Goal: Task Accomplishment & Management: Use online tool/utility

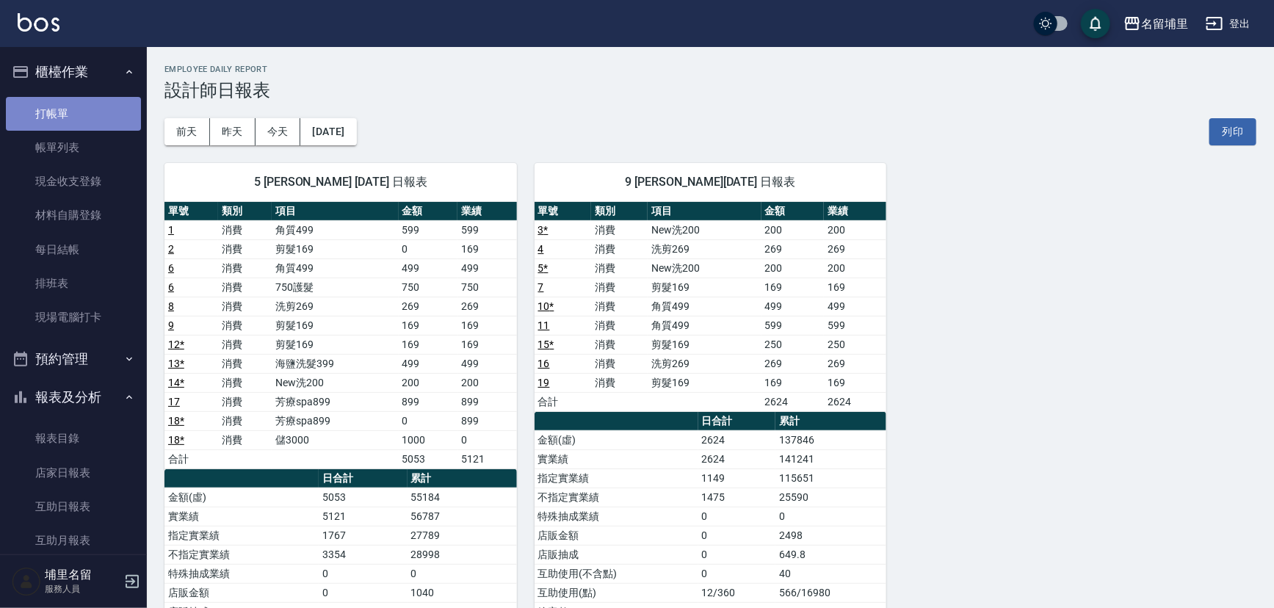
click at [103, 103] on link "打帳單" at bounding box center [73, 114] width 135 height 34
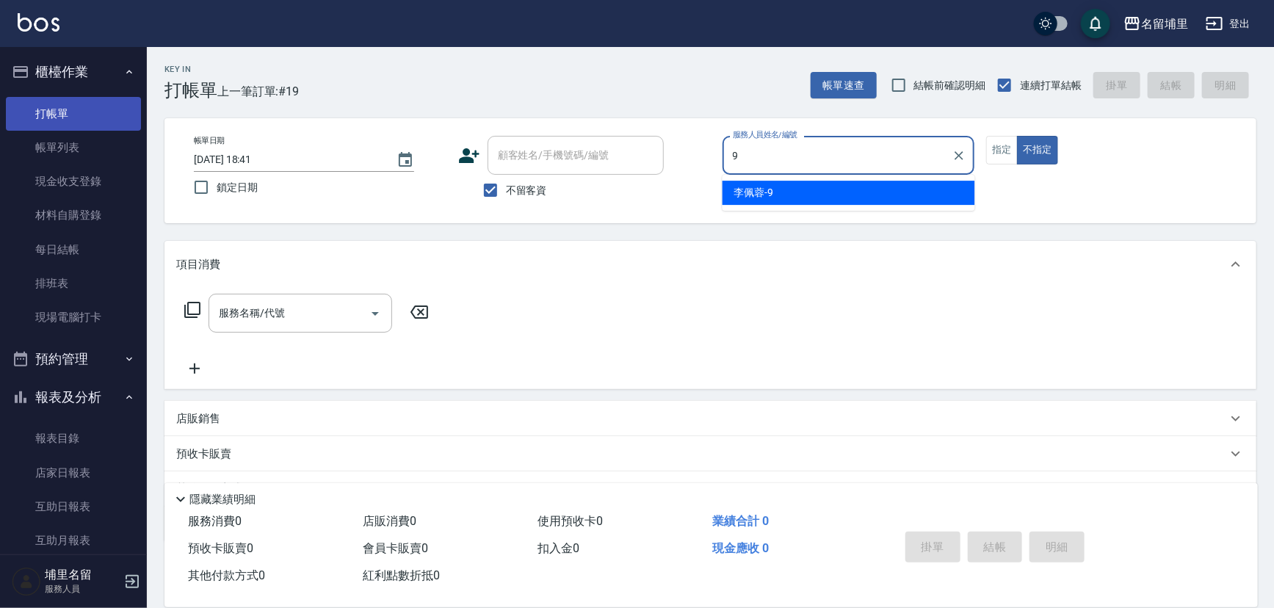
type input "[PERSON_NAME]-9"
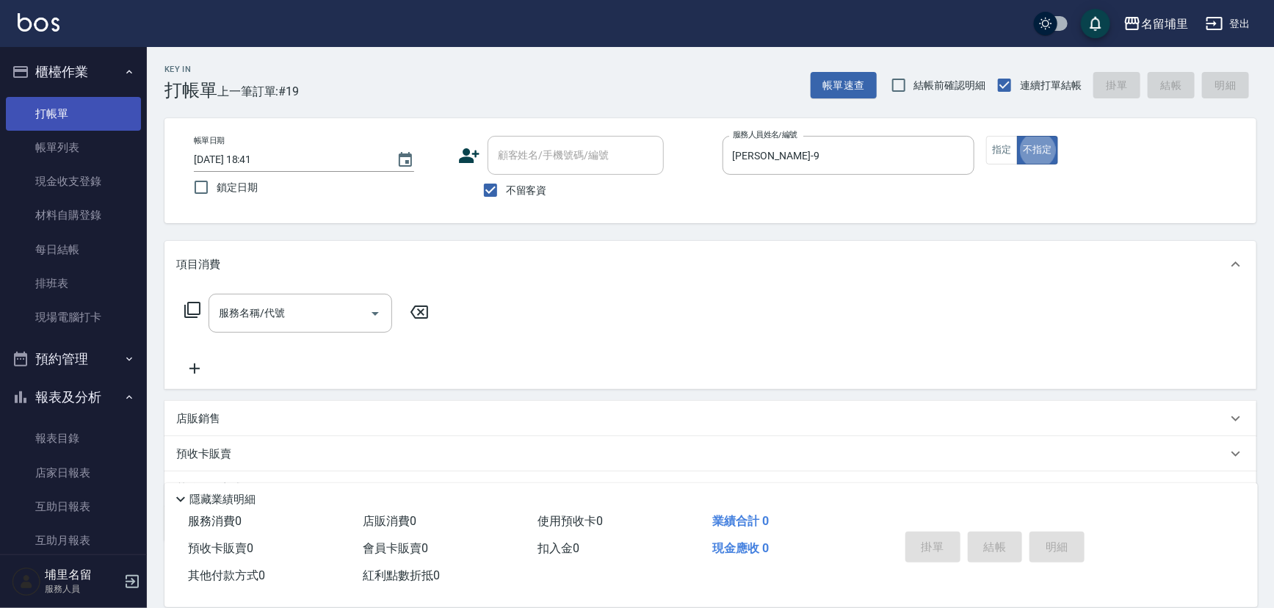
type button "false"
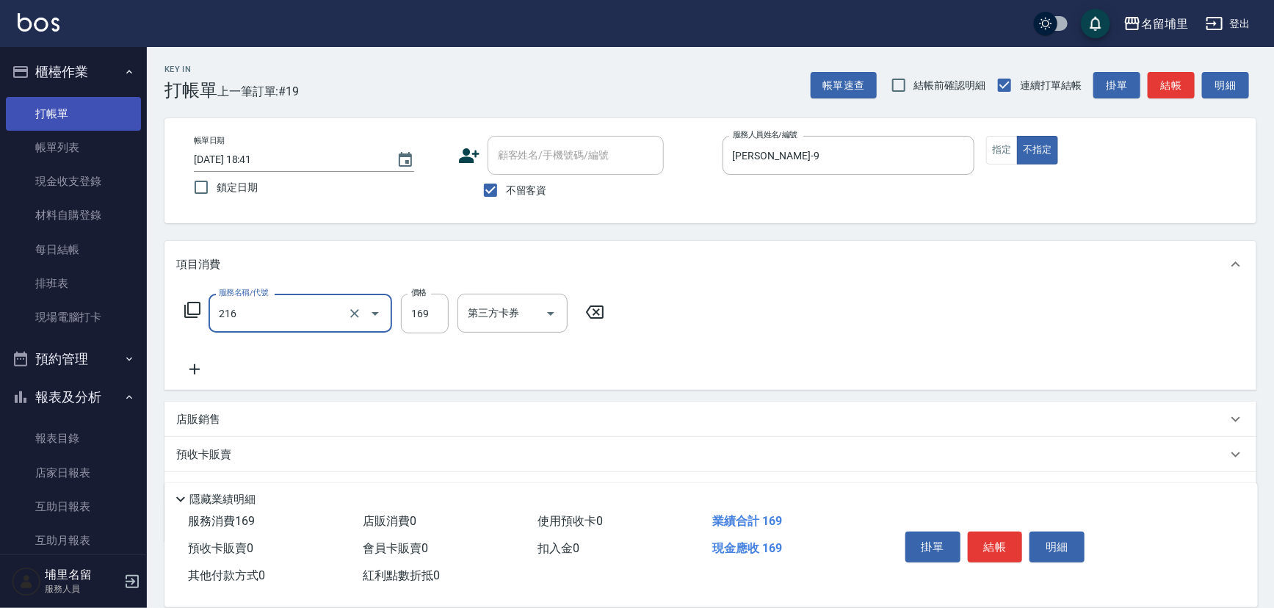
type input "剪髮169(216)"
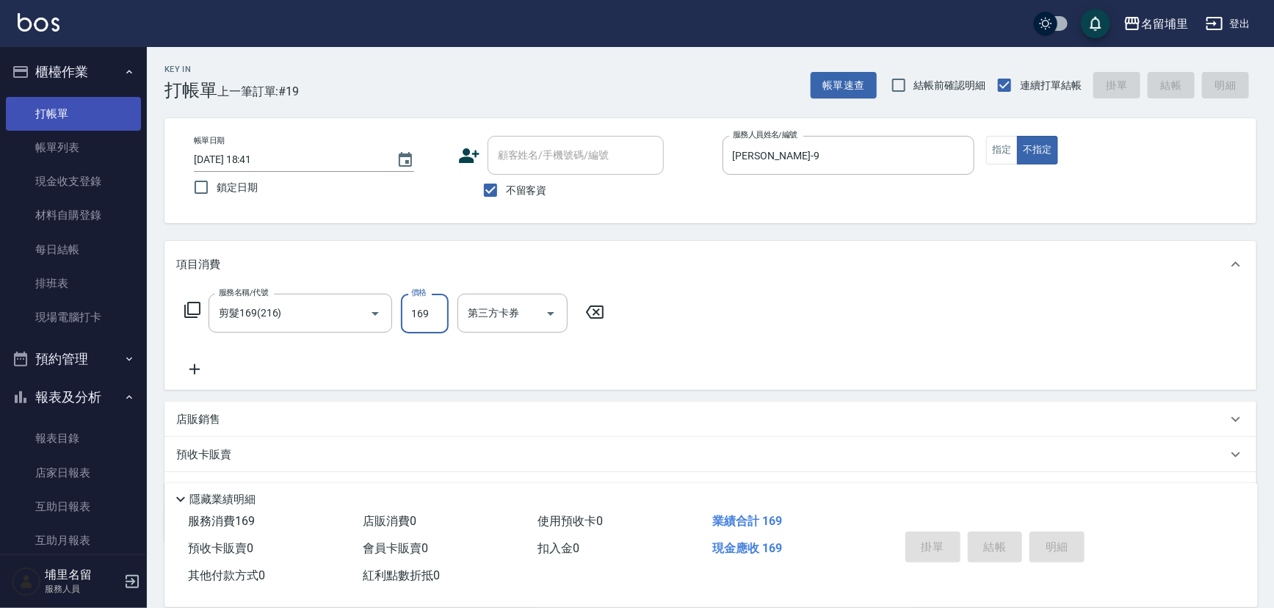
type input "[DATE] 18:42"
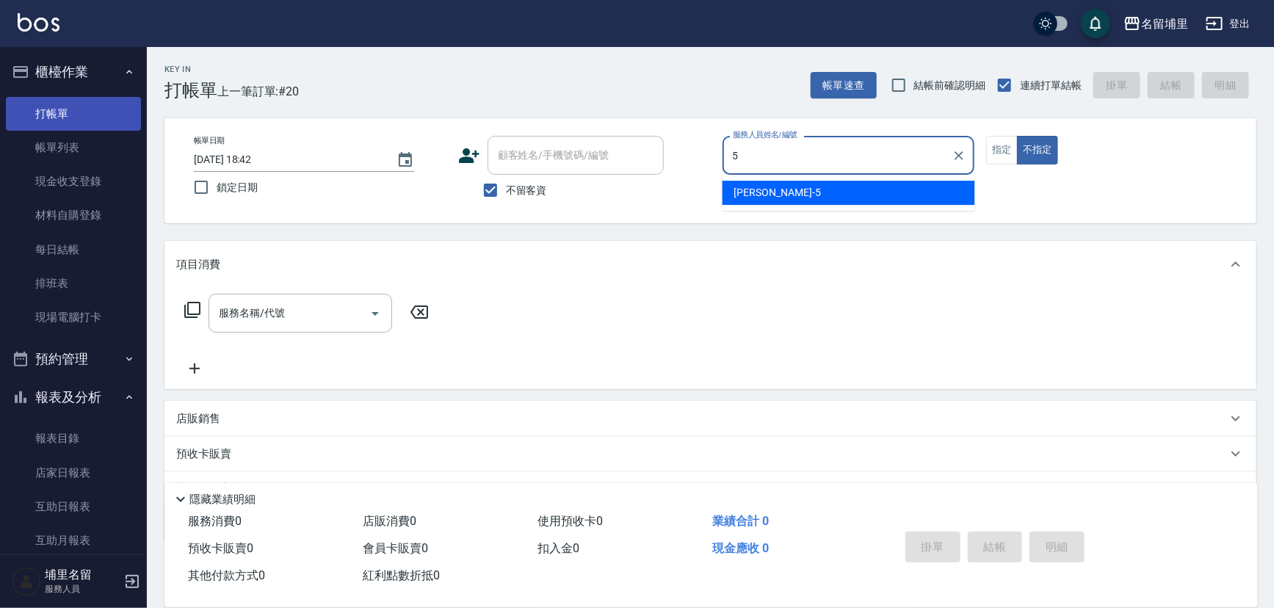
type input "[PERSON_NAME]-5"
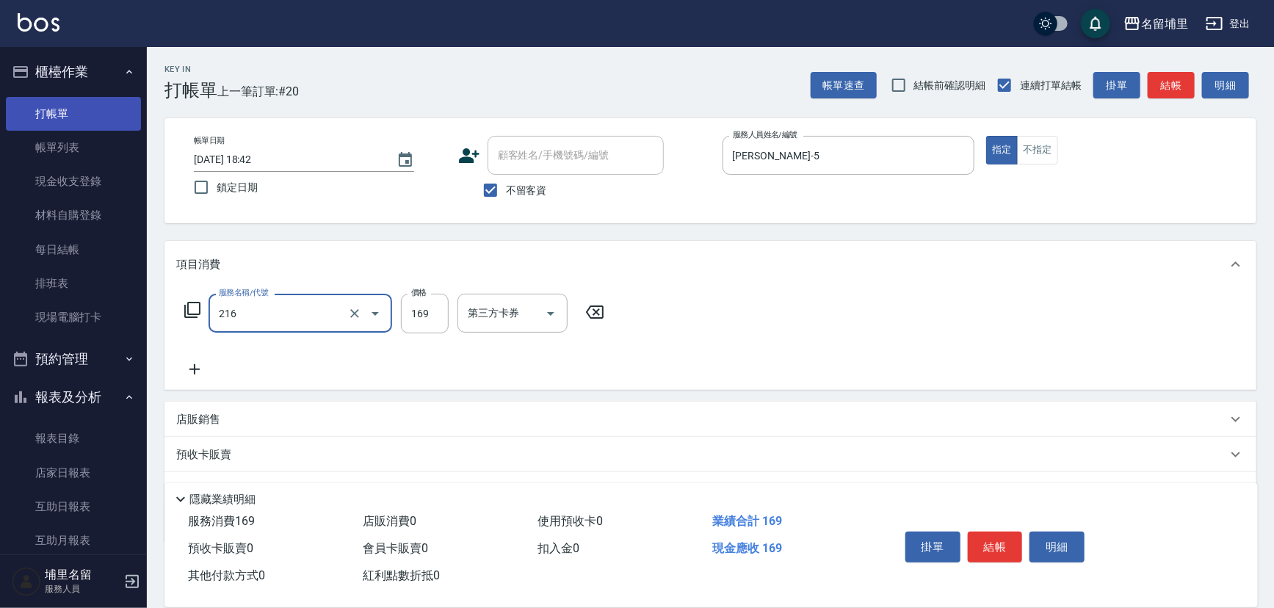
type input "剪髮169(216)"
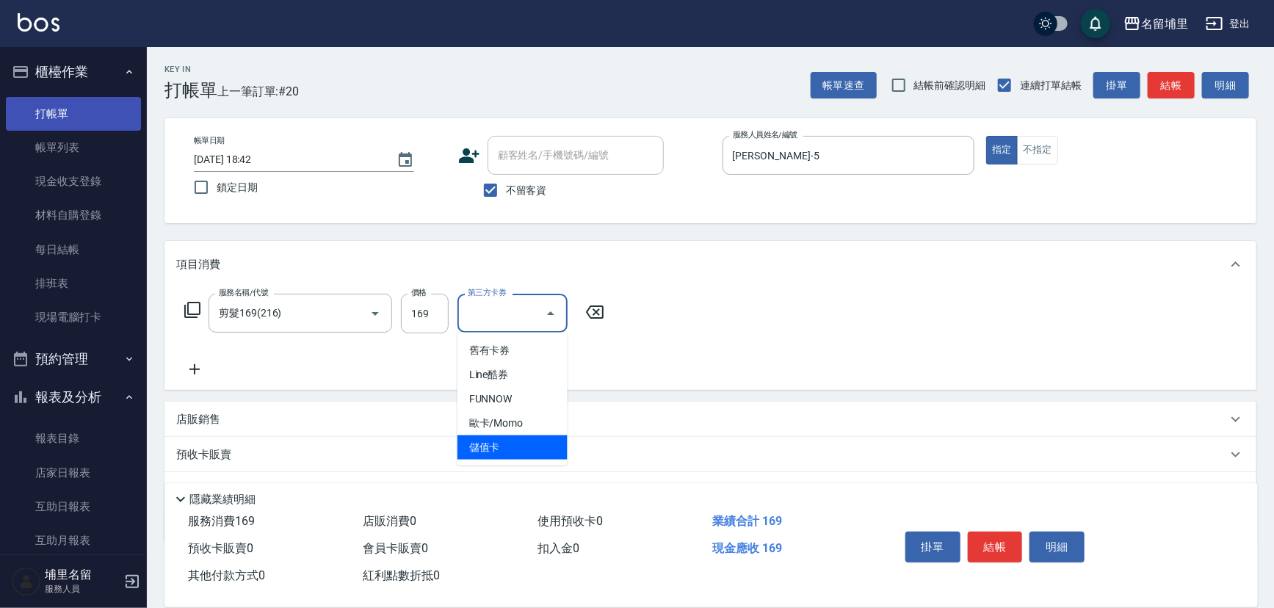
type input "儲值卡"
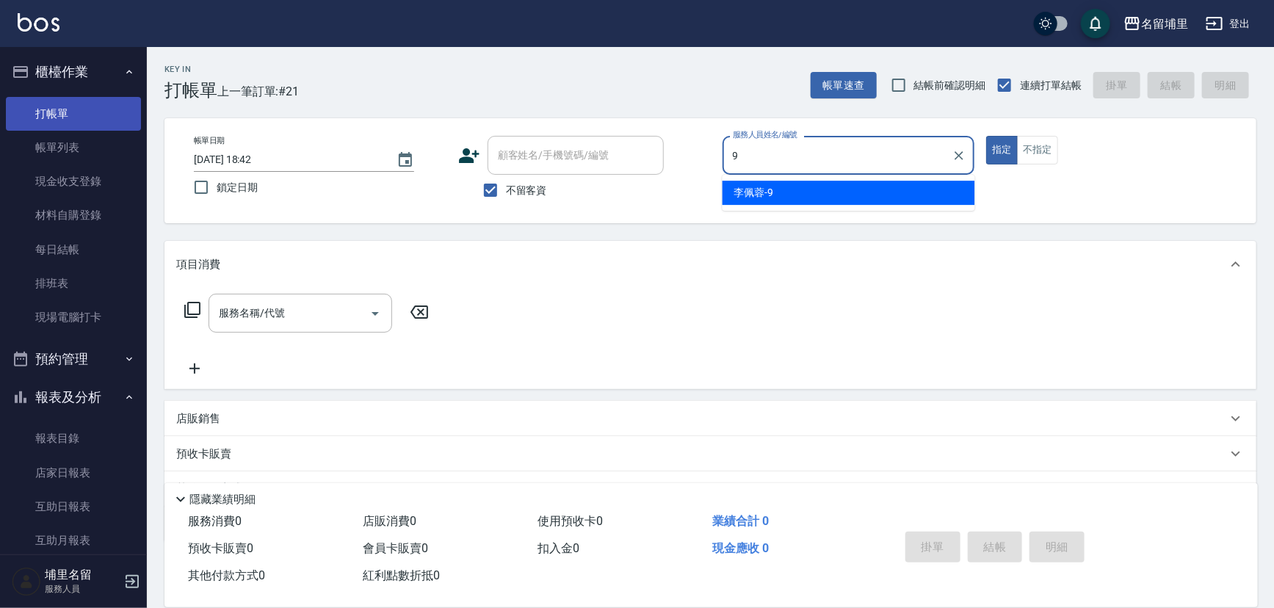
type input "[PERSON_NAME]-9"
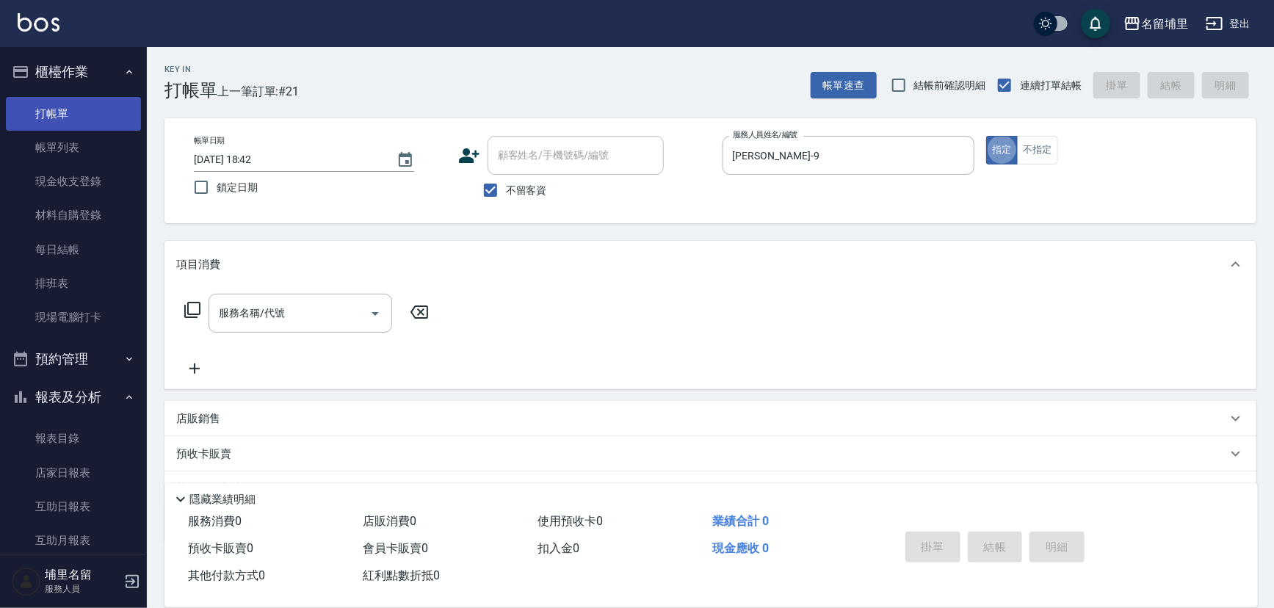
type button "true"
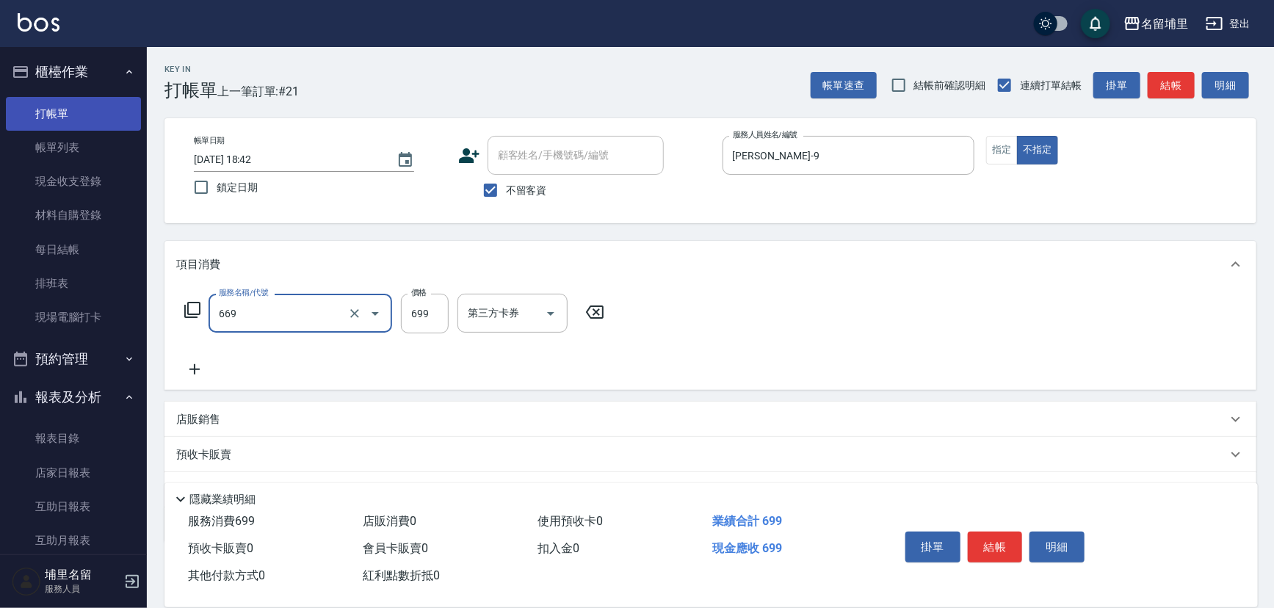
type input "精油699(669)"
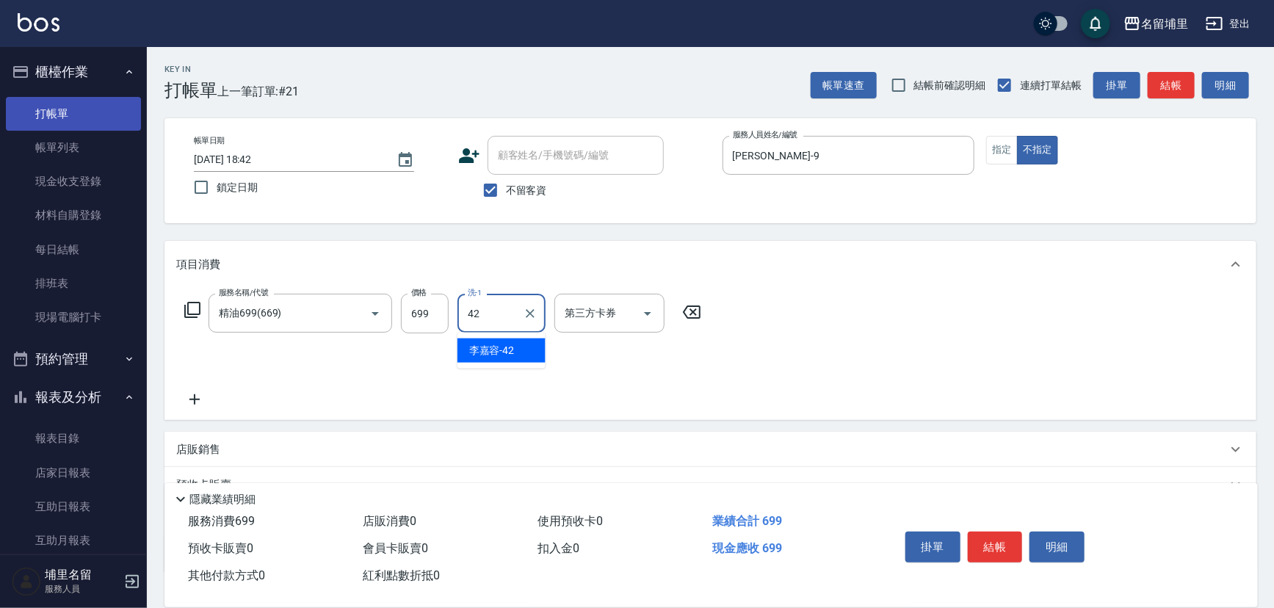
type input "[PERSON_NAME]-42"
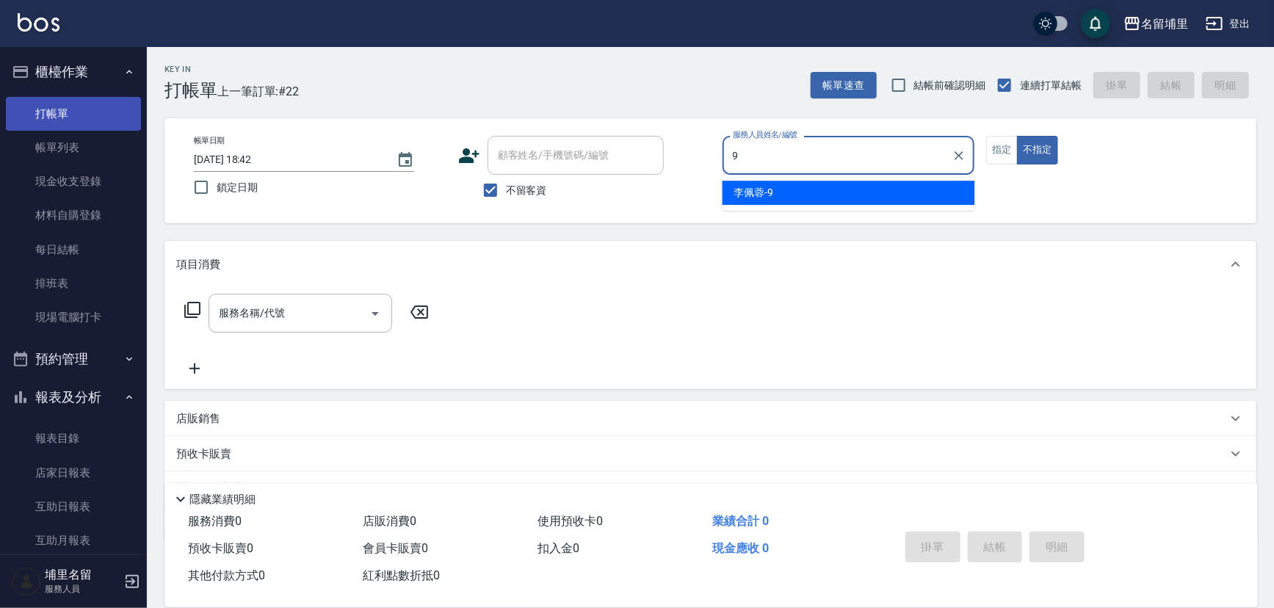
type input "[PERSON_NAME]-9"
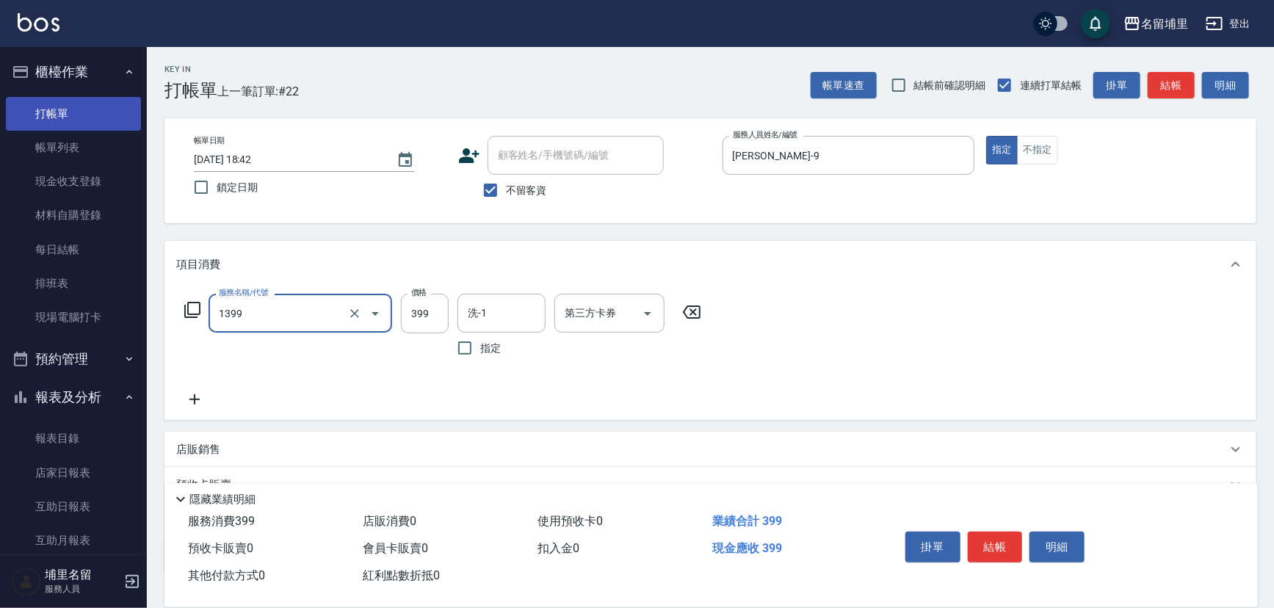
type input "海鹽洗髮399(1399)"
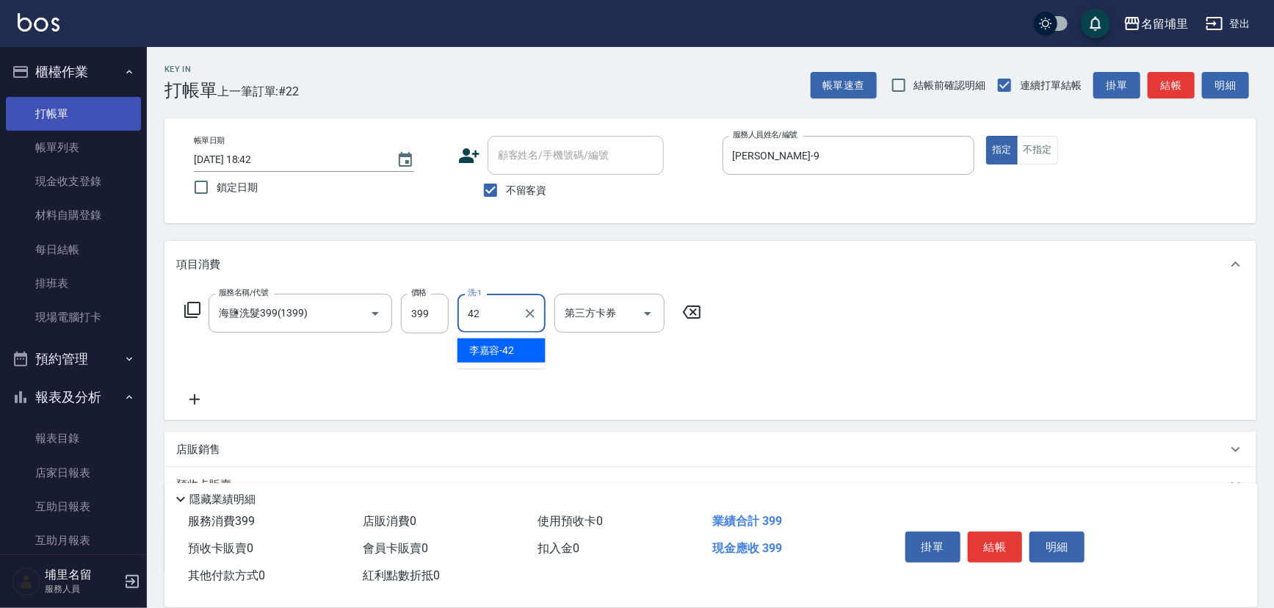
type input "[PERSON_NAME]-42"
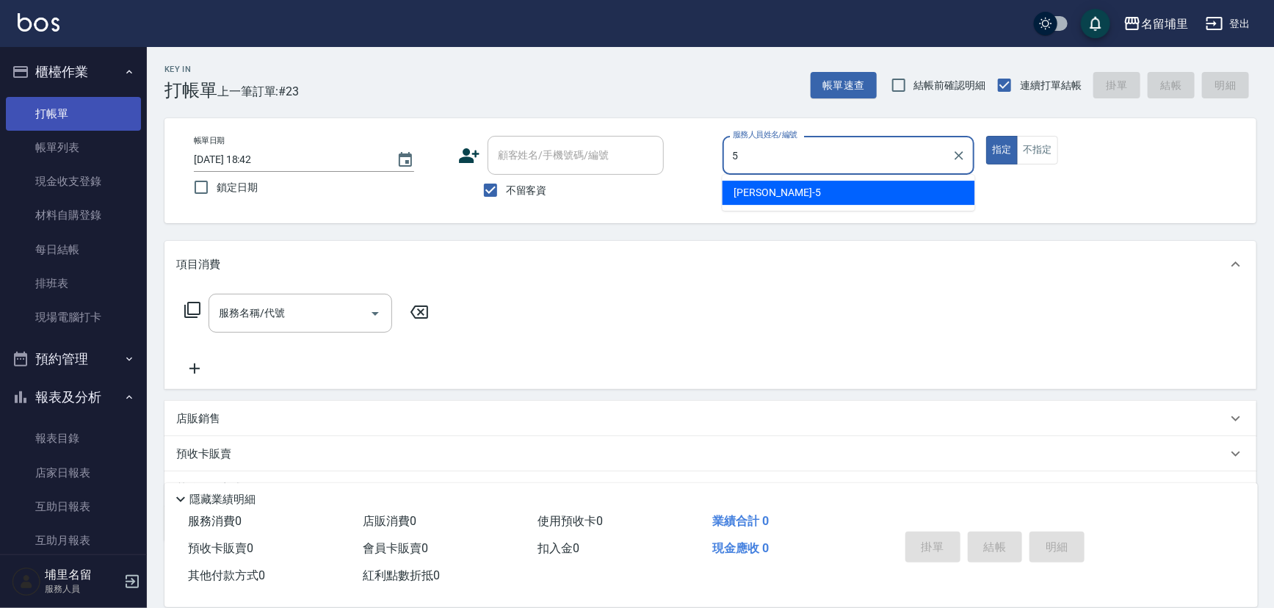
type input "[PERSON_NAME]-5"
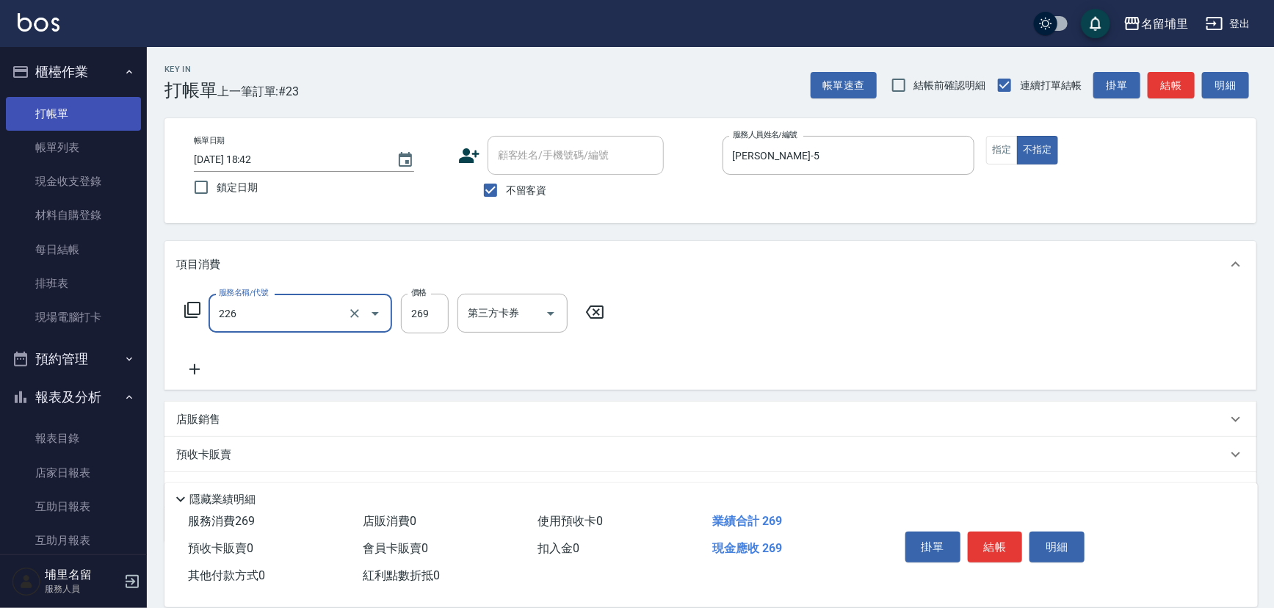
type input "洗剪269(226)"
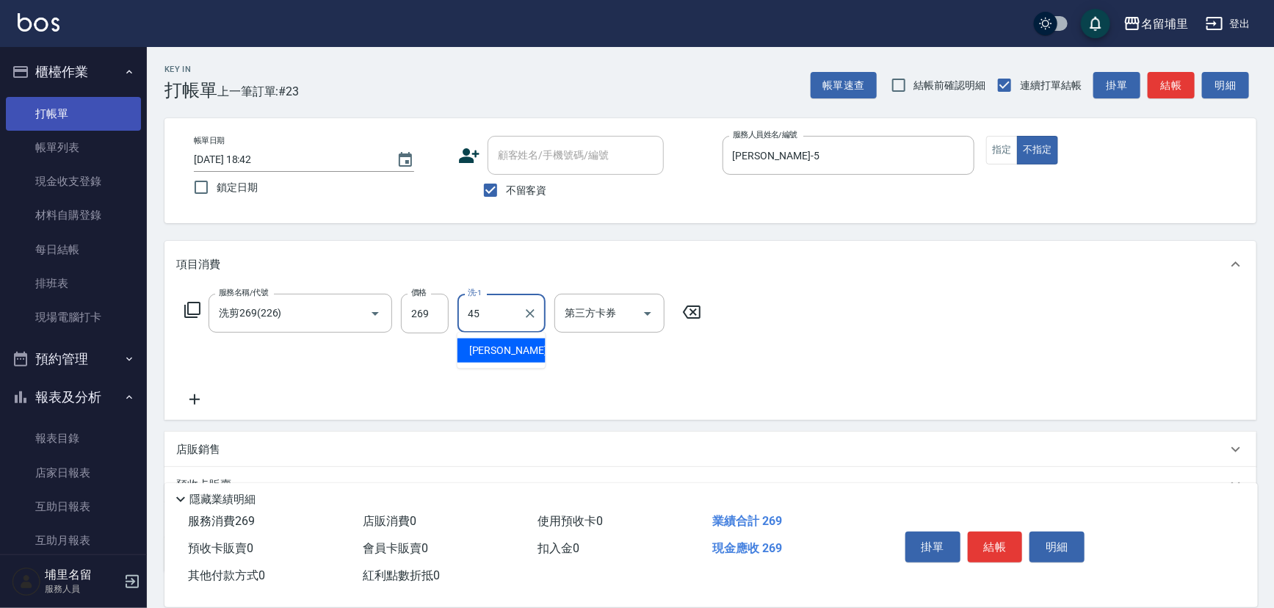
type input "[PERSON_NAME]-45"
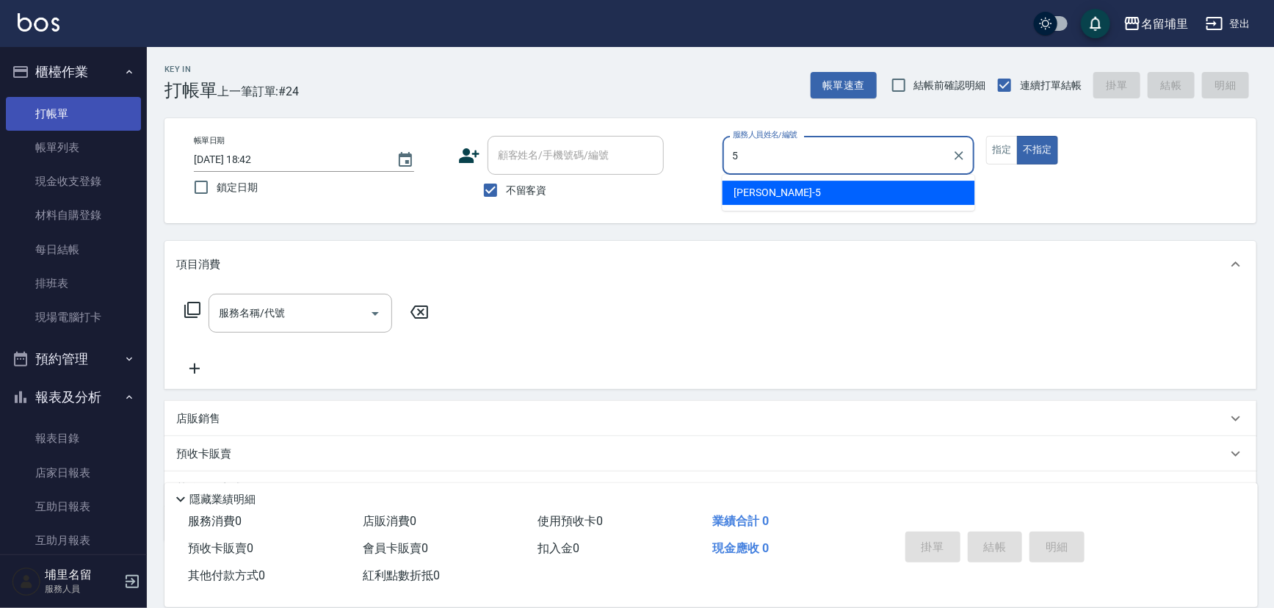
type input "[PERSON_NAME]-5"
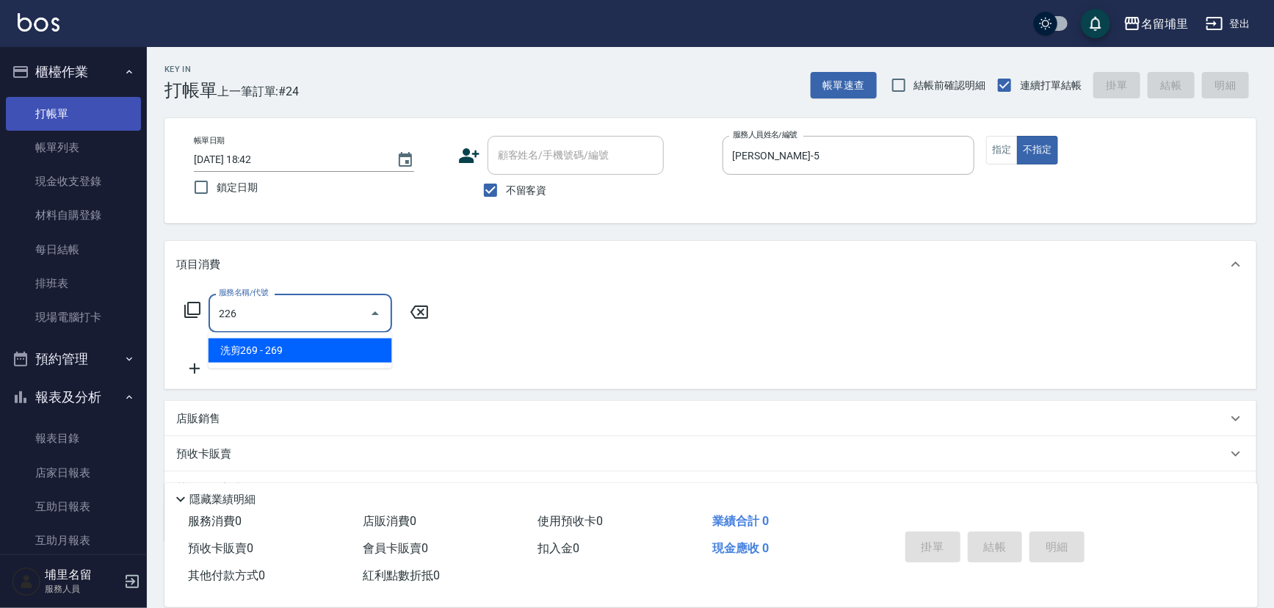
type input "洗剪269(226)"
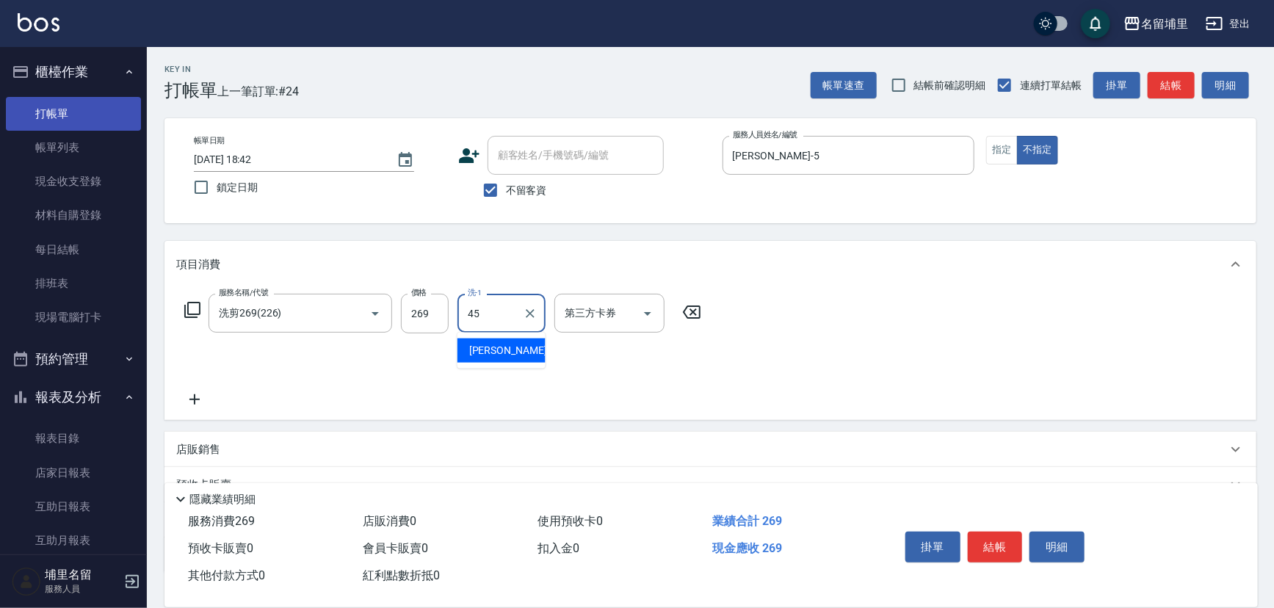
type input "[PERSON_NAME]-45"
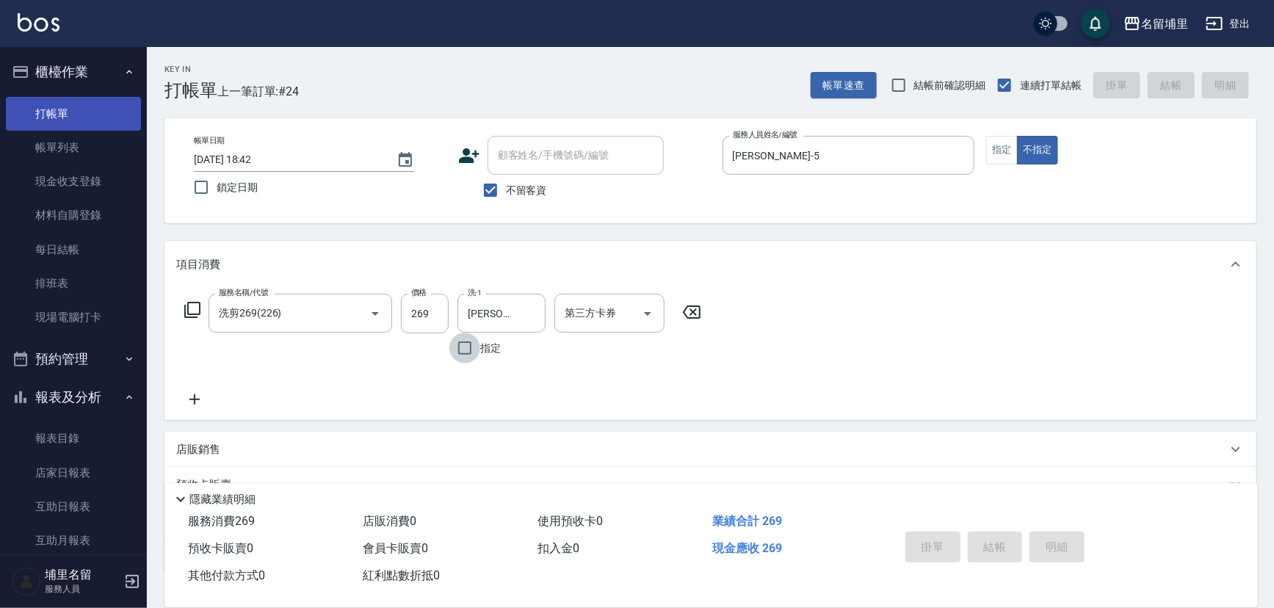
type input "[DATE] 18:43"
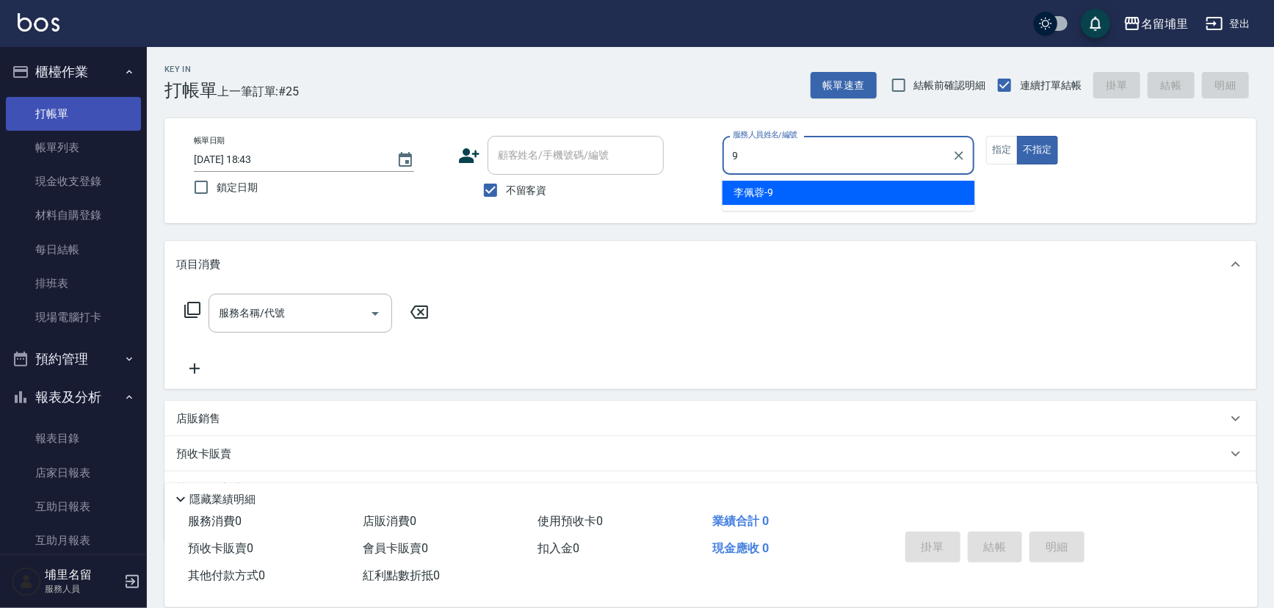
type input "[PERSON_NAME]-9"
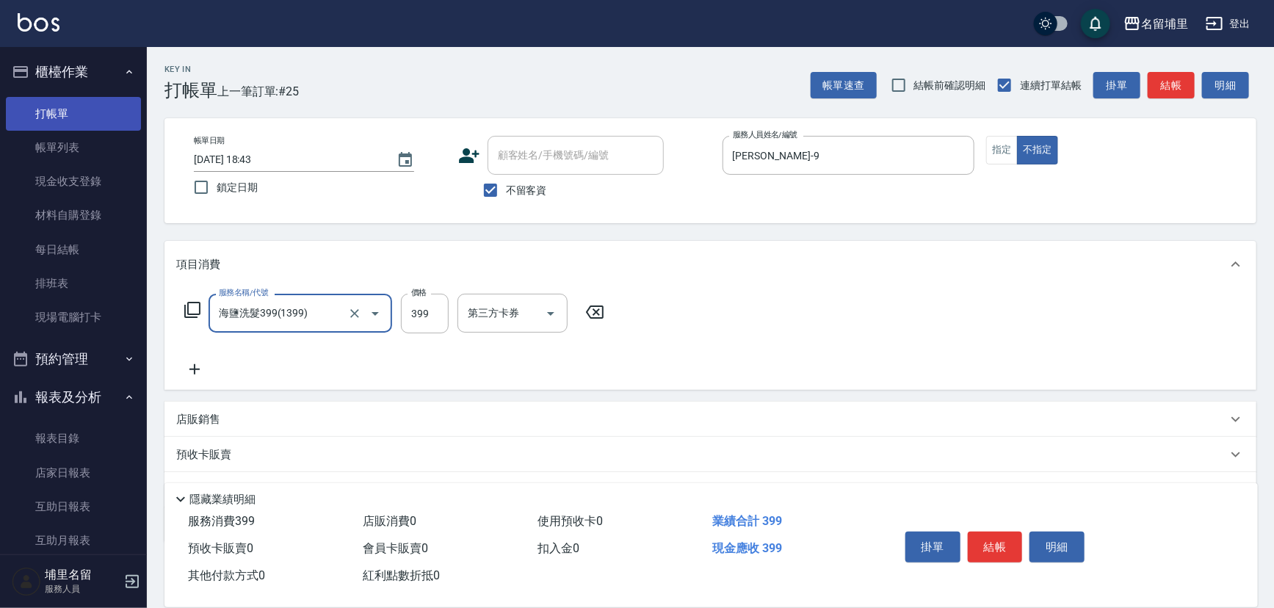
type input "海鹽洗髮399(1399)"
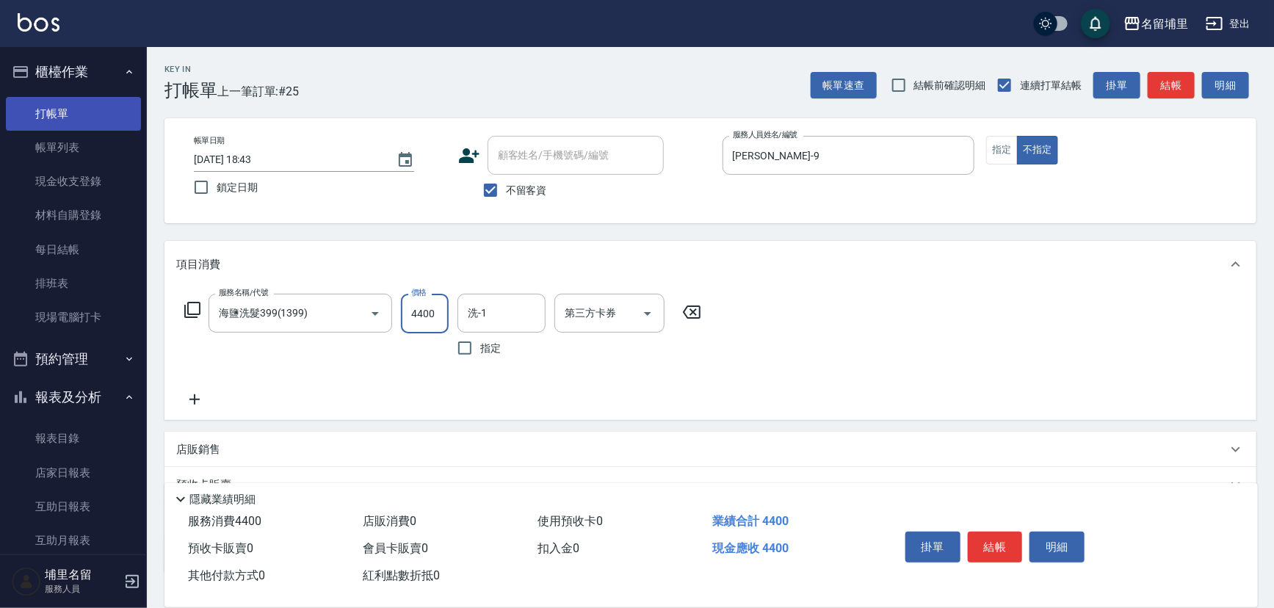
type input "4400"
type input "[PERSON_NAME]-42"
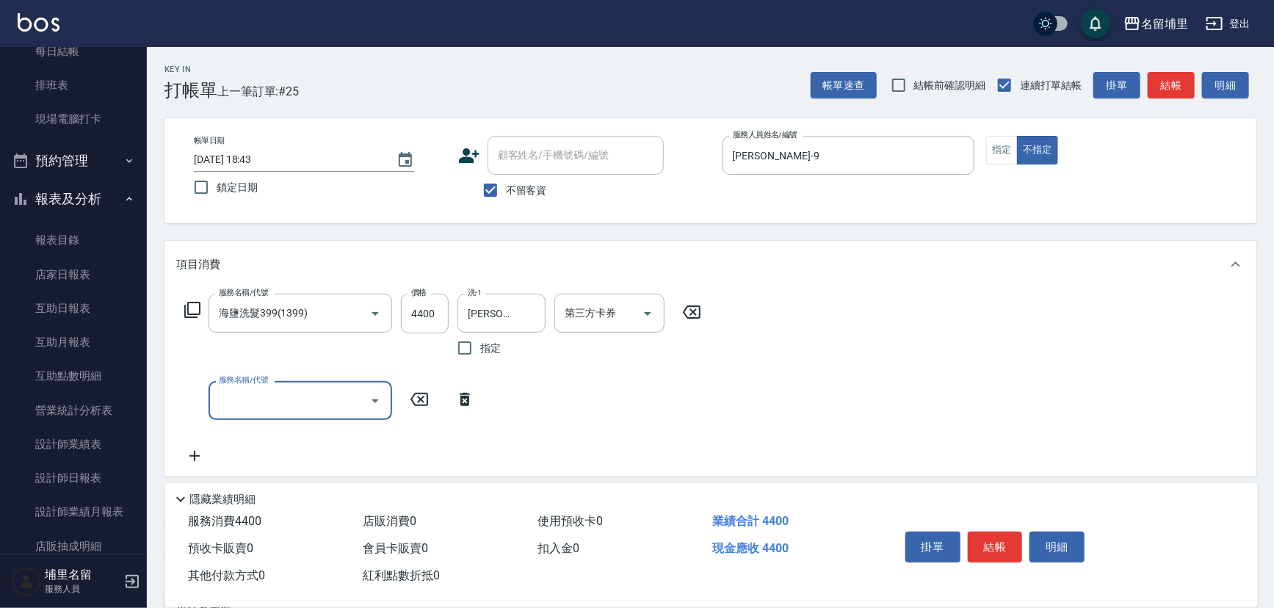
scroll to position [200, 0]
type input "染髮999(499)"
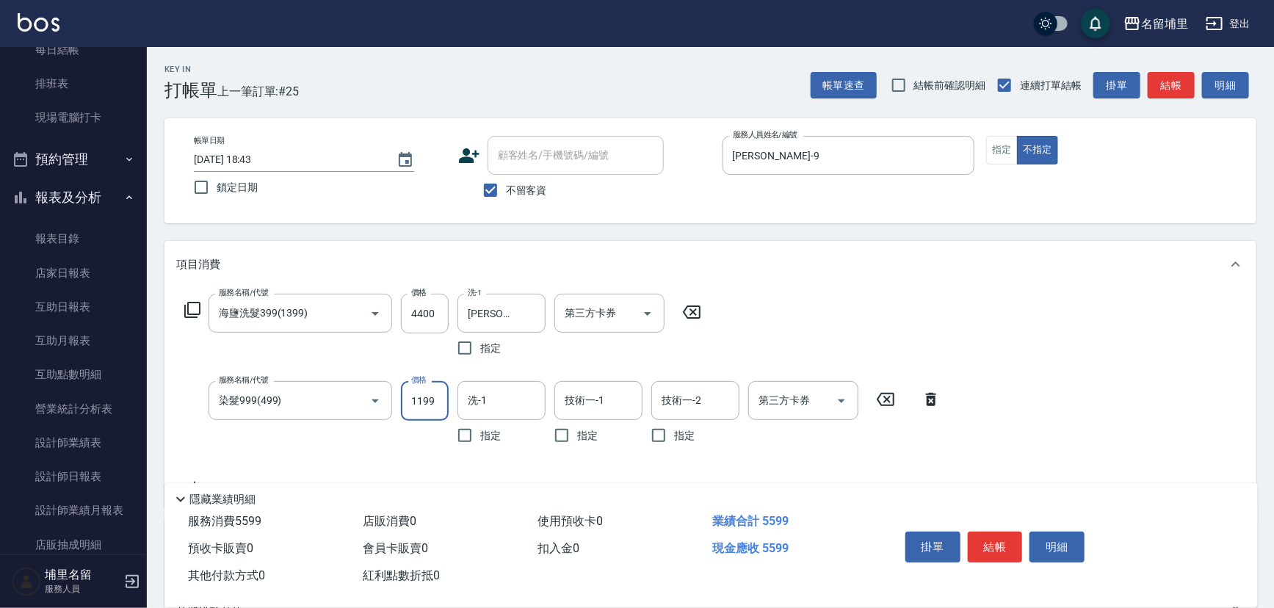
type input "1199"
type input "[PERSON_NAME]-42"
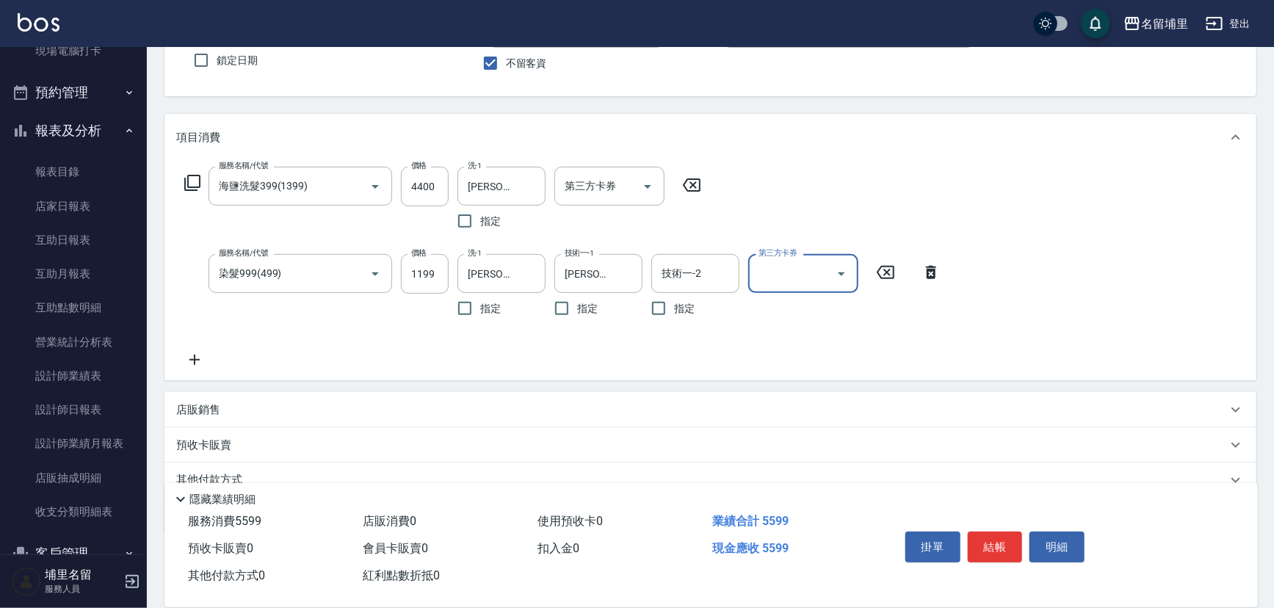
scroll to position [133, 0]
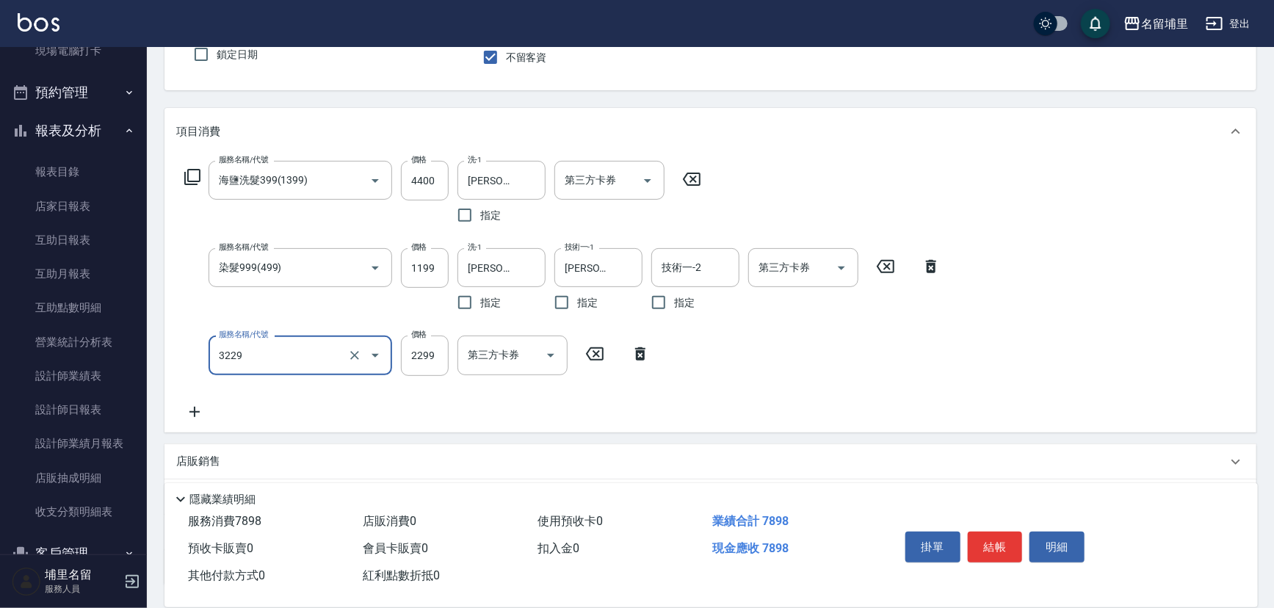
type input "[PERSON_NAME]2299(3229)"
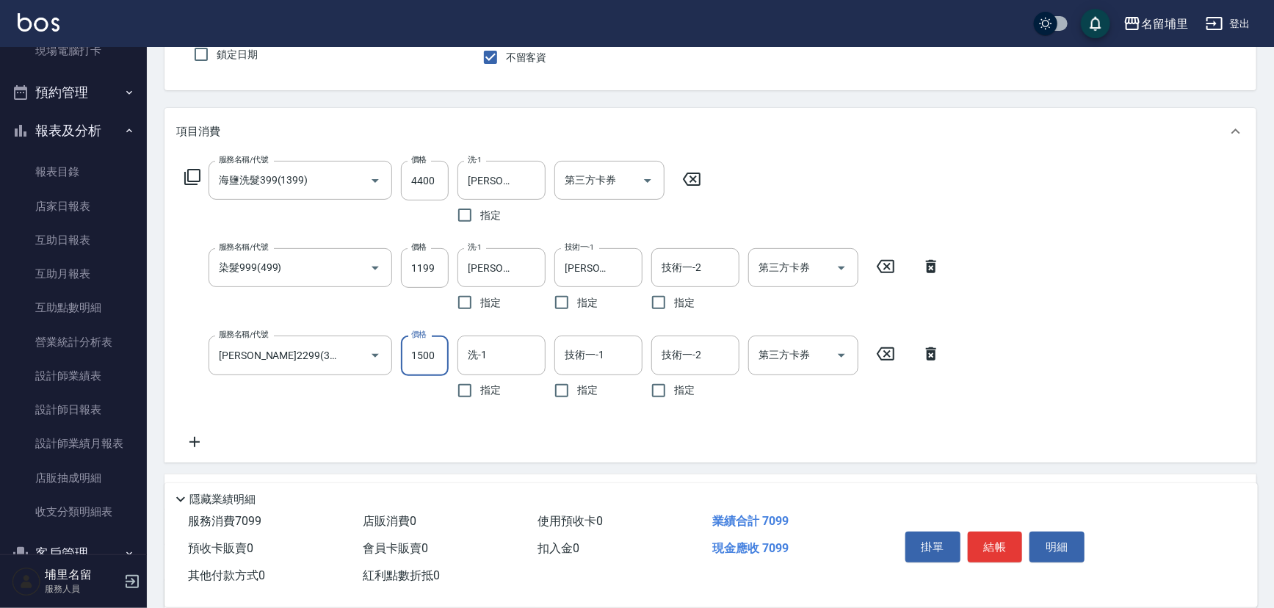
type input "1500"
type input "[PERSON_NAME]-42"
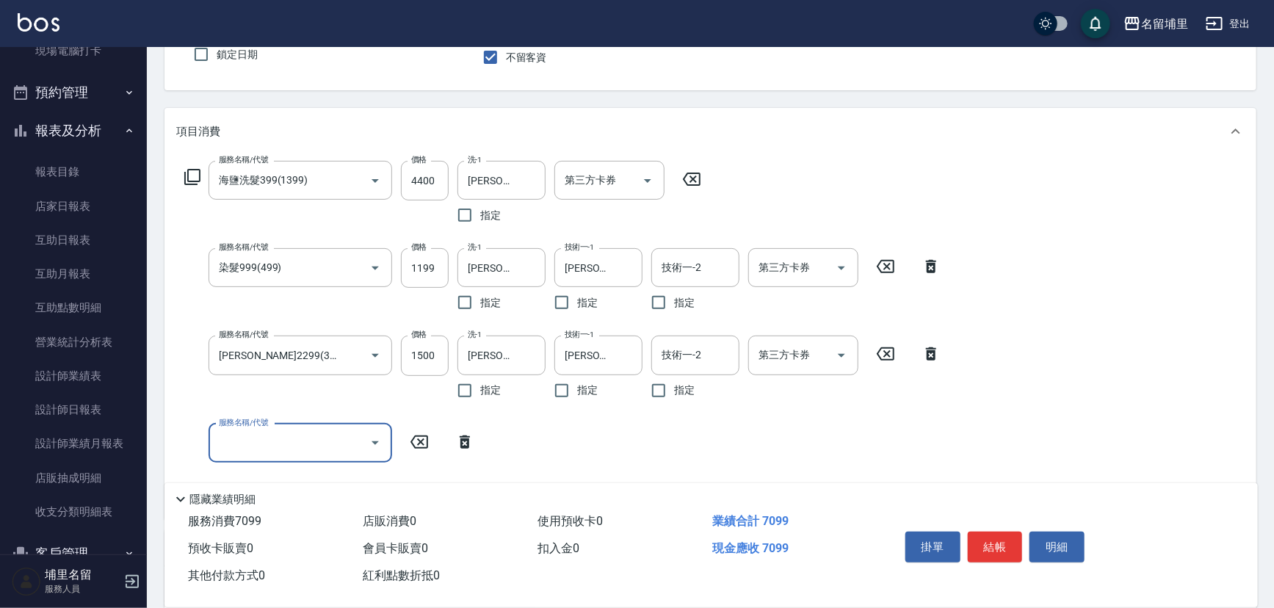
type input "4"
type input "酵素護1000(51000)"
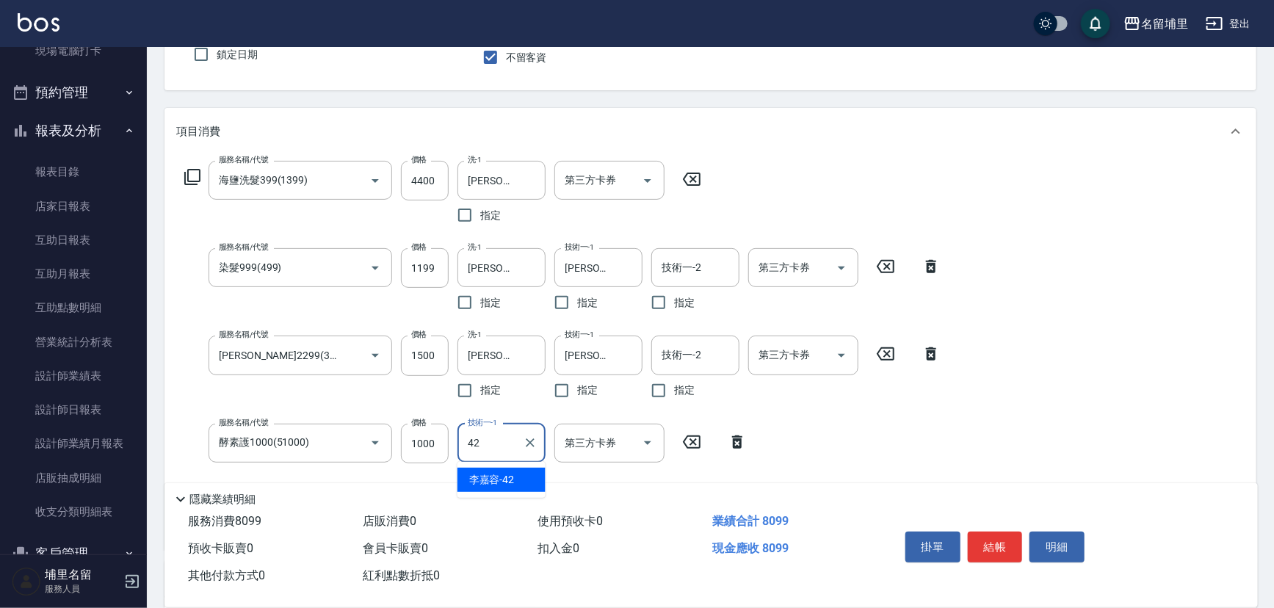
type input "[PERSON_NAME]-42"
click at [415, 176] on input "4400" at bounding box center [425, 181] width 48 height 40
click at [420, 174] on input "4400" at bounding box center [425, 181] width 48 height 40
type input "400"
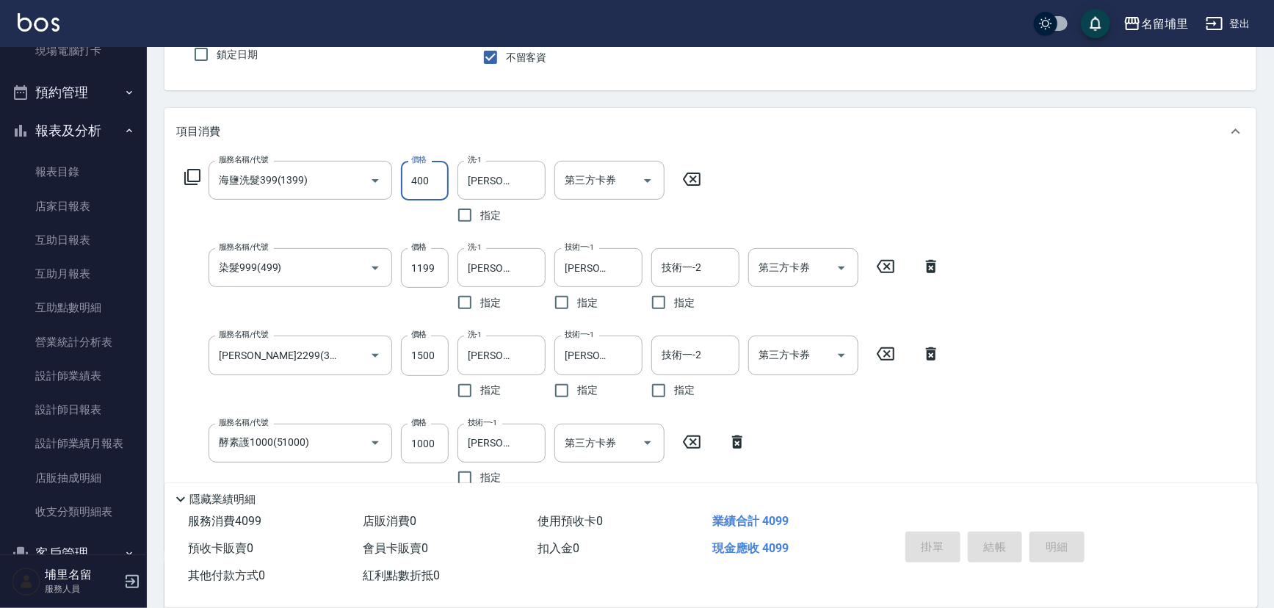
type input "[DATE] 18:44"
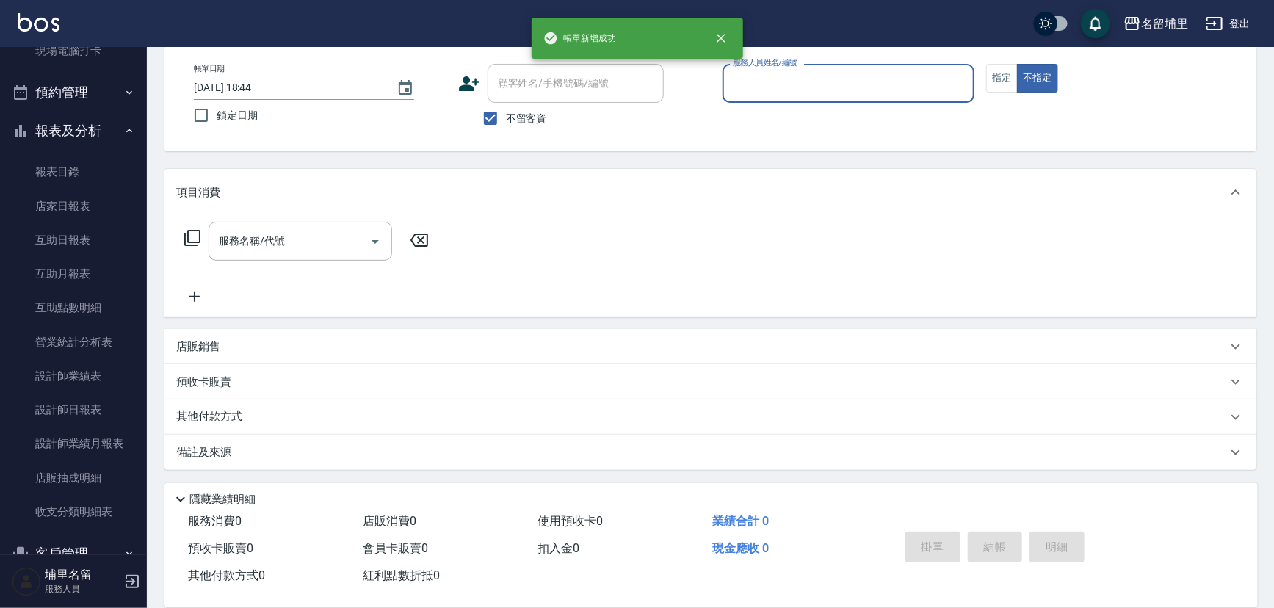
scroll to position [72, 0]
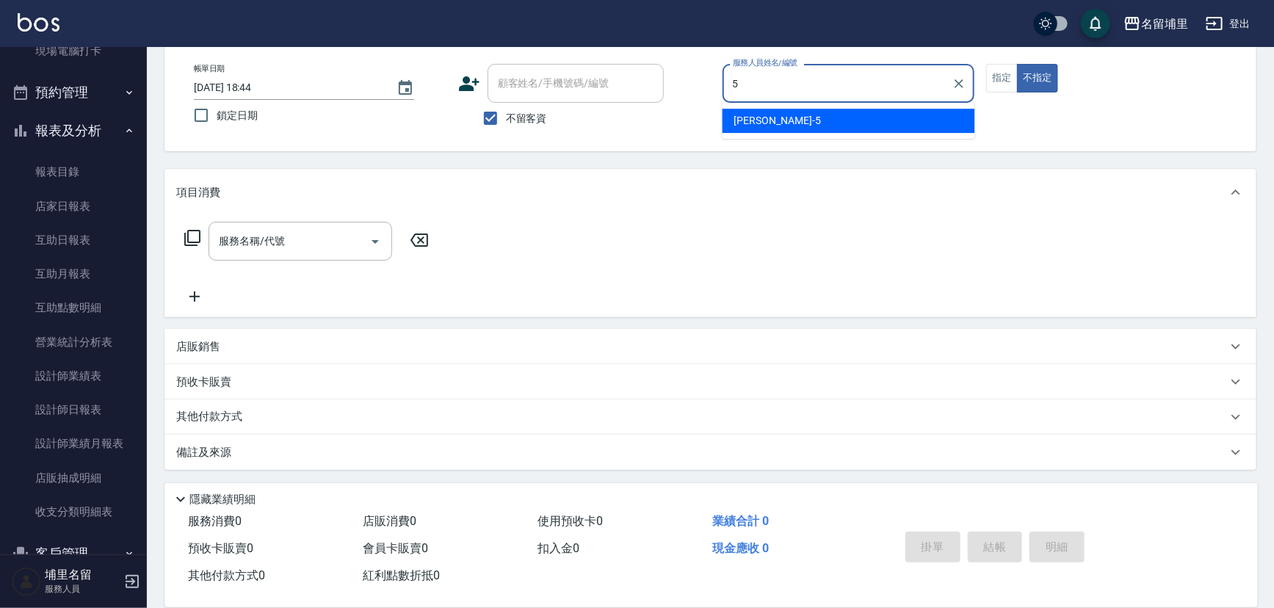
type input "[PERSON_NAME]-5"
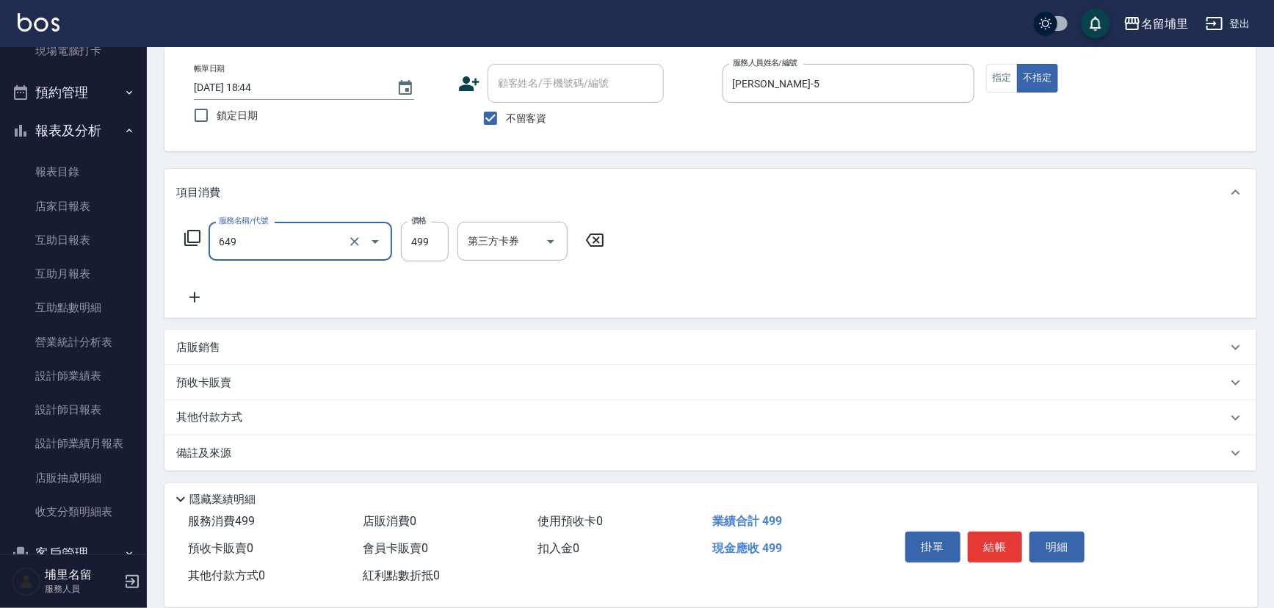
type input "角質499(649)"
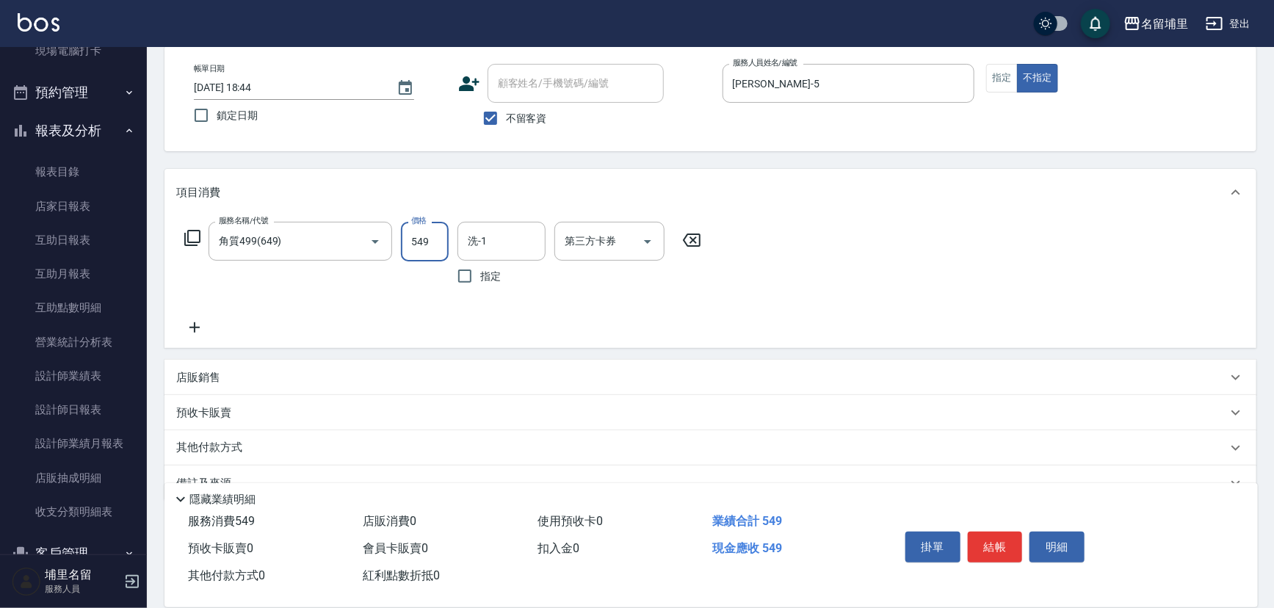
type input "549"
type input "[PERSON_NAME]-45"
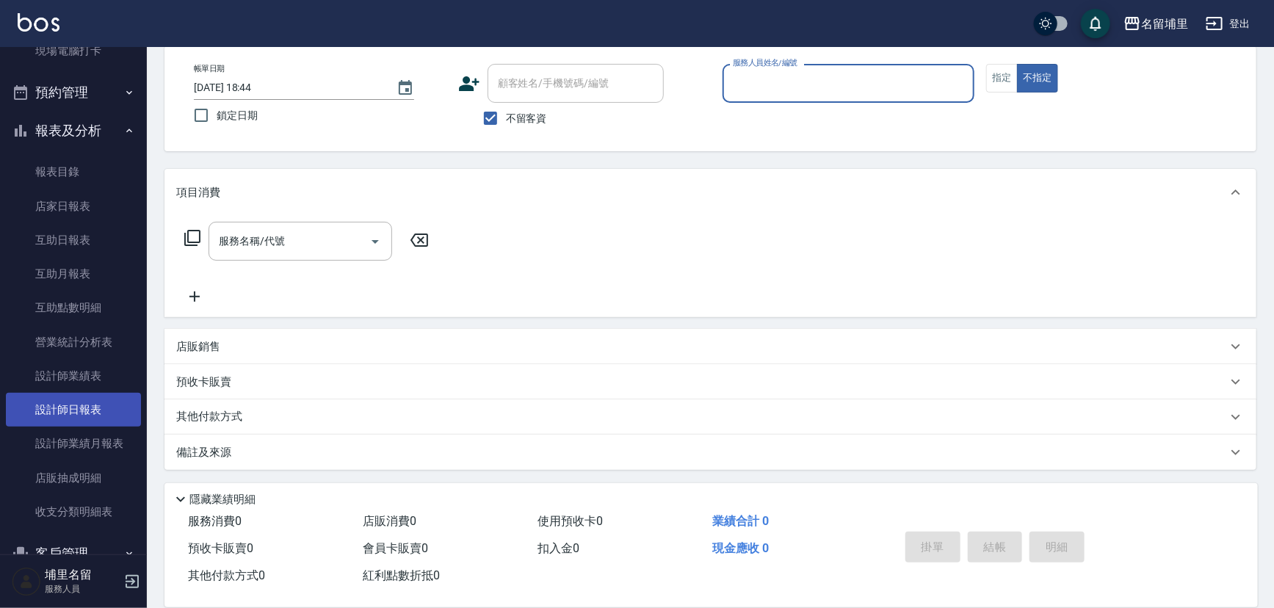
click at [70, 414] on link "設計師日報表" at bounding box center [73, 410] width 135 height 34
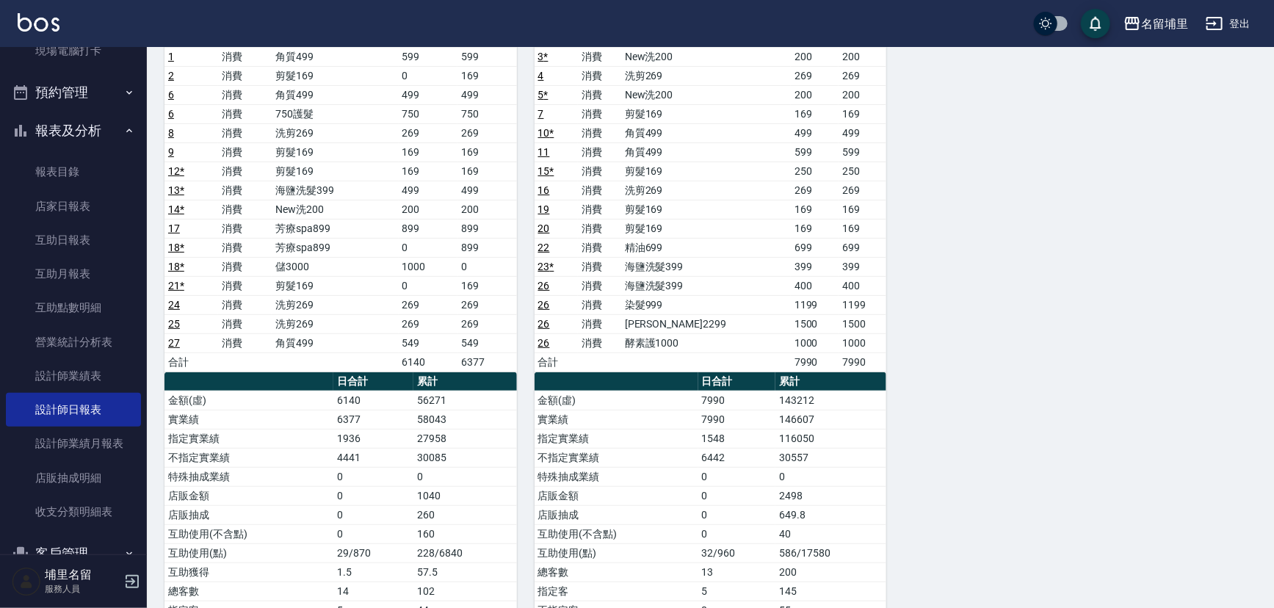
scroll to position [294, 0]
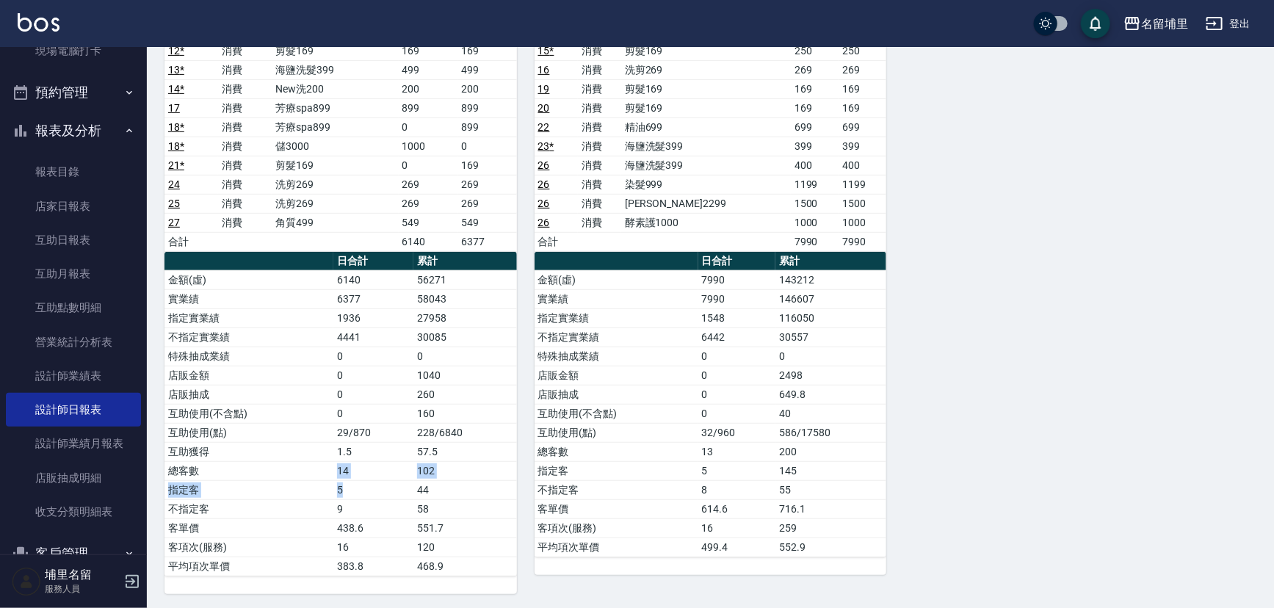
drag, startPoint x: 332, startPoint y: 465, endPoint x: 386, endPoint y: 479, distance: 55.4
click at [386, 479] on tbody "金額(虛) 6140 56271 實業績 6377 58043 指定實業績 1936 27958 不指定實業績 4441 30085 特殊抽成業績 0 0 店…" at bounding box center [340, 422] width 352 height 305
click at [386, 480] on td "5" at bounding box center [373, 489] width 80 height 19
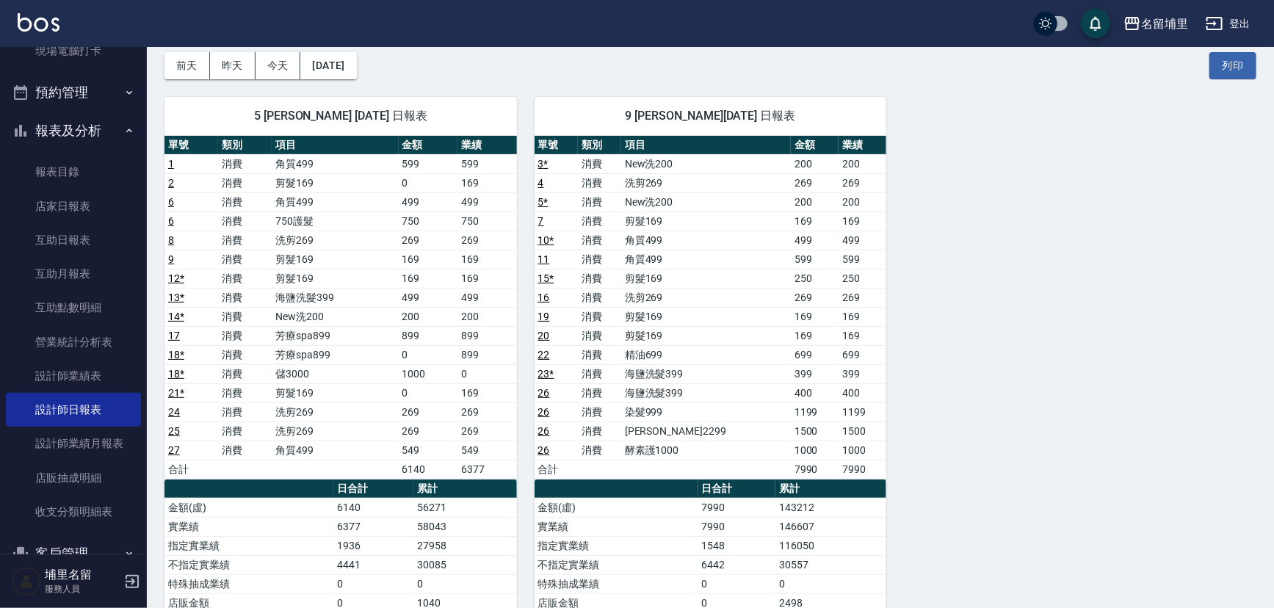
scroll to position [66, 0]
click at [75, 248] on link "互助日報表" at bounding box center [73, 240] width 135 height 34
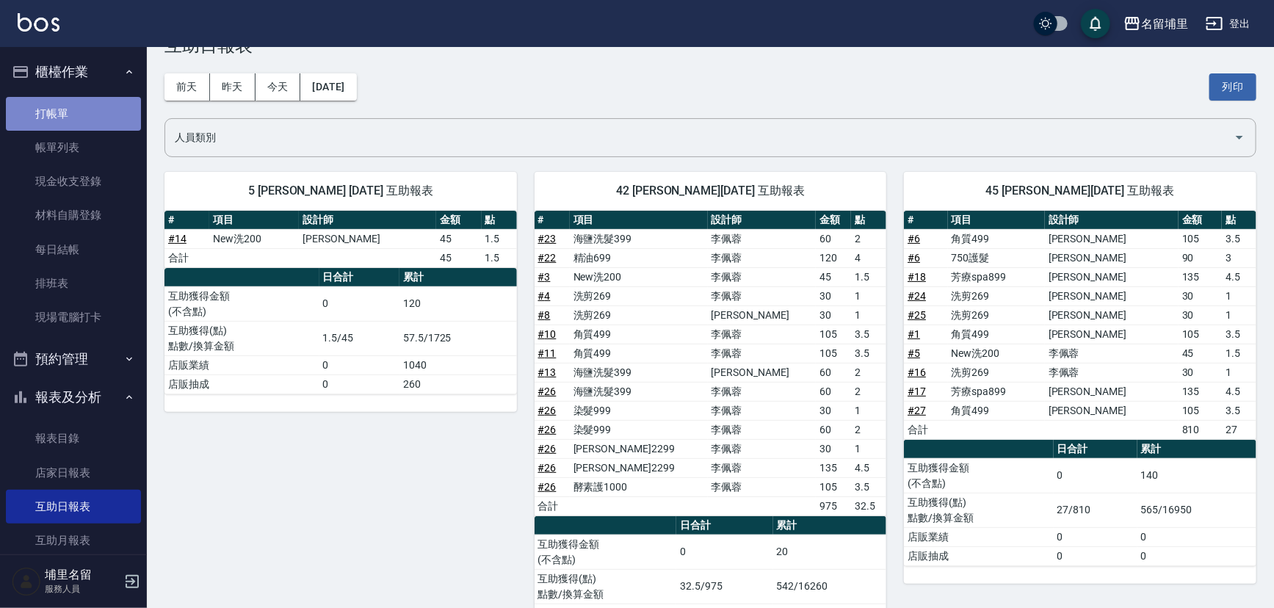
click at [118, 124] on link "打帳單" at bounding box center [73, 114] width 135 height 34
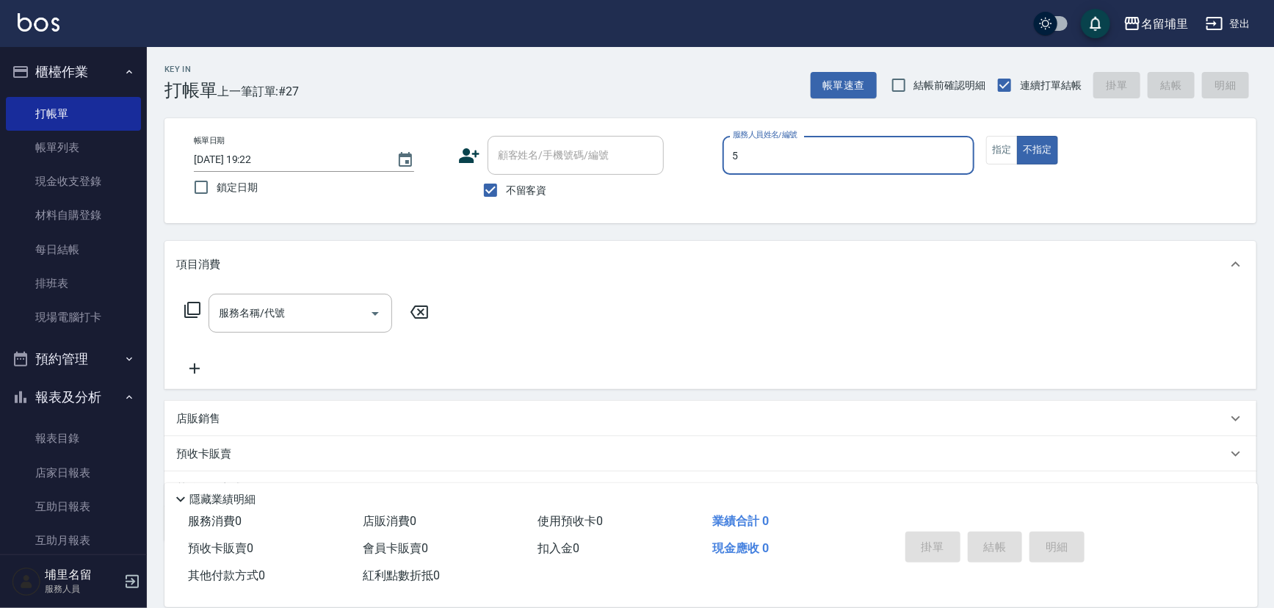
type input "[PERSON_NAME]-5"
type button "false"
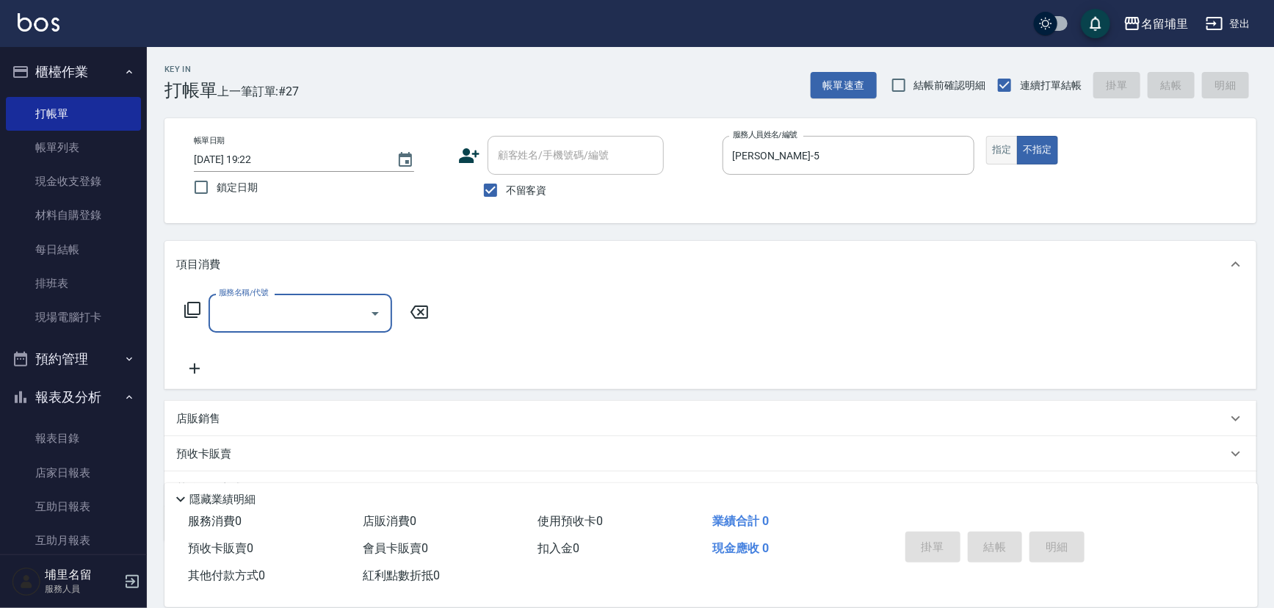
click at [1011, 143] on button "指定" at bounding box center [1002, 150] width 32 height 29
type button "true"
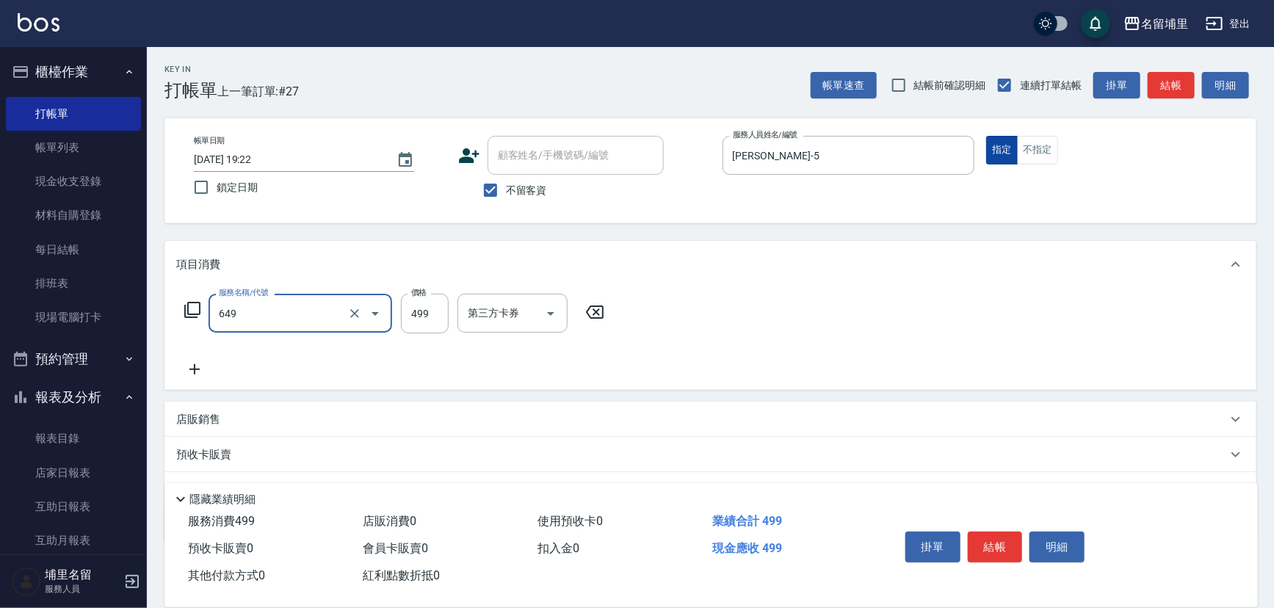
type input "角質499(649)"
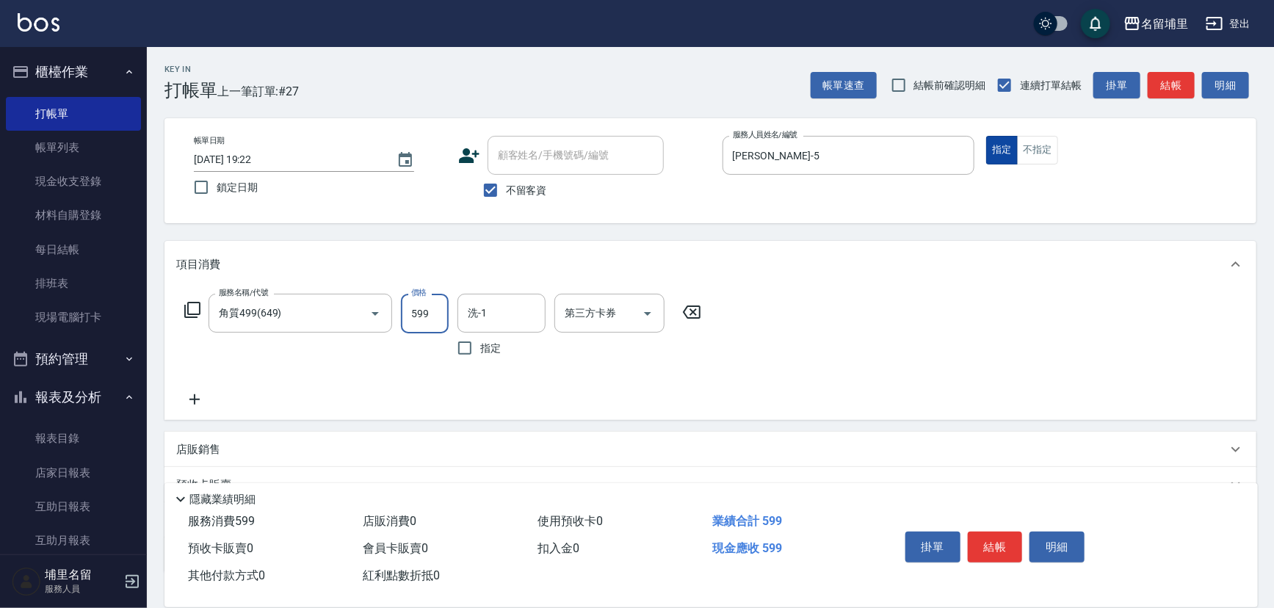
type input "599"
type input "[PERSON_NAME]-45"
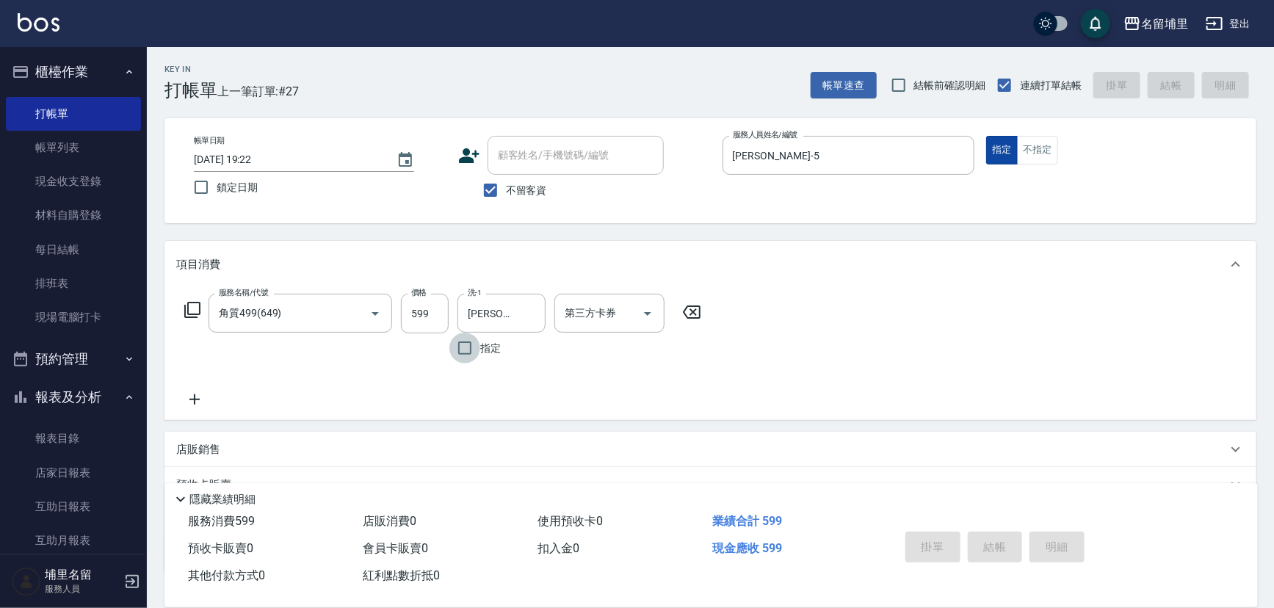
type input "[DATE] 19:23"
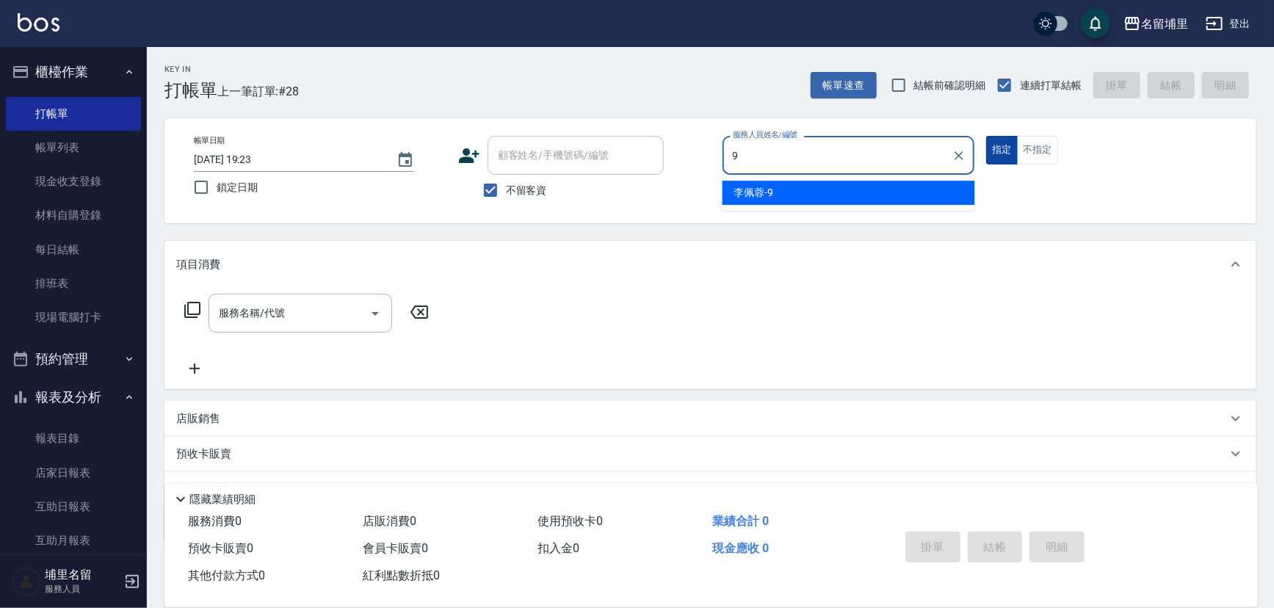
type input "[PERSON_NAME]-9"
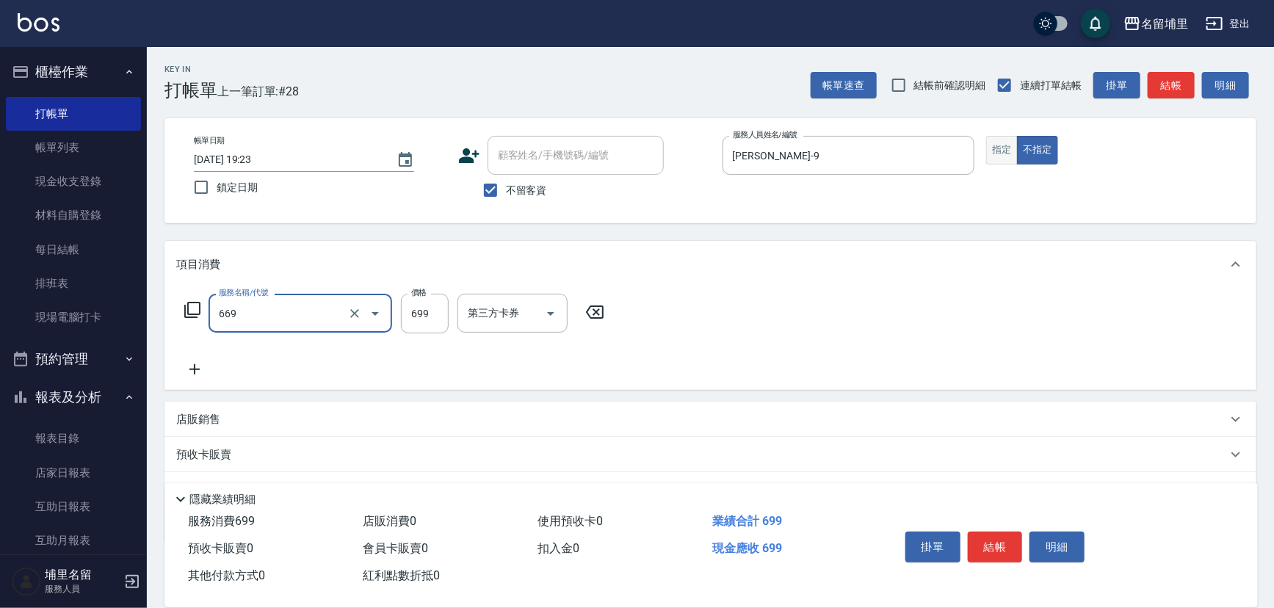
type input "精油699(669)"
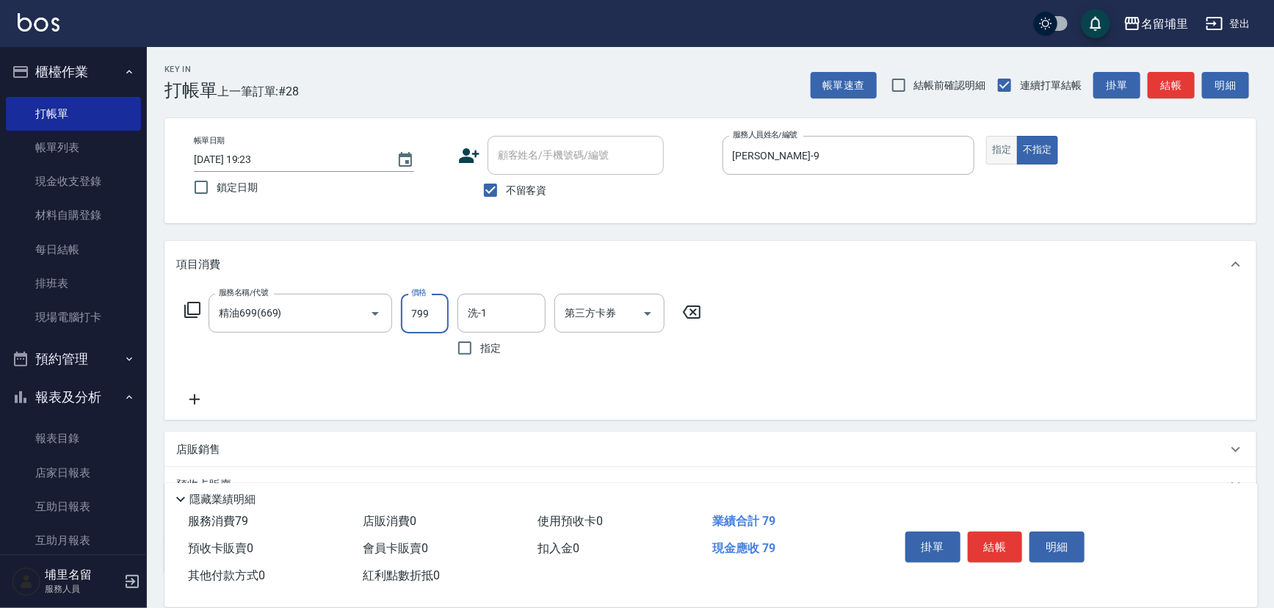
type input "799"
type input "[PERSON_NAME]-42"
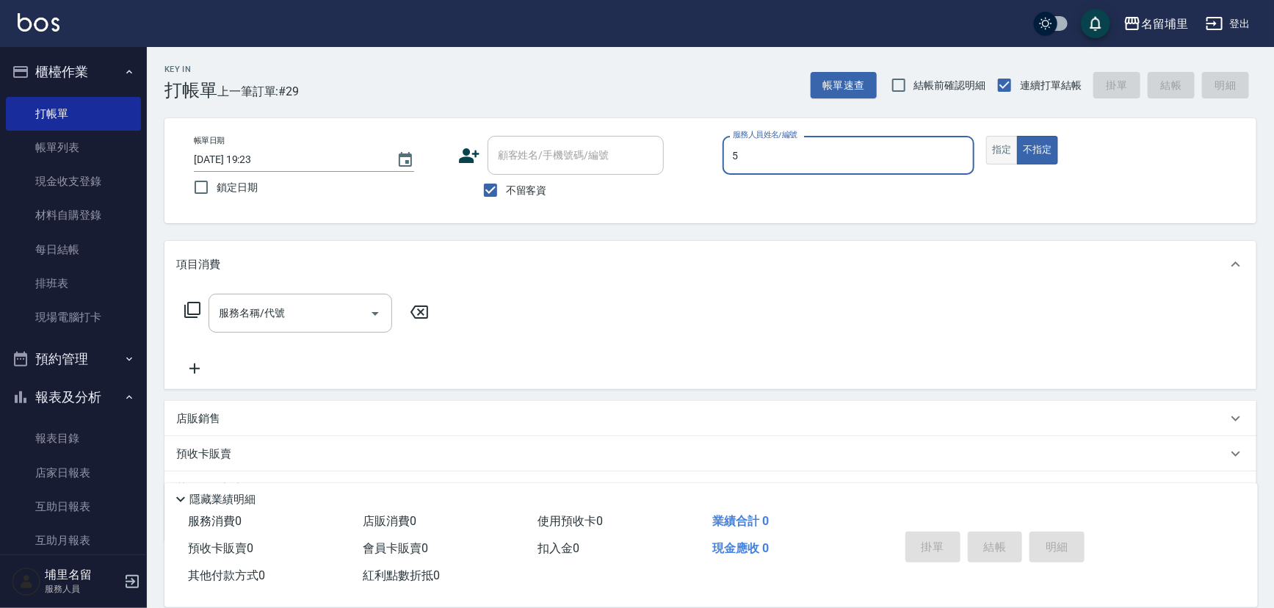
type input "[PERSON_NAME]-5"
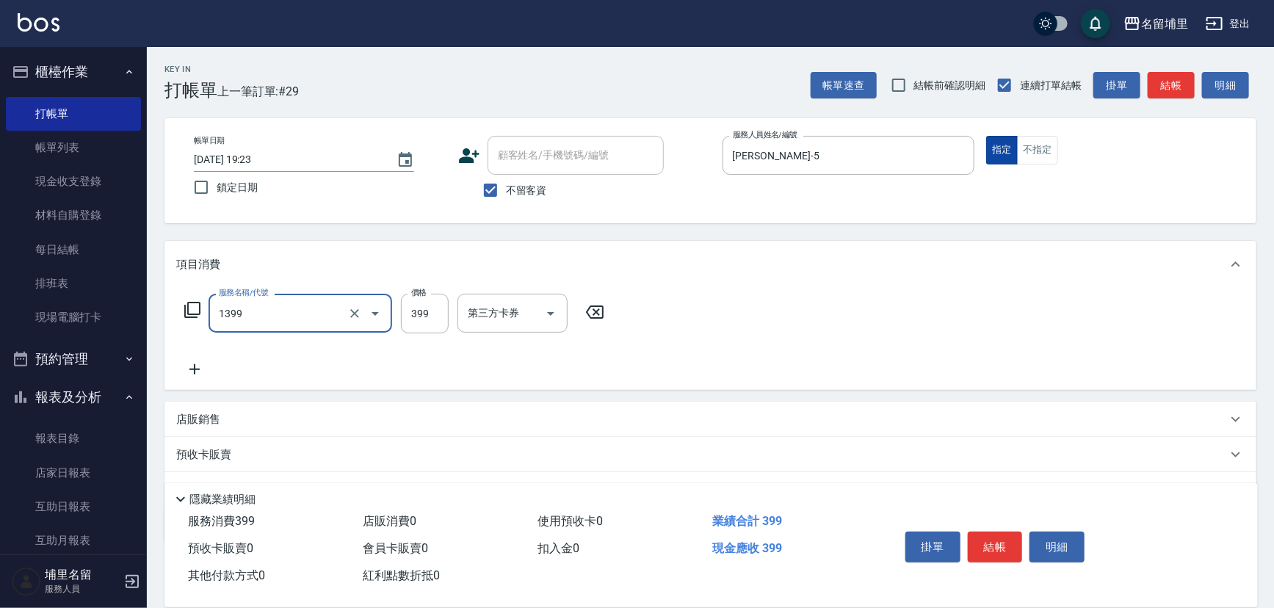
type input "海鹽洗髮399(1399)"
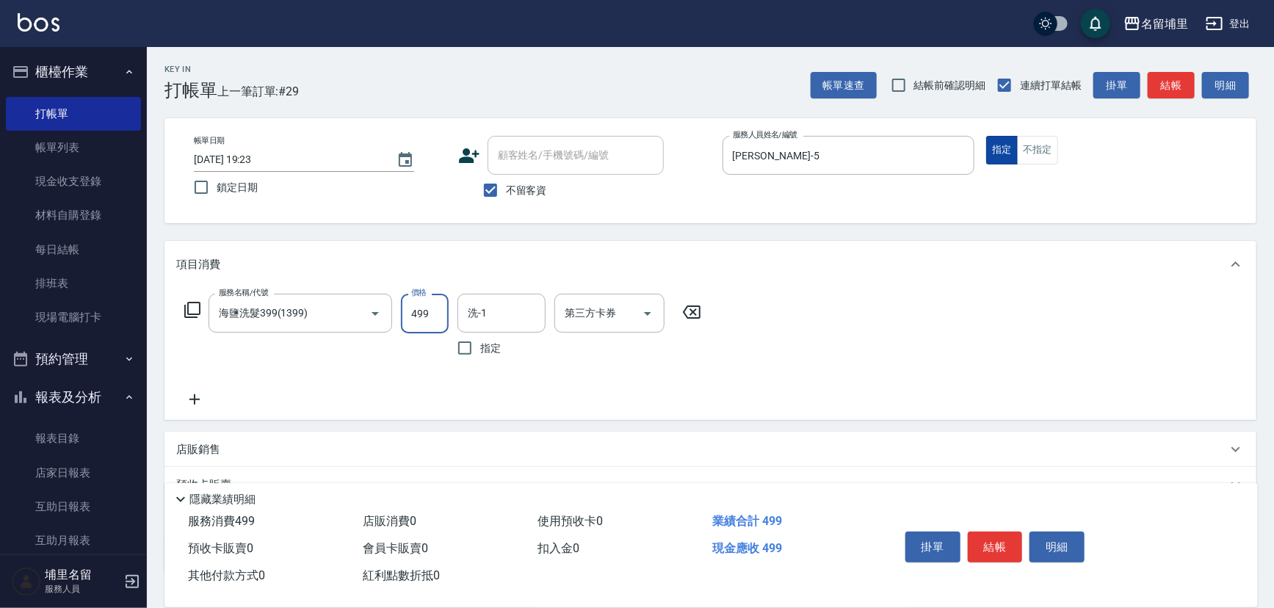
type input "499"
type input "[PERSON_NAME]-42"
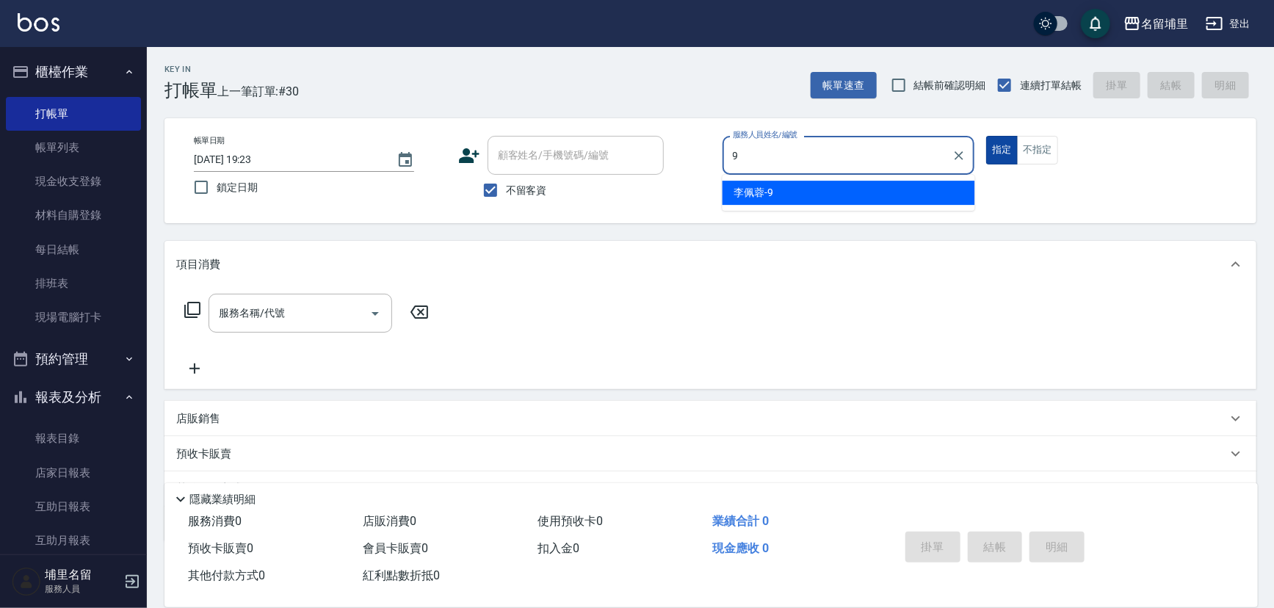
type input "[PERSON_NAME]-9"
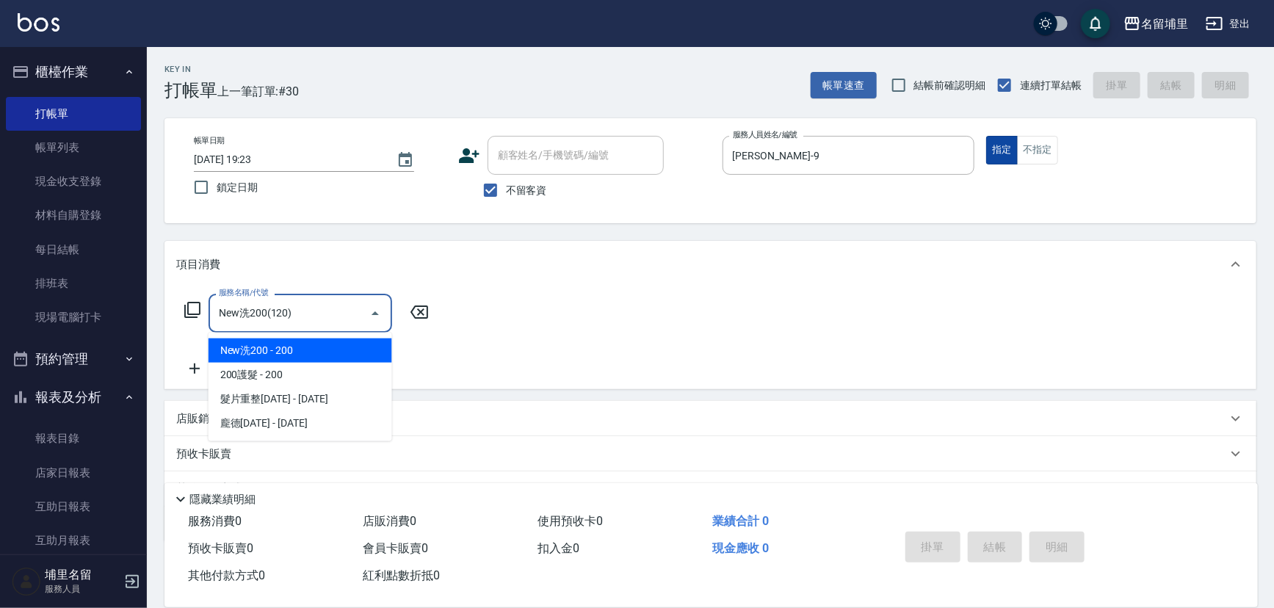
type input "New洗200(120)"
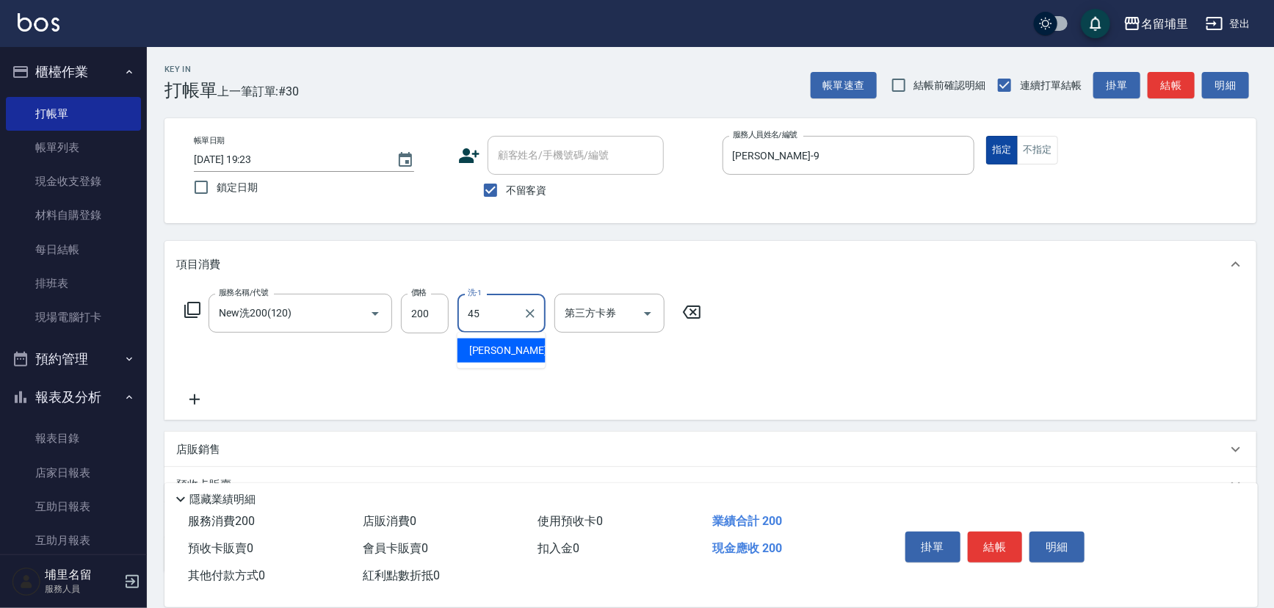
type input "[PERSON_NAME]-45"
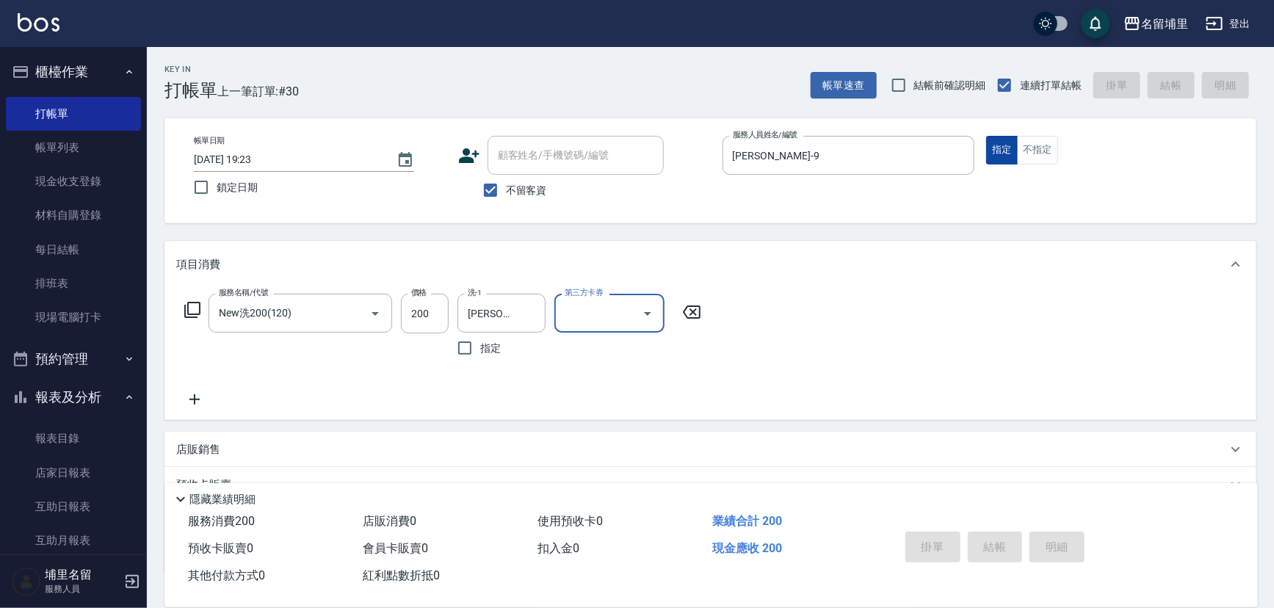
type input "[DATE] 19:24"
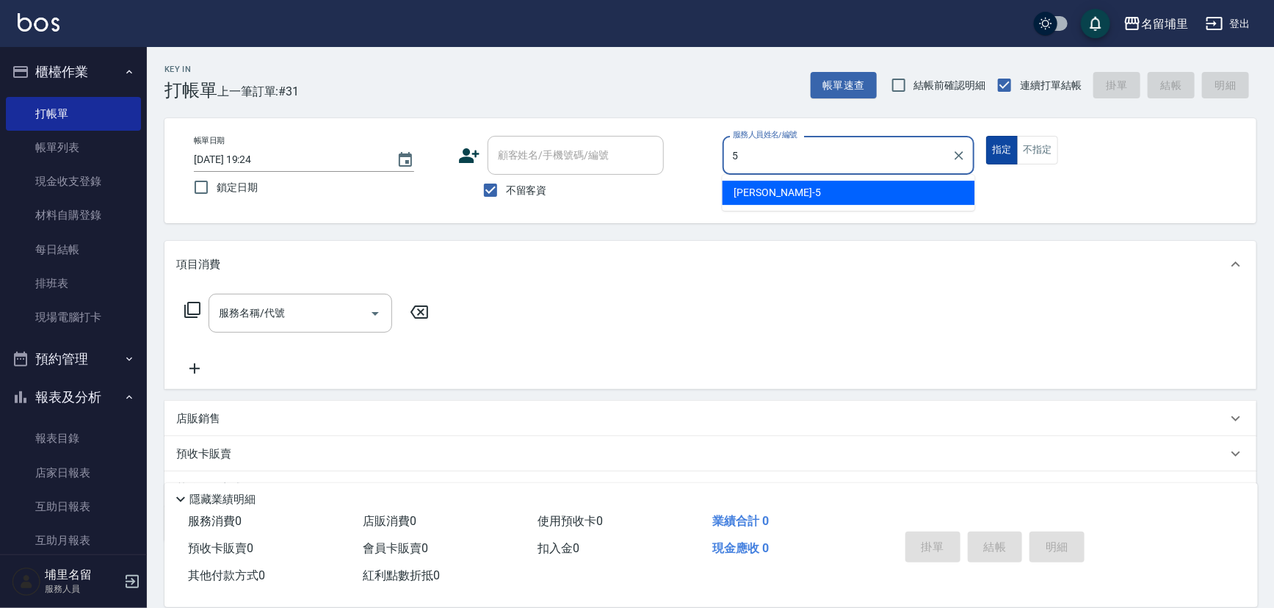
type input "[PERSON_NAME]-5"
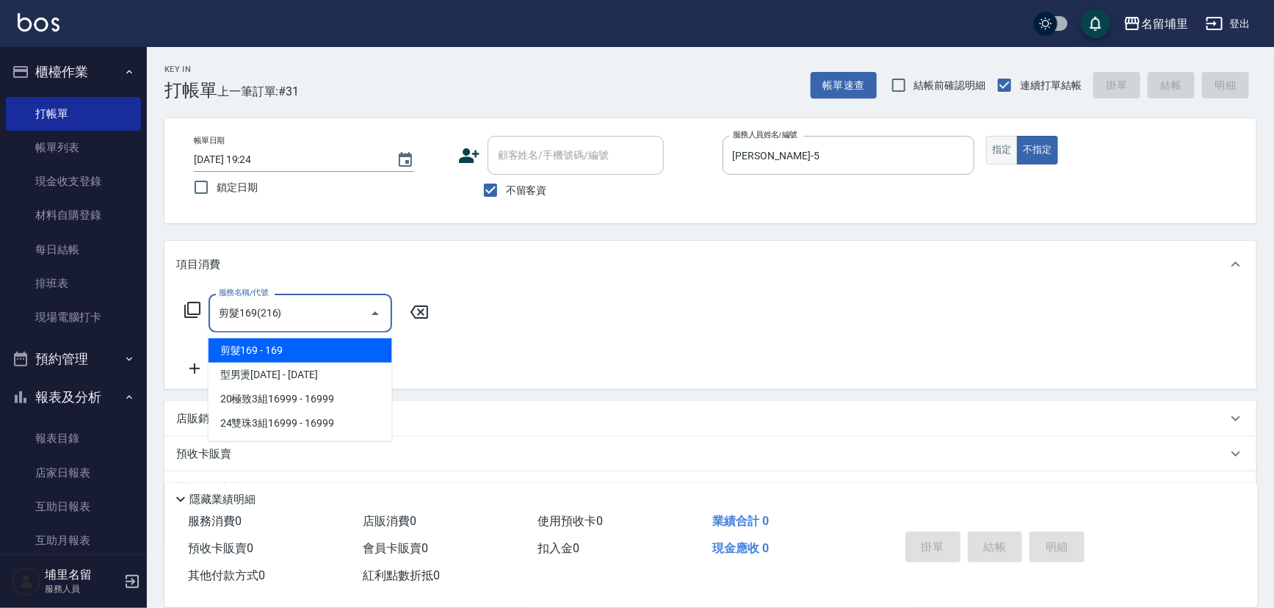
type input "剪髮169(216)"
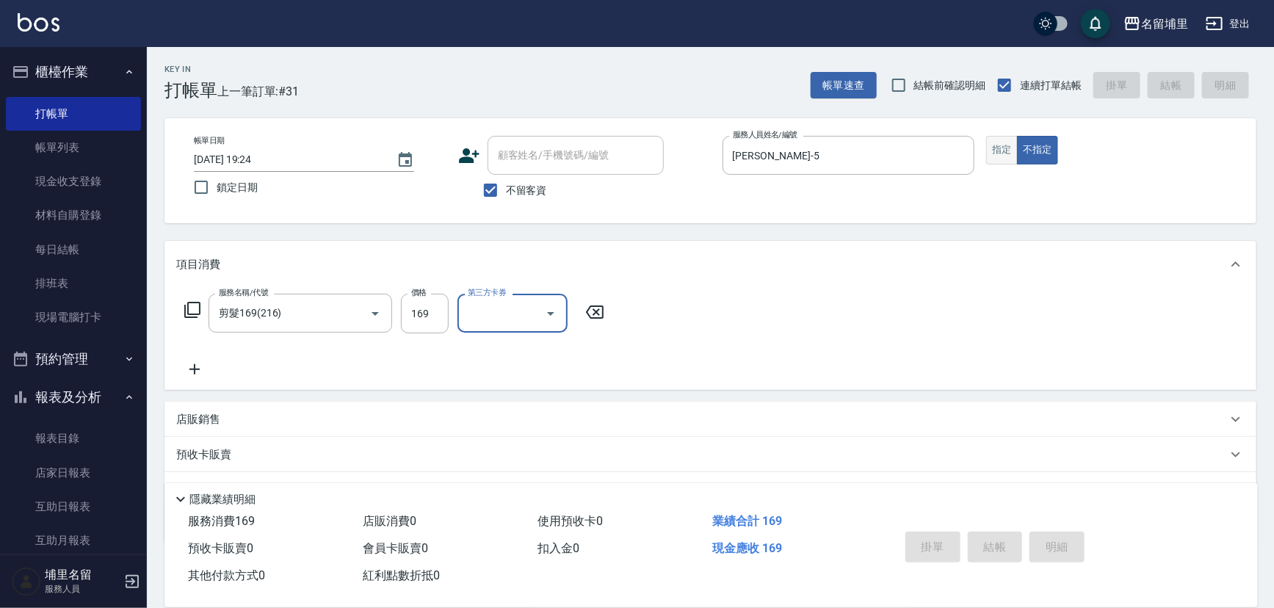
type input "[DATE] 19:36"
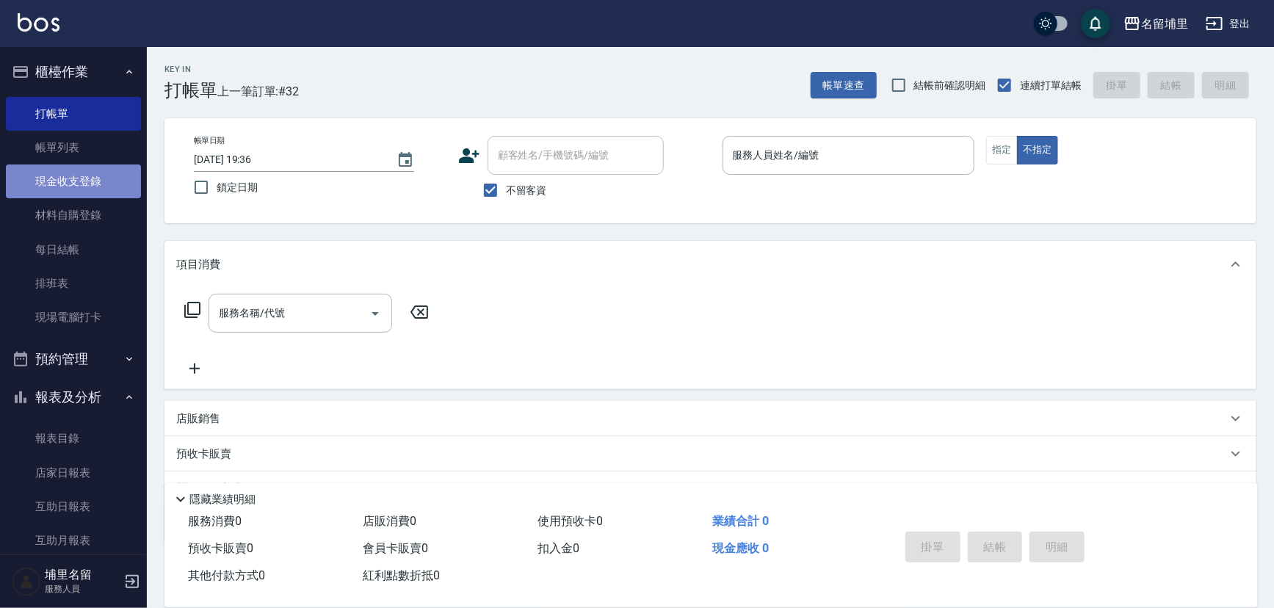
click at [83, 164] on link "現金收支登錄" at bounding box center [73, 181] width 135 height 34
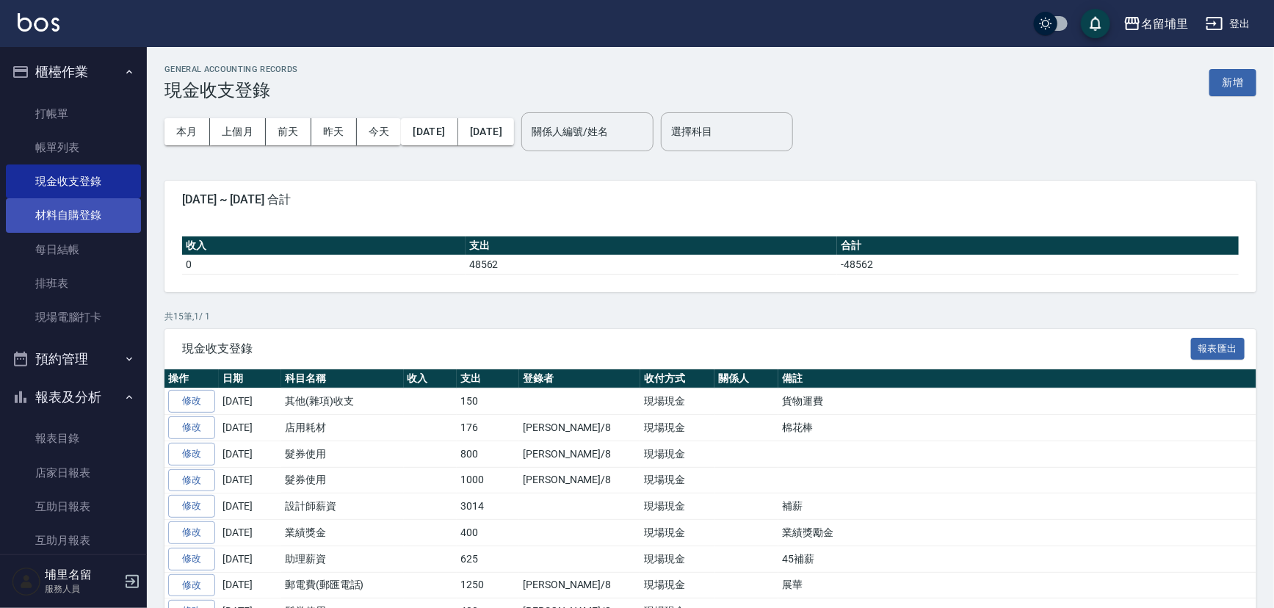
click at [93, 227] on link "材料自購登錄" at bounding box center [73, 215] width 135 height 34
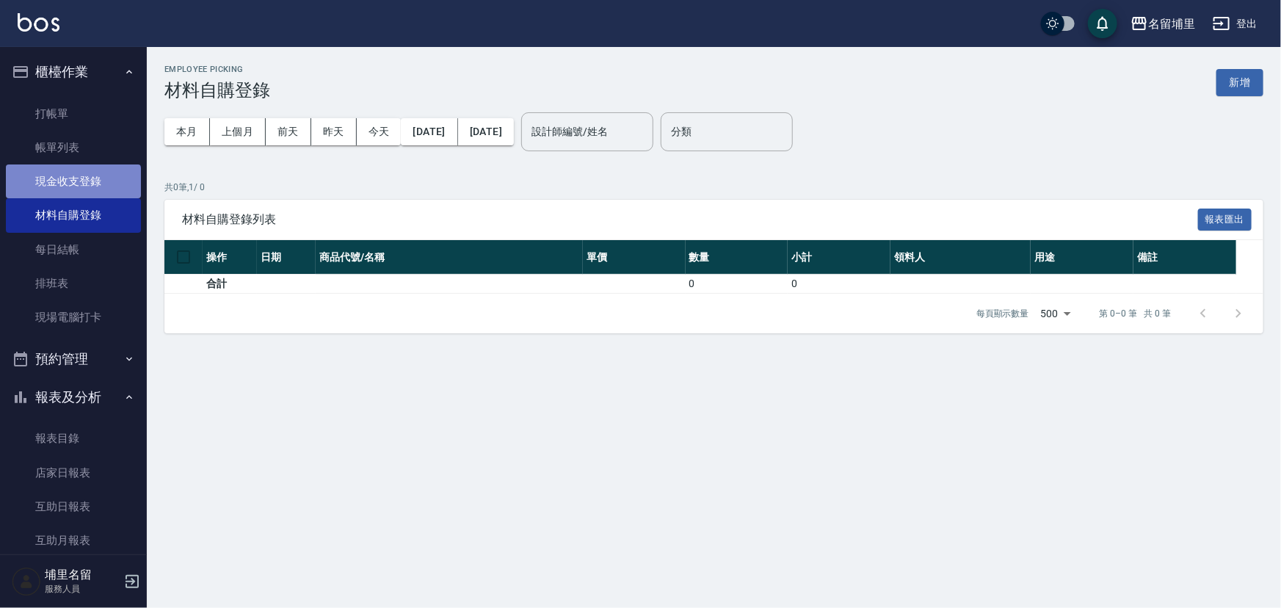
click at [73, 182] on link "現金收支登錄" at bounding box center [73, 181] width 135 height 34
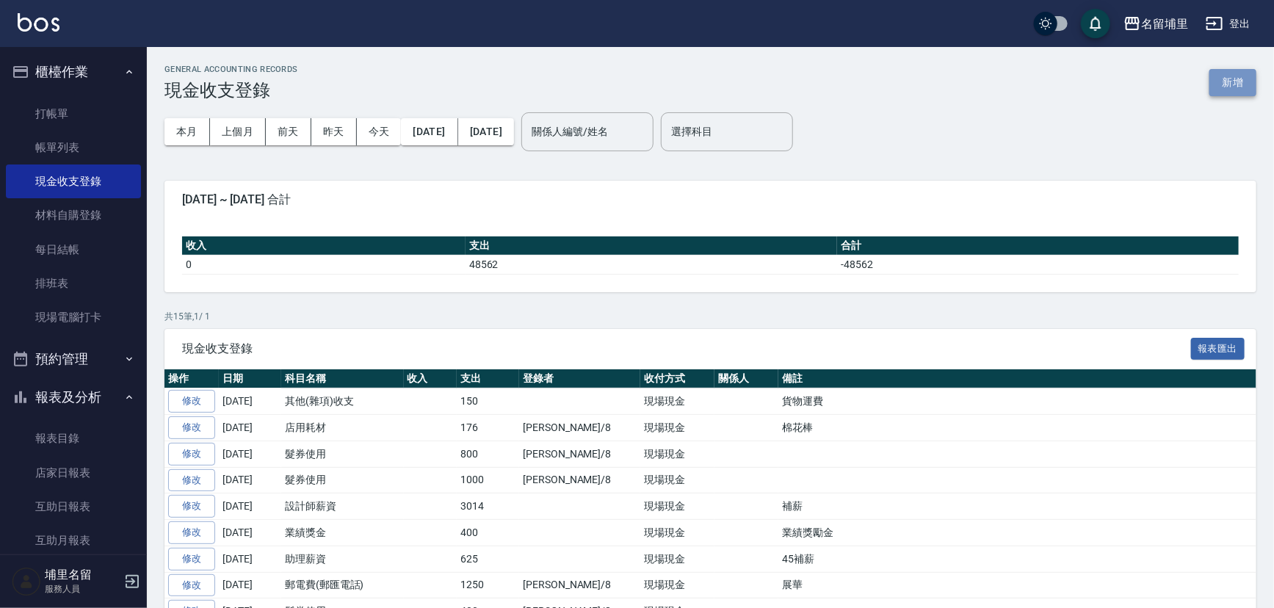
click at [1237, 89] on button "新增" at bounding box center [1232, 82] width 47 height 27
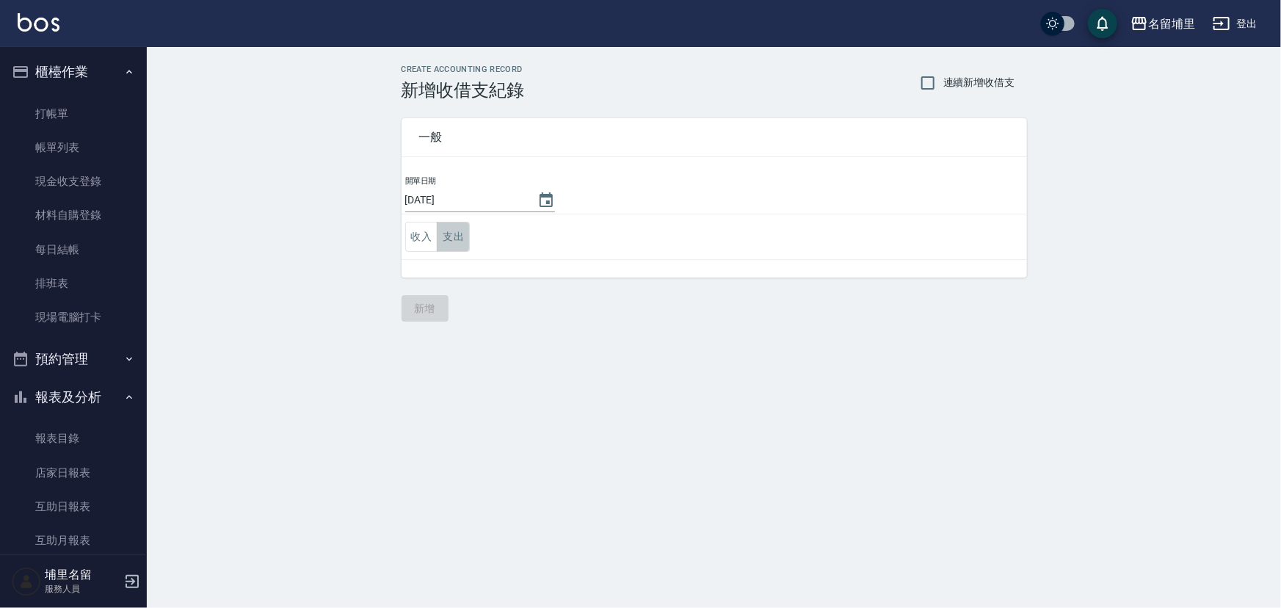
click at [454, 234] on button "支出" at bounding box center [453, 237] width 33 height 30
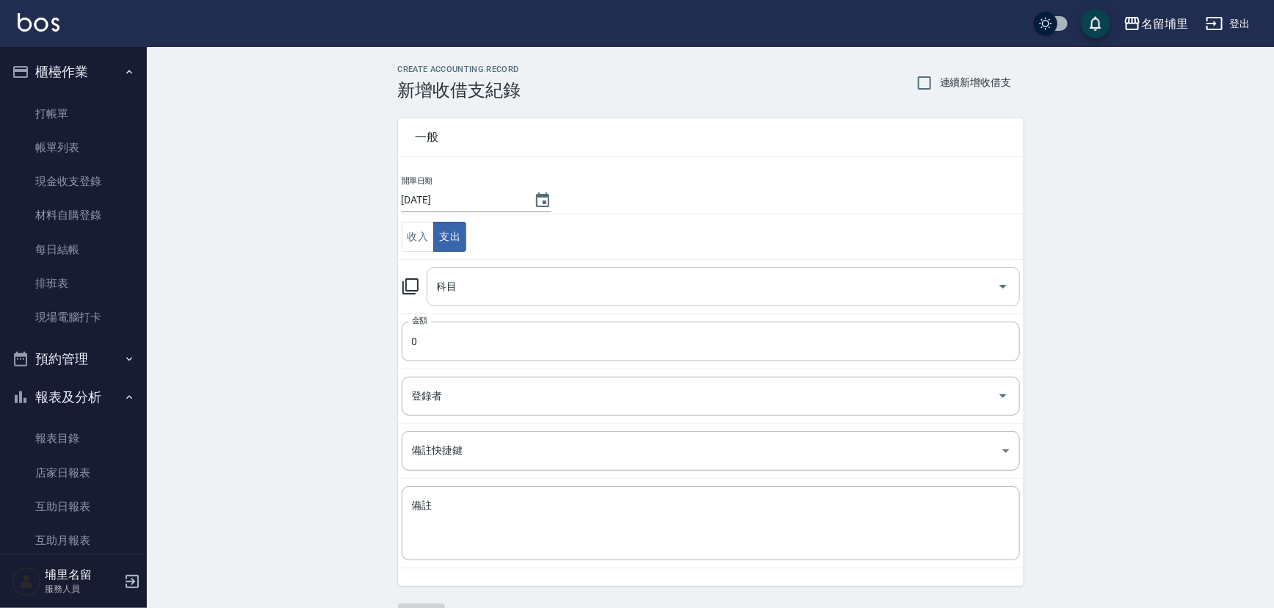
click at [470, 291] on input "科目" at bounding box center [712, 287] width 558 height 26
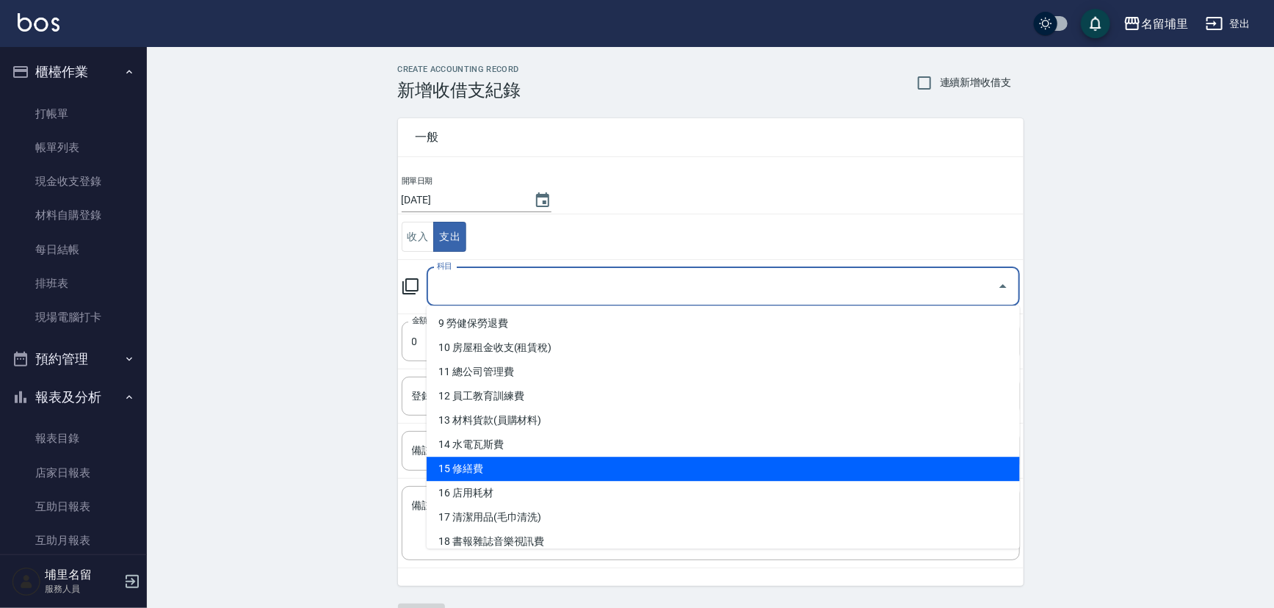
scroll to position [267, 0]
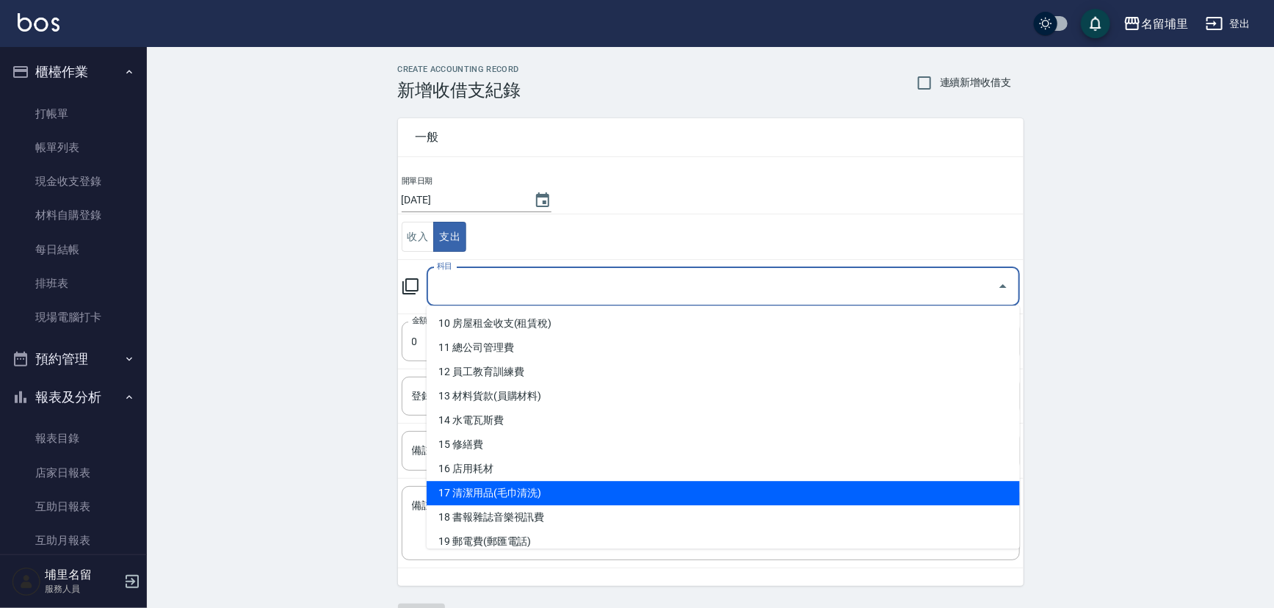
click at [530, 483] on li "17 清潔用品(毛巾清洗)" at bounding box center [723, 493] width 593 height 24
type input "17 清潔用品(毛巾清洗)"
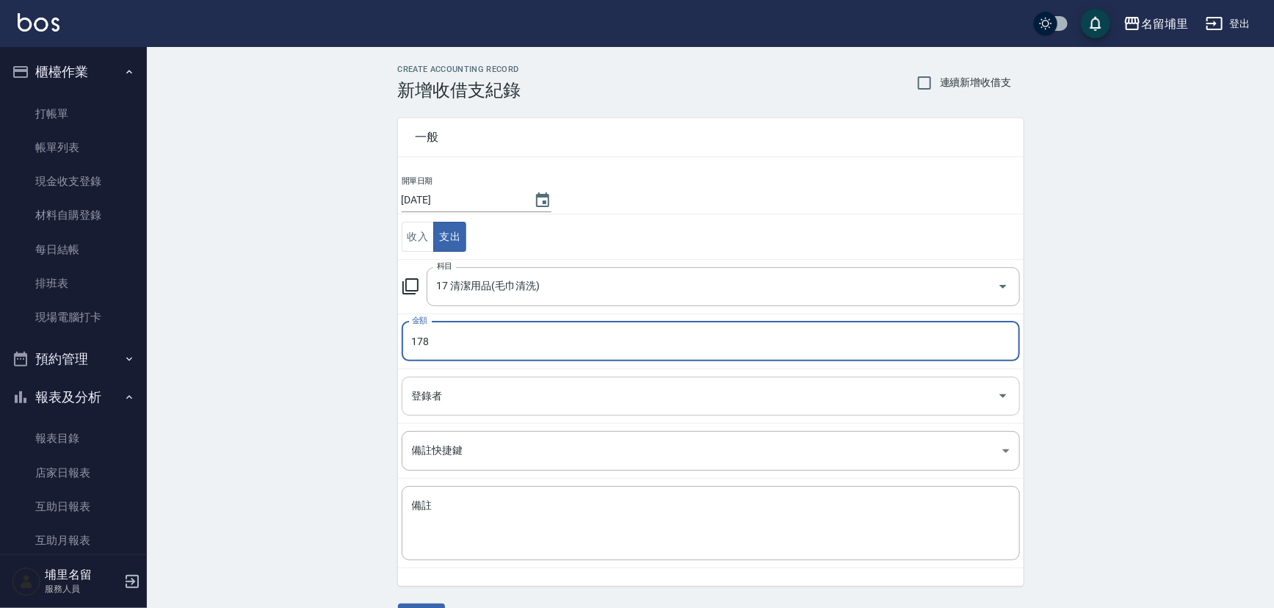
type input "178"
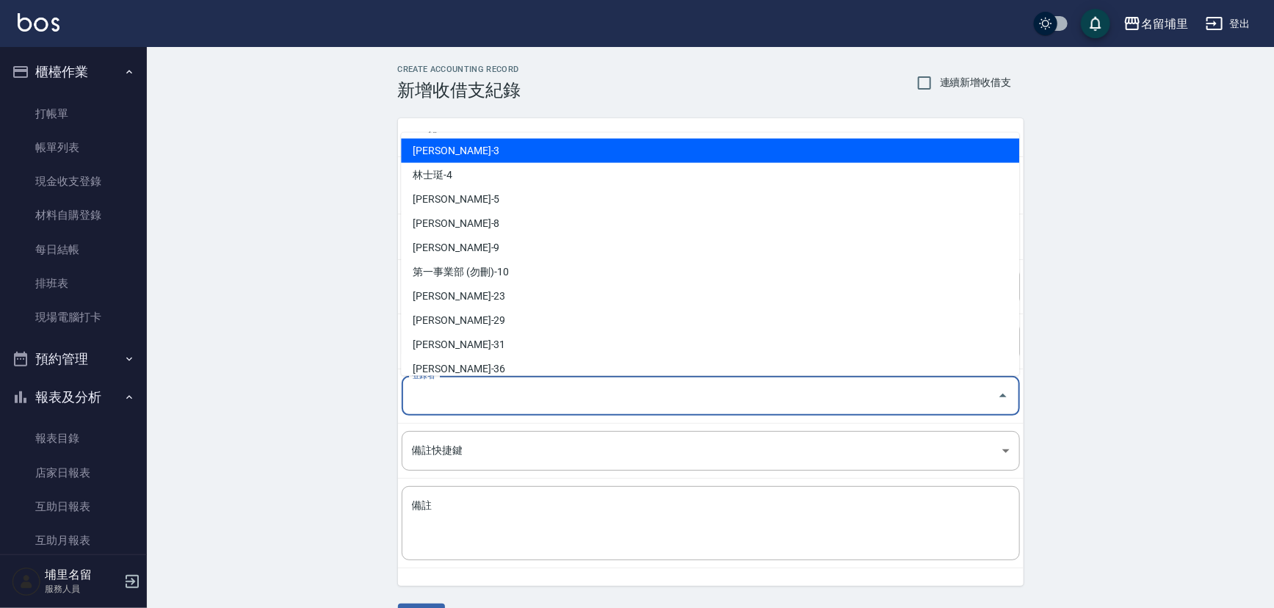
click at [584, 407] on input "登錄者" at bounding box center [699, 396] width 583 height 26
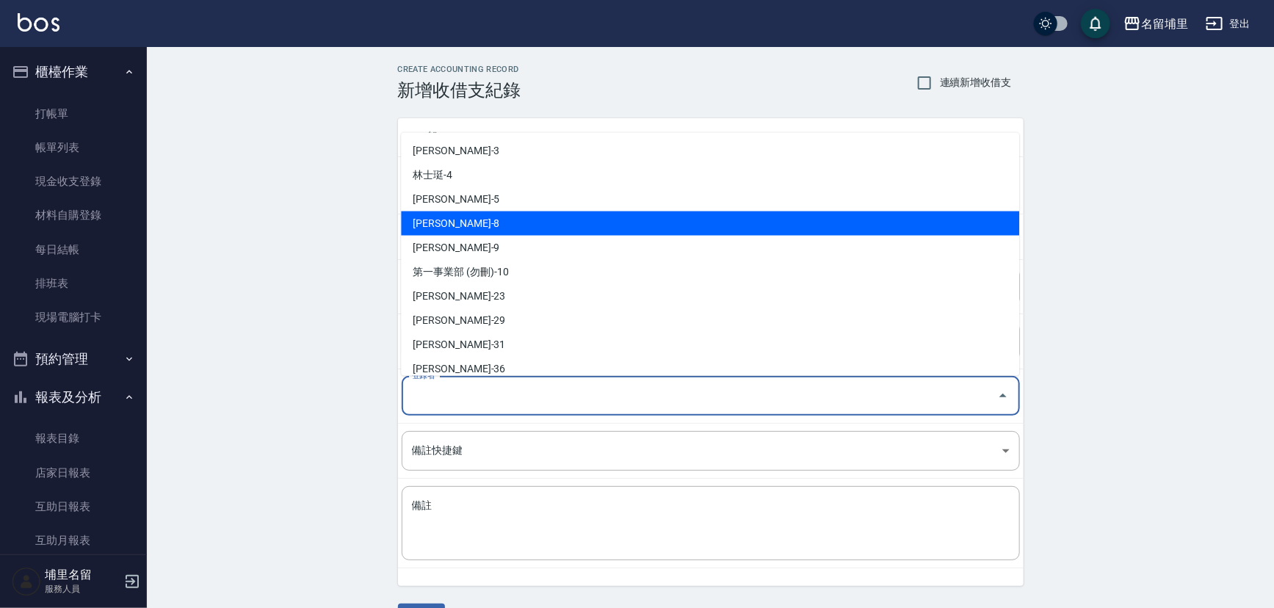
click at [552, 223] on li "[PERSON_NAME]-8" at bounding box center [710, 223] width 618 height 24
type input "[PERSON_NAME]-8"
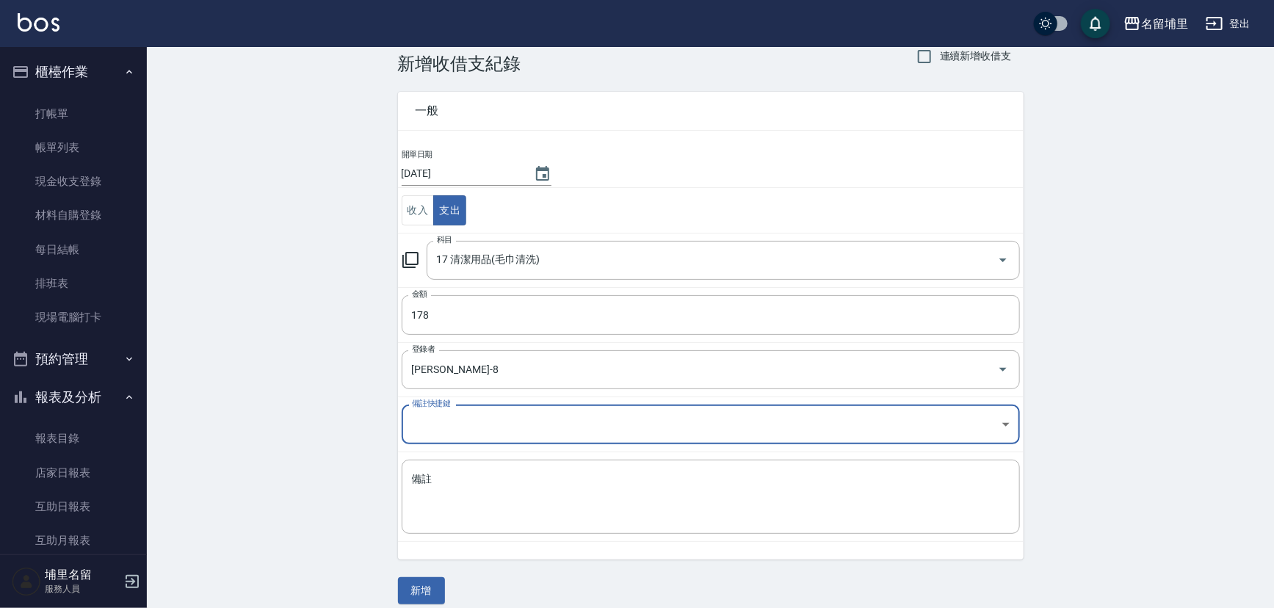
scroll to position [39, 0]
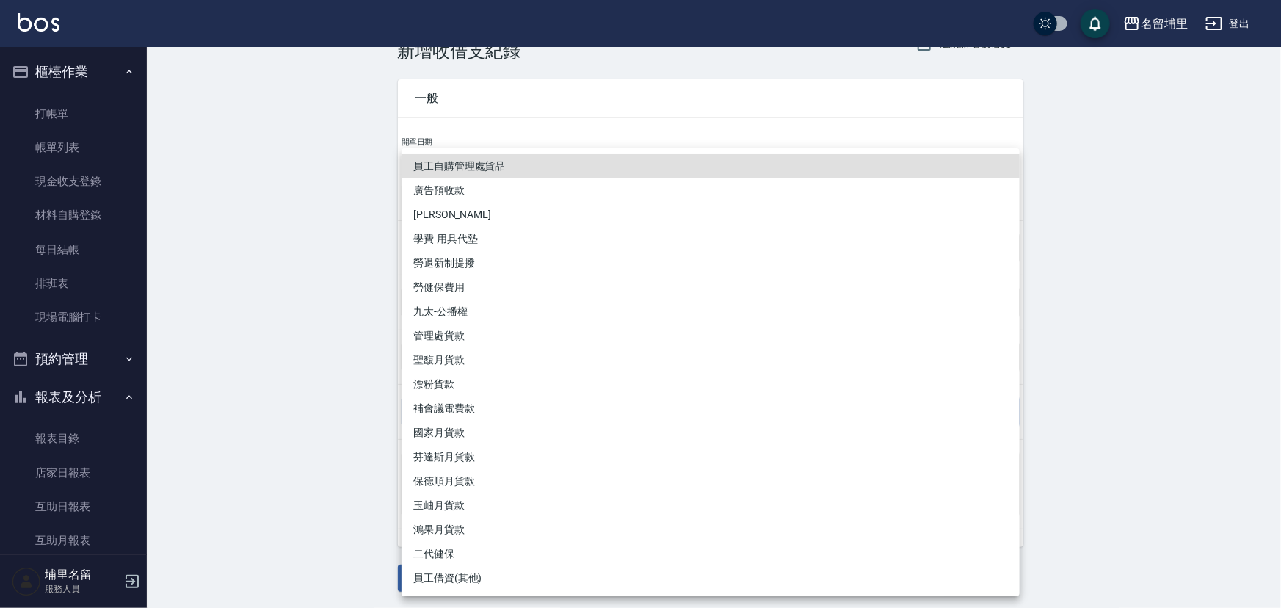
type input "員工自購管理處貨品"
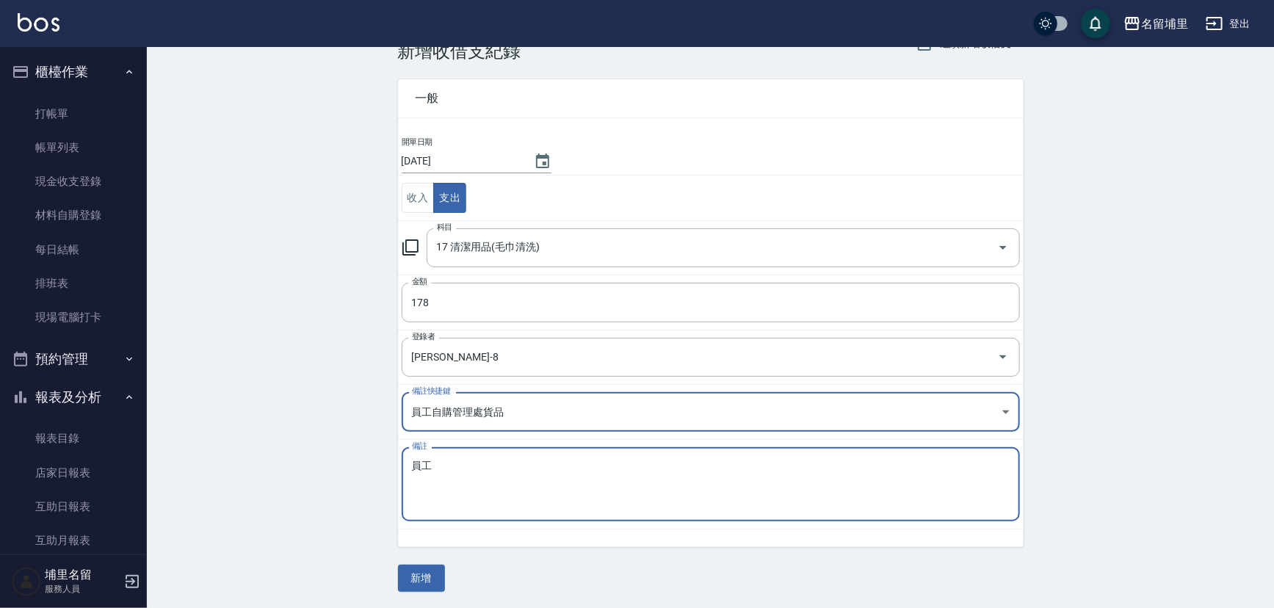
type textarea "員"
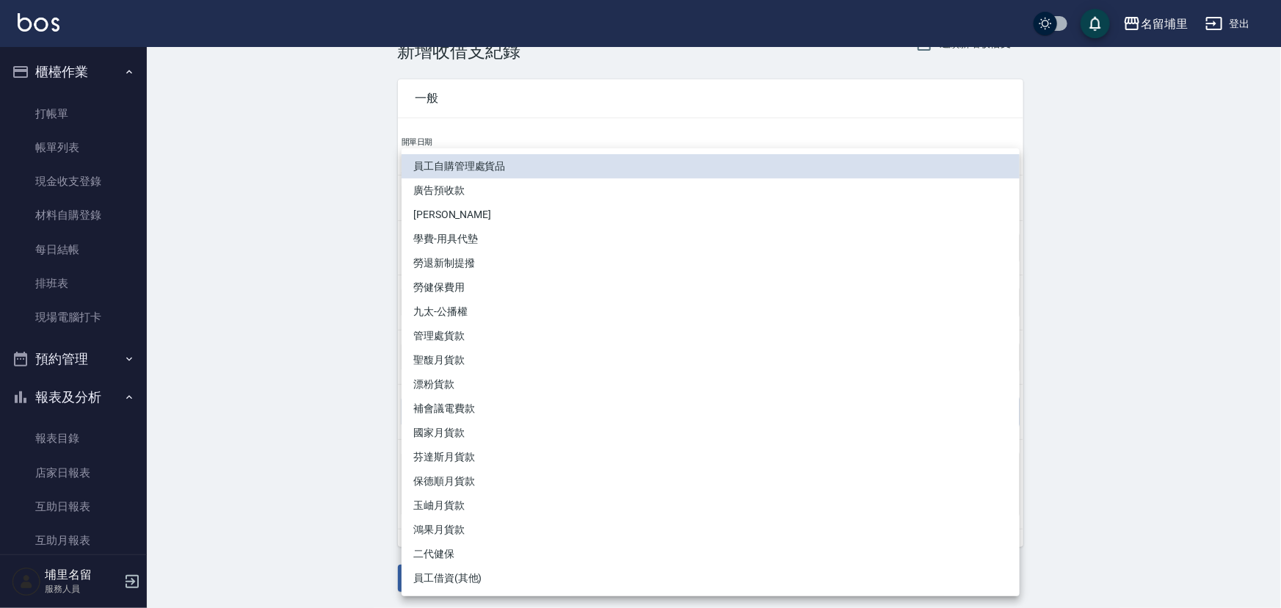
click at [574, 419] on body "名留埔里 登出 櫃檯作業 打帳單 帳單列表 現金收支登錄 材料自購登錄 每日結帳 排班表 現場電腦打卡 預約管理 預約管理 單日預約紀錄 單週預約紀錄 報表及…" at bounding box center [640, 285] width 1281 height 648
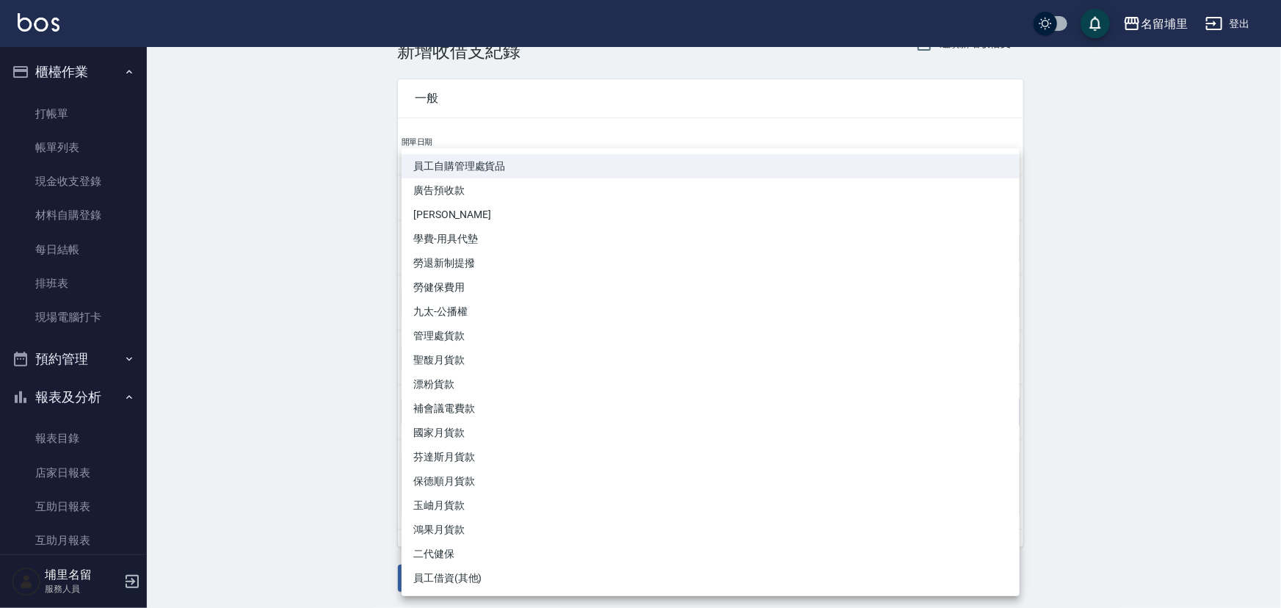
click at [1249, 443] on div at bounding box center [640, 304] width 1281 height 608
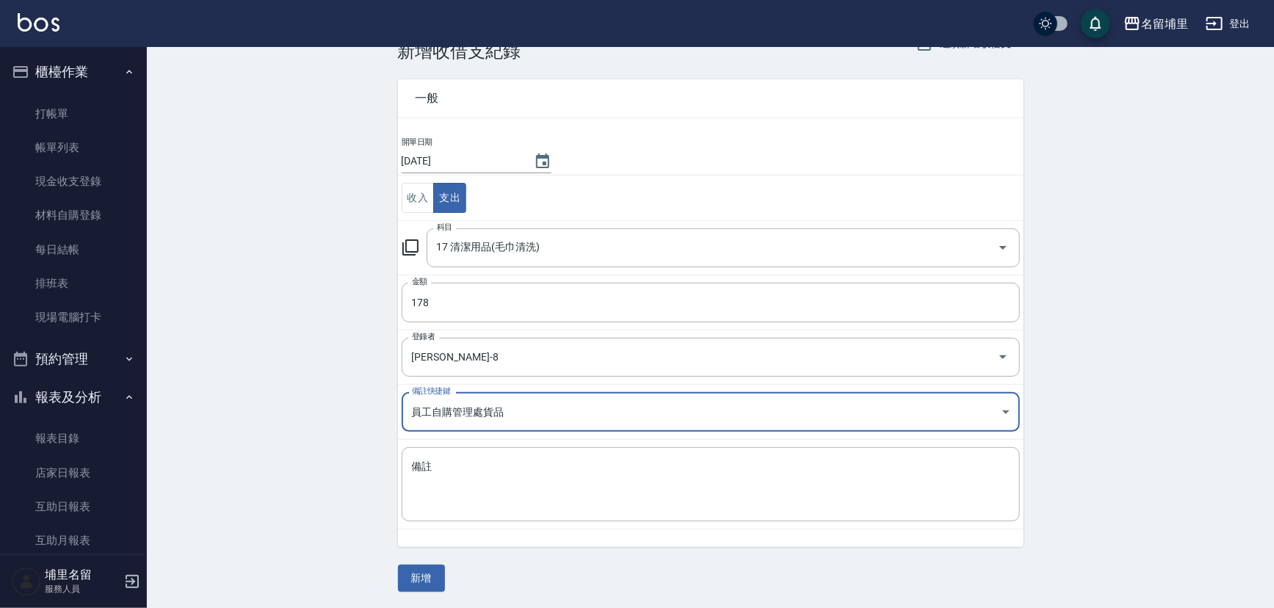
click at [669, 406] on body "名留埔里 登出 櫃檯作業 打帳單 帳單列表 現金收支登錄 材料自購登錄 每日結帳 排班表 現場電腦打卡 預約管理 預約管理 單日預約紀錄 單週預約紀錄 報表及…" at bounding box center [637, 285] width 1274 height 648
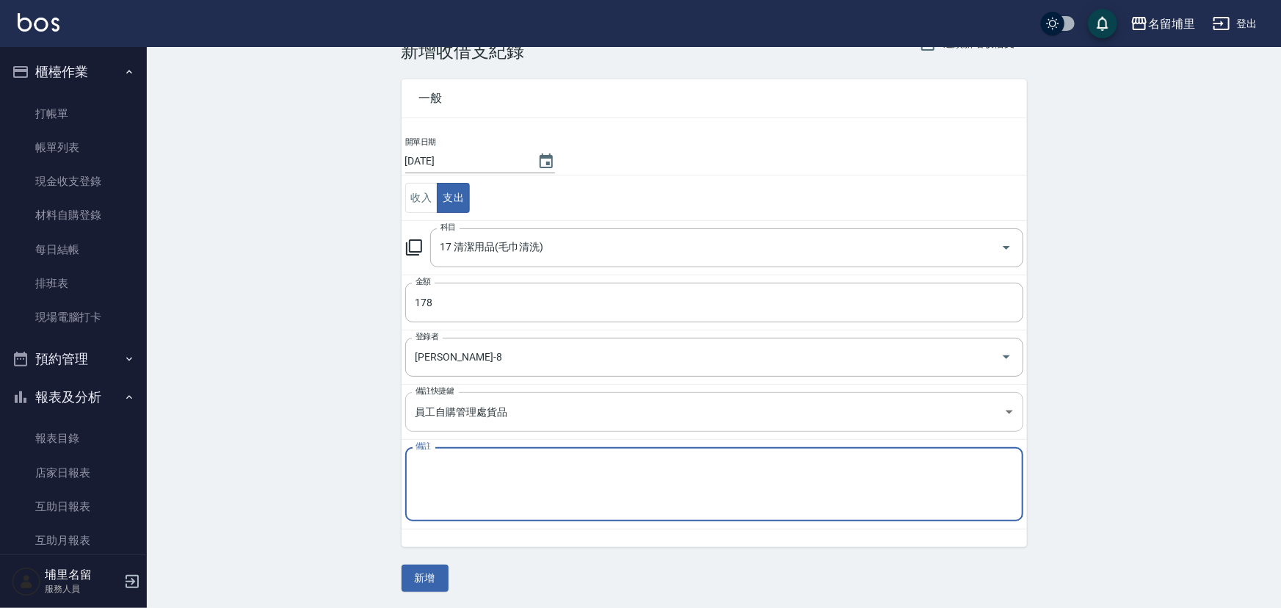
click at [646, 409] on body "名留埔里 登出 櫃檯作業 打帳單 帳單列表 現金收支登錄 材料自購登錄 每日結帳 排班表 現場電腦打卡 預約管理 預約管理 單日預約紀錄 單週預約紀錄 報表及…" at bounding box center [640, 285] width 1281 height 648
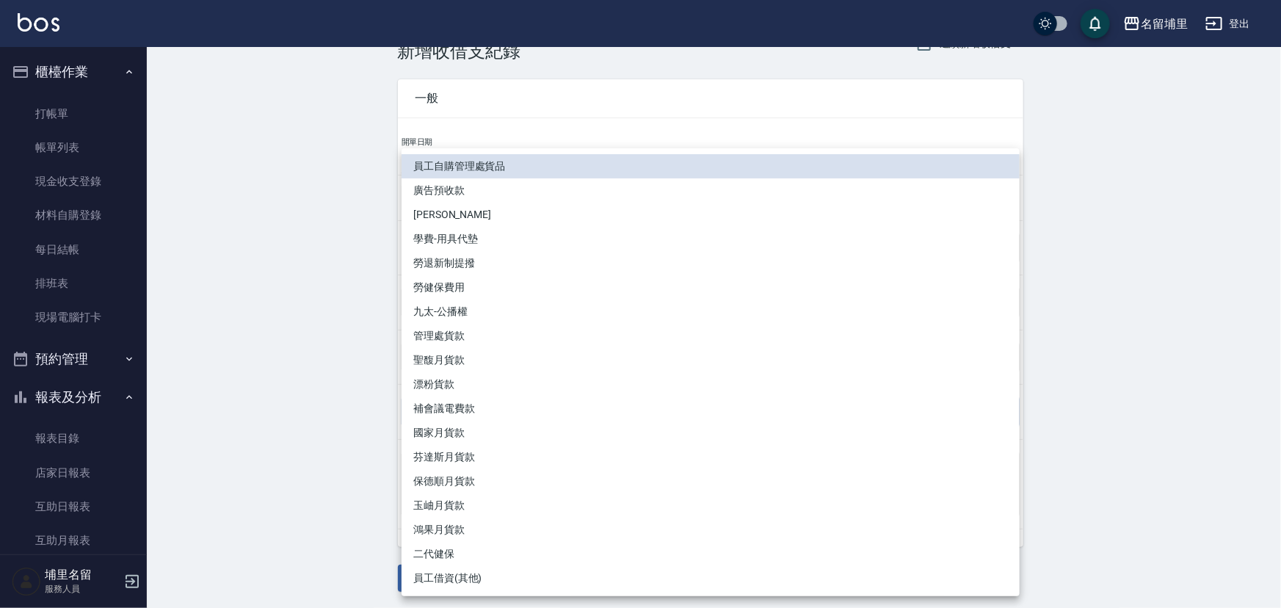
drag, startPoint x: 334, startPoint y: 339, endPoint x: 425, endPoint y: 376, distance: 98.2
click at [339, 341] on div at bounding box center [640, 304] width 1281 height 608
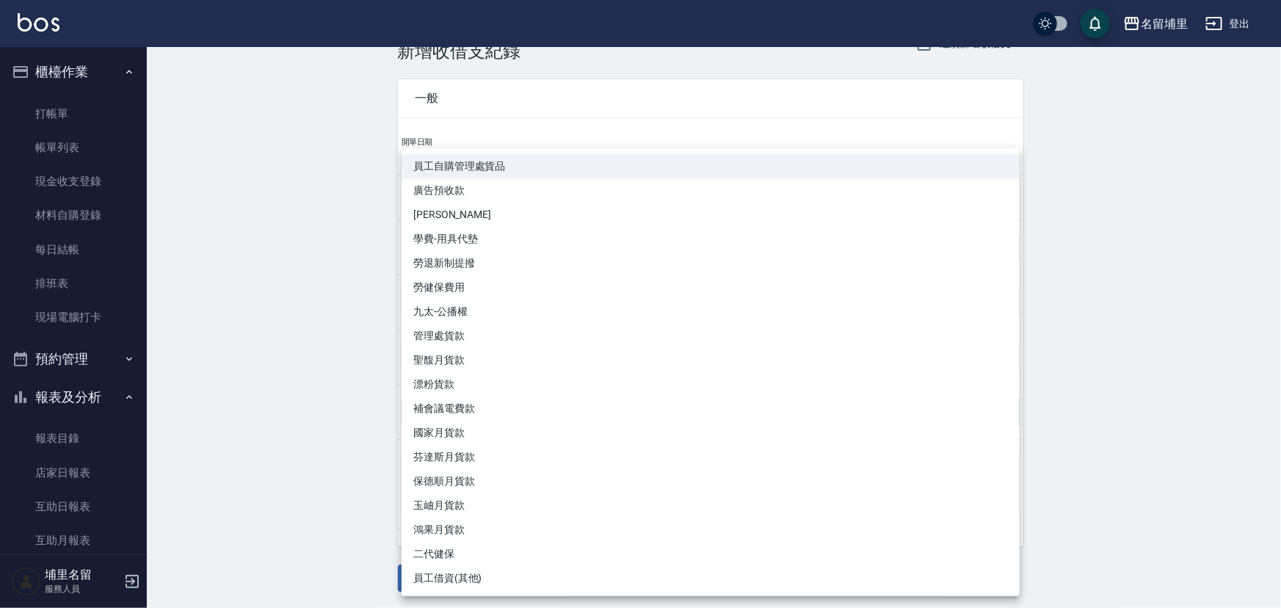
drag, startPoint x: 521, startPoint y: 411, endPoint x: 397, endPoint y: 389, distance: 126.0
click at [447, 399] on body "名留埔里 登出 櫃檯作業 打帳單 帳單列表 現金收支登錄 材料自購登錄 每日結帳 排班表 現場電腦打卡 預約管理 預約管理 單日預約紀錄 單週預約紀錄 報表及…" at bounding box center [640, 285] width 1281 height 648
drag, startPoint x: 292, startPoint y: 248, endPoint x: 352, endPoint y: 281, distance: 68.3
click at [297, 254] on div at bounding box center [640, 304] width 1281 height 608
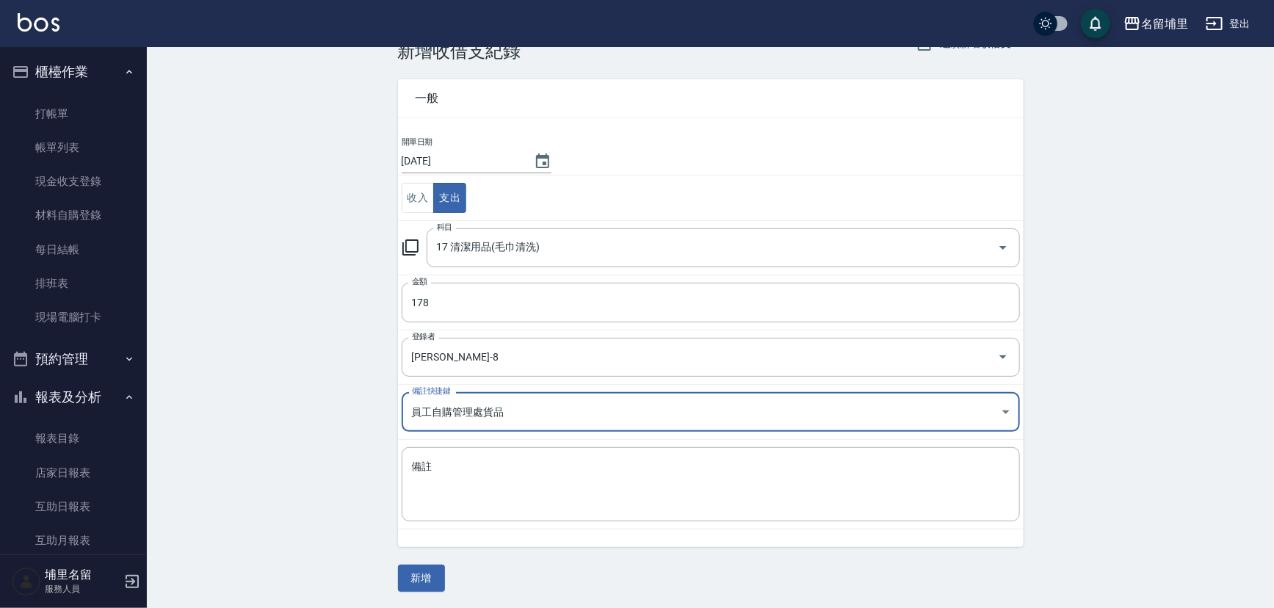
click at [1013, 412] on body "名留埔里 登出 櫃檯作業 打帳單 帳單列表 現金收支登錄 材料自購登錄 每日結帳 排班表 現場電腦打卡 預約管理 預約管理 單日預約紀錄 單週預約紀錄 報表及…" at bounding box center [637, 285] width 1274 height 648
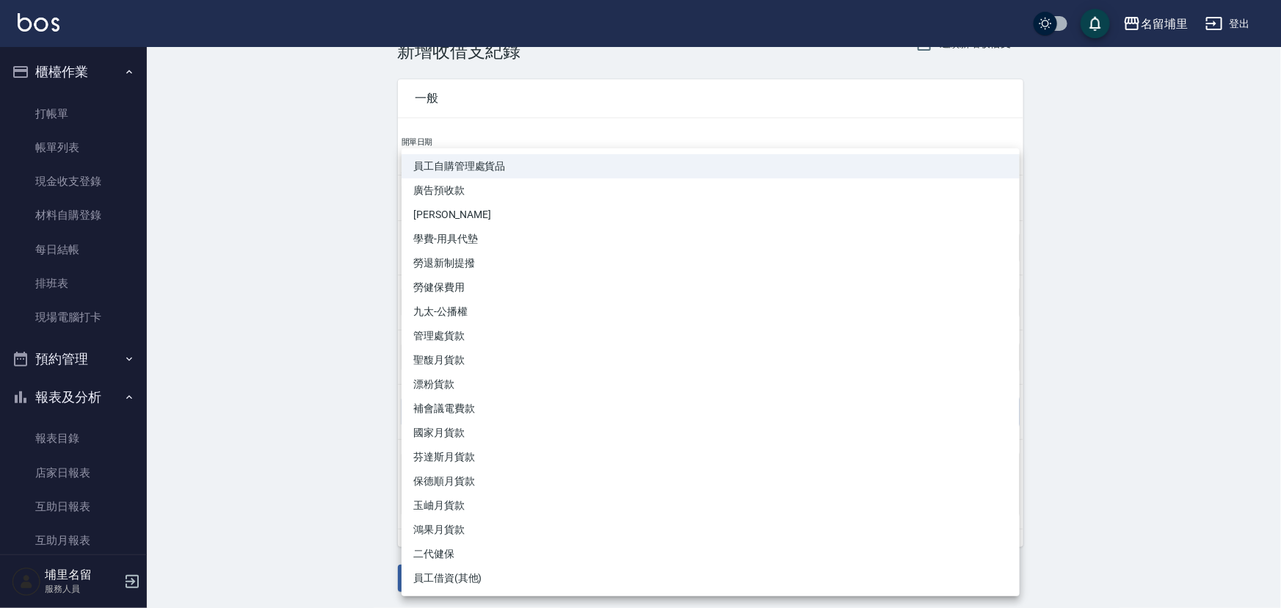
click at [1159, 196] on div at bounding box center [640, 304] width 1281 height 608
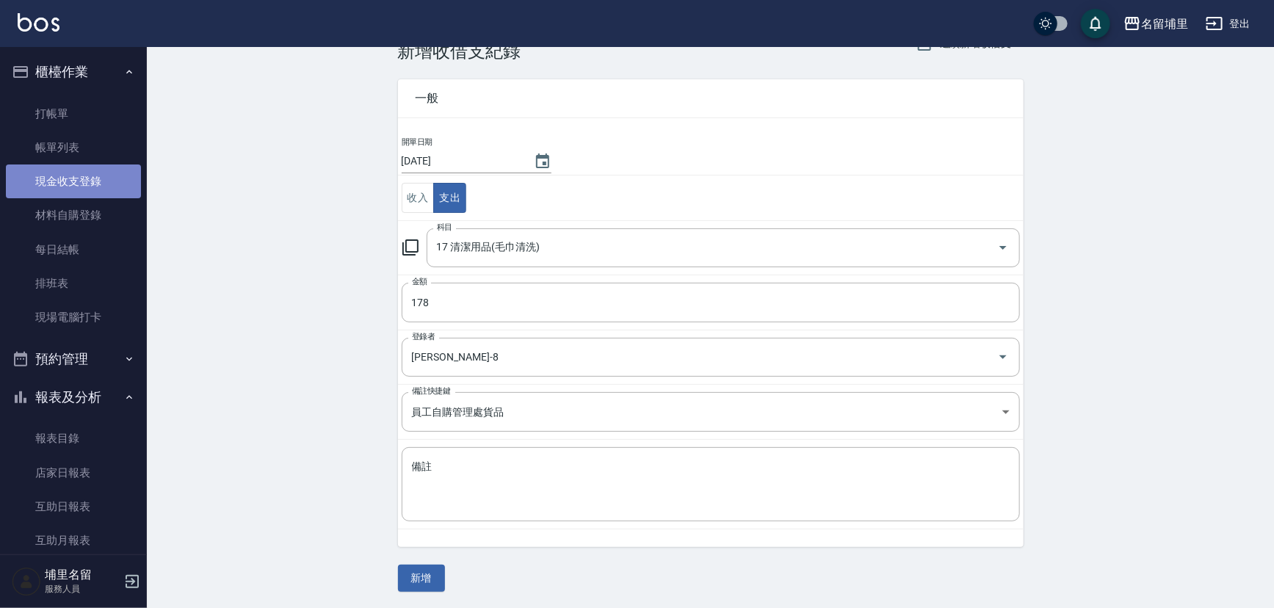
click at [76, 177] on link "現金收支登錄" at bounding box center [73, 181] width 135 height 34
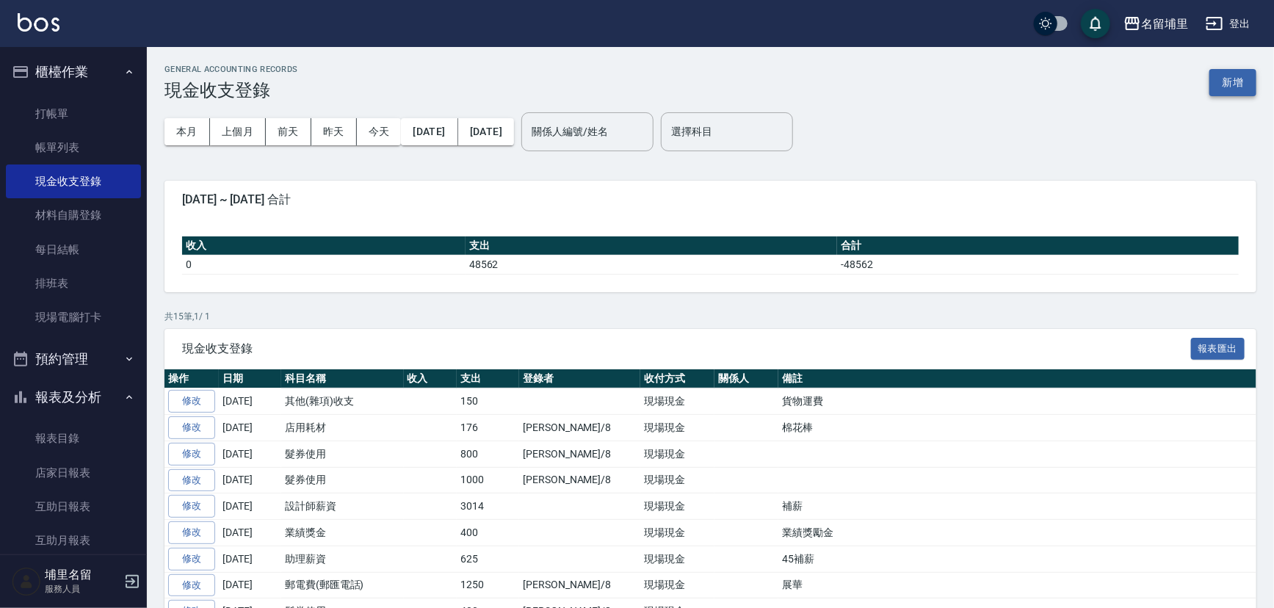
click at [1225, 82] on button "新增" at bounding box center [1232, 82] width 47 height 27
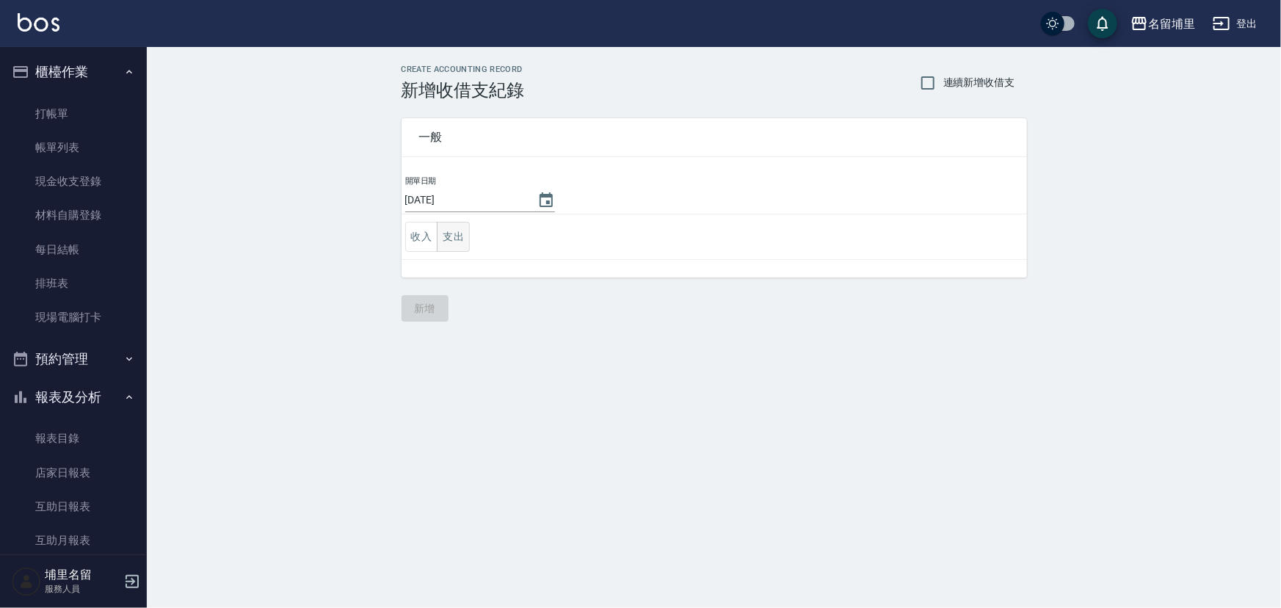
click at [448, 236] on button "支出" at bounding box center [453, 237] width 33 height 30
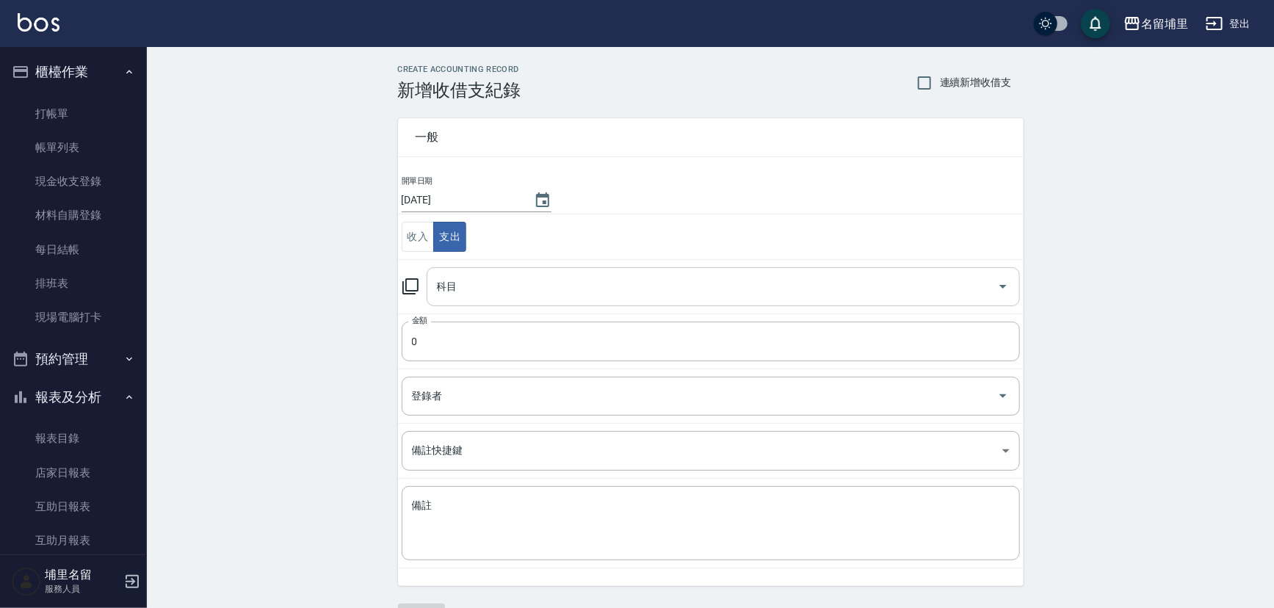
click at [450, 278] on input "科目" at bounding box center [712, 287] width 558 height 26
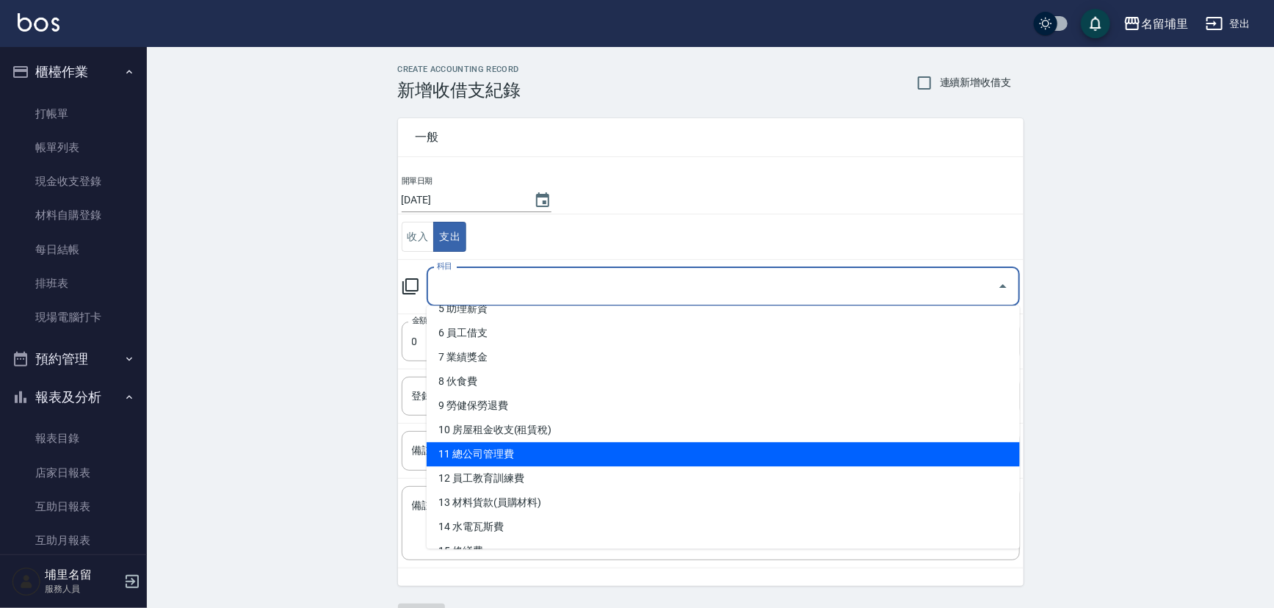
scroll to position [200, 0]
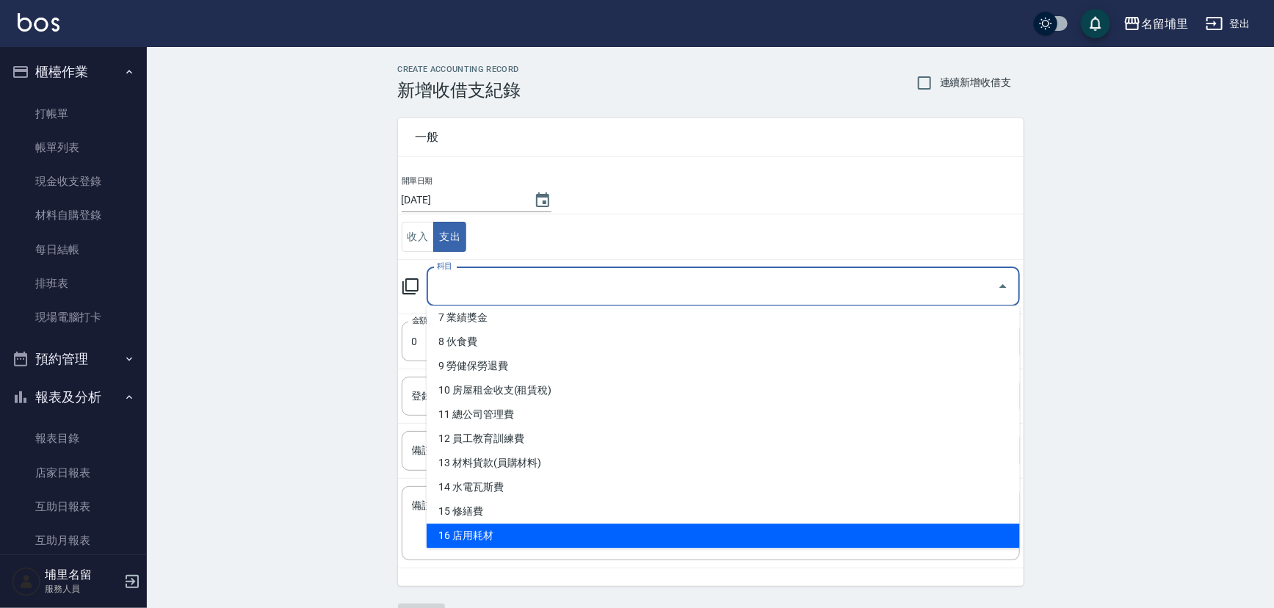
click at [535, 529] on li "16 店用耗材" at bounding box center [723, 536] width 593 height 24
type input "16 店用耗材"
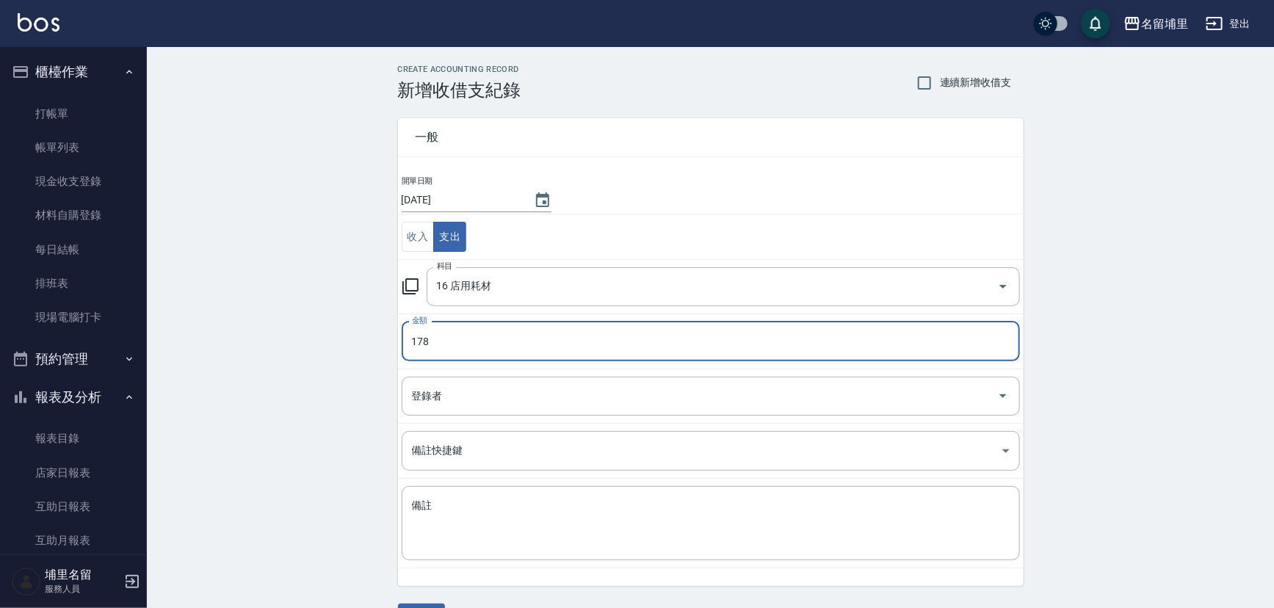
type input "178"
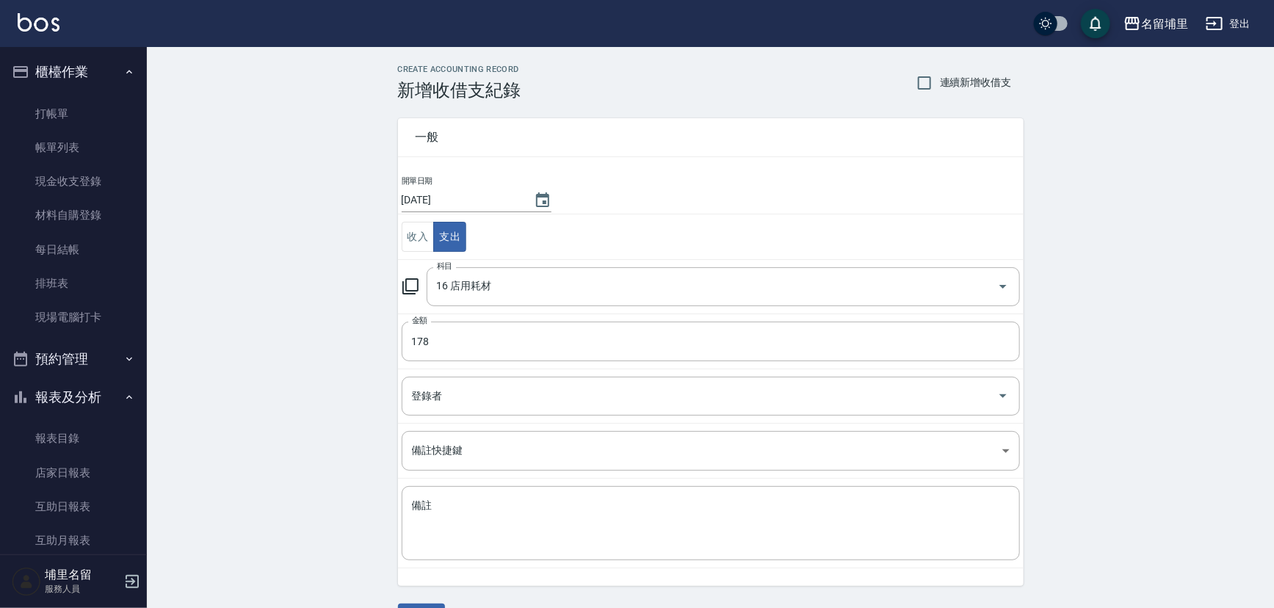
drag, startPoint x: 527, startPoint y: 308, endPoint x: 530, endPoint y: 301, distance: 8.2
click at [528, 308] on td "科目 16 店用耗材 科目" at bounding box center [711, 286] width 626 height 54
click at [534, 294] on input "16 店用耗材" at bounding box center [702, 287] width 539 height 26
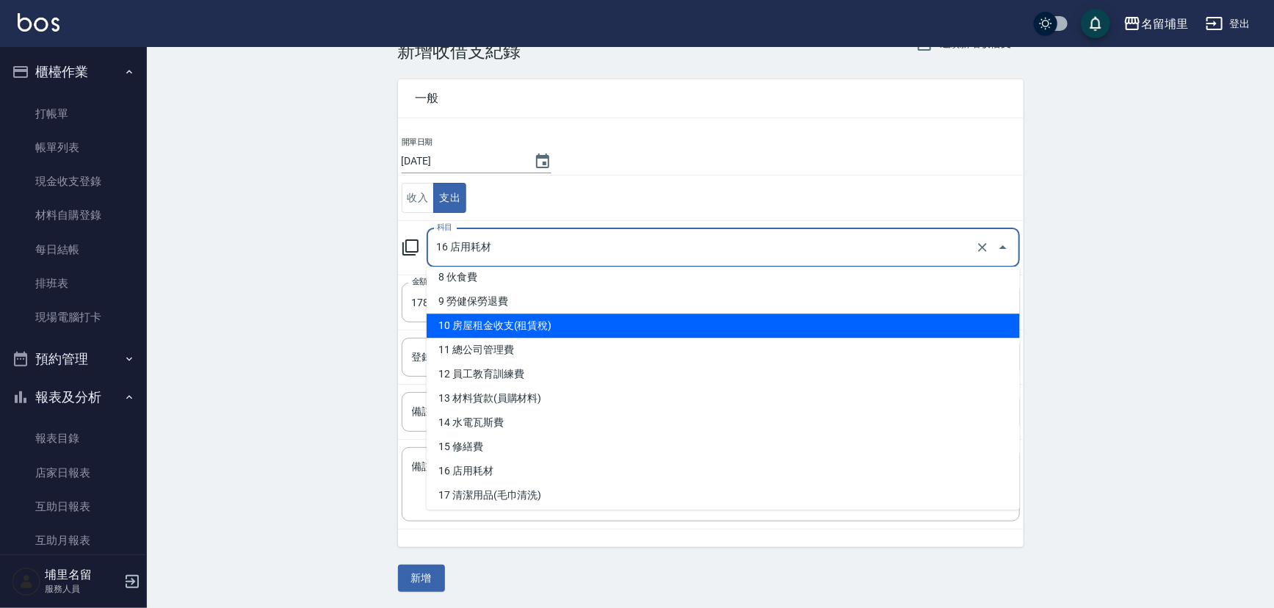
scroll to position [333, 0]
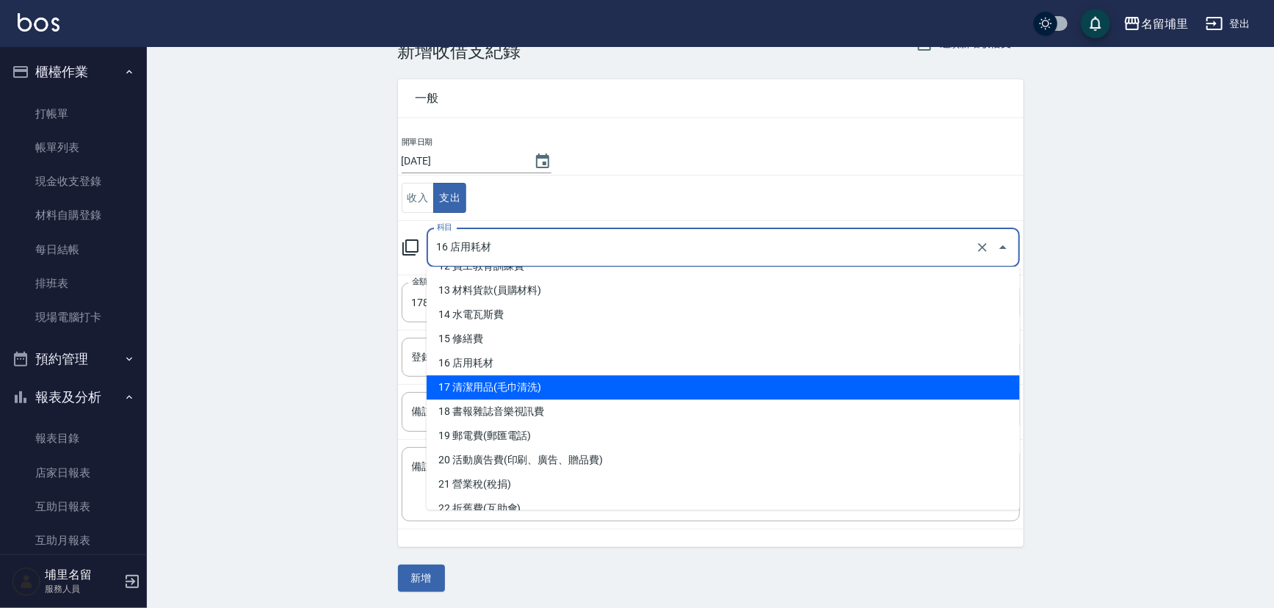
click at [540, 375] on li "17 清潔用品(毛巾清洗)" at bounding box center [723, 387] width 593 height 24
type input "17 清潔用品(毛巾清洗)"
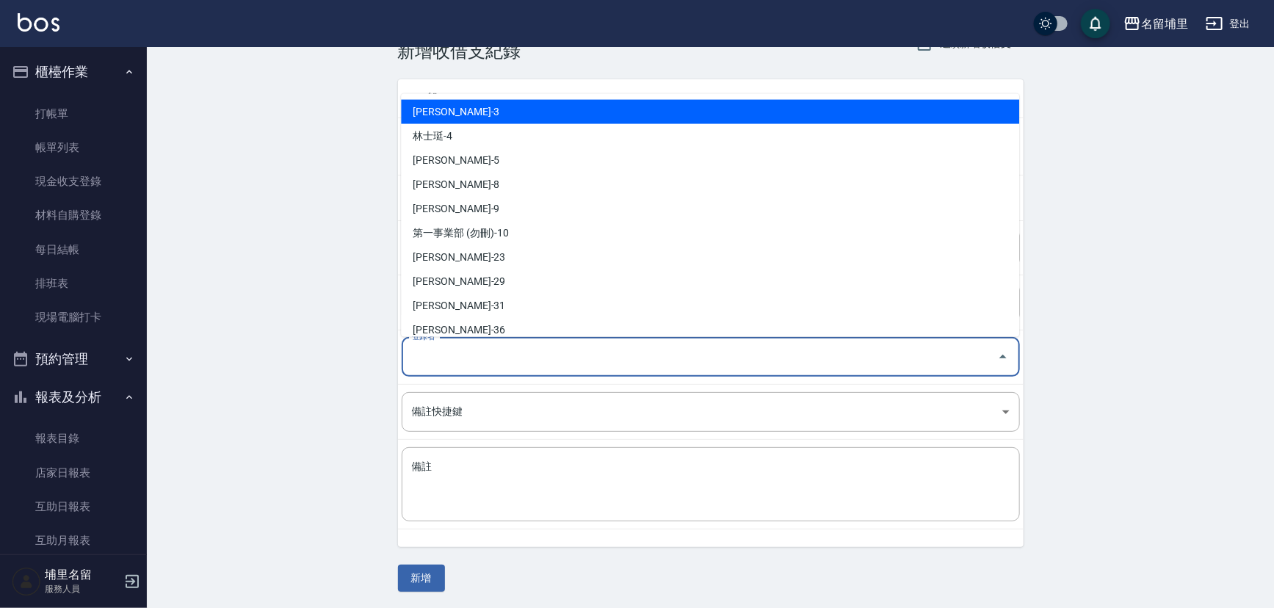
click at [482, 366] on input "登錄者" at bounding box center [699, 357] width 583 height 26
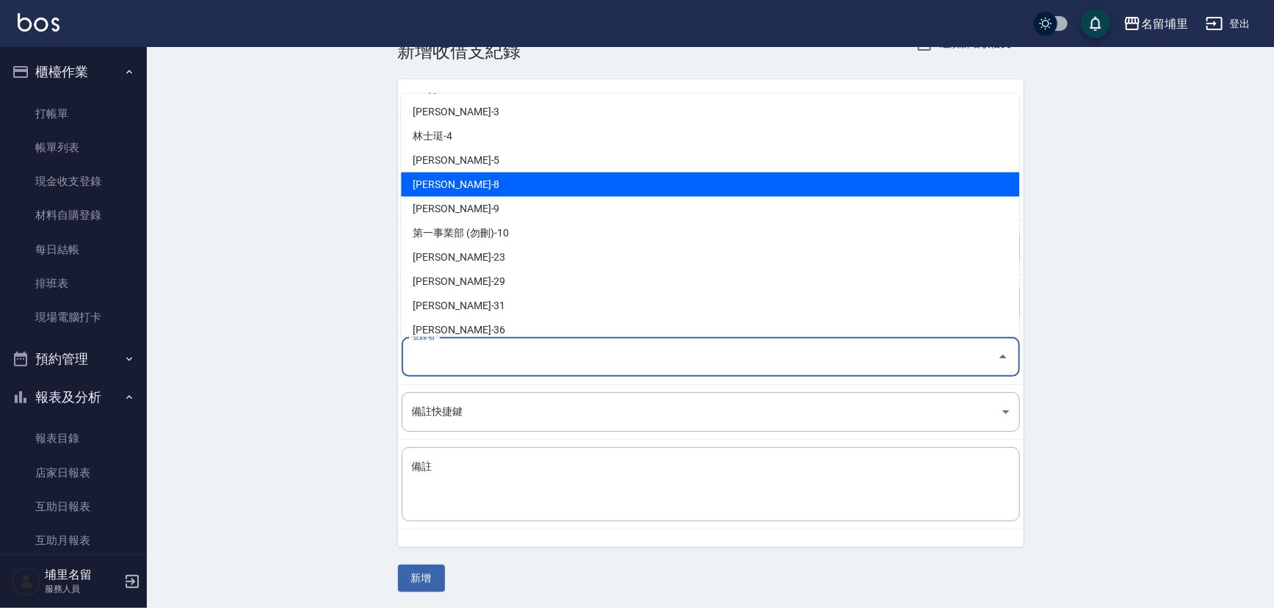
click at [491, 183] on li "[PERSON_NAME]-8" at bounding box center [710, 184] width 618 height 24
type input "[PERSON_NAME]-8"
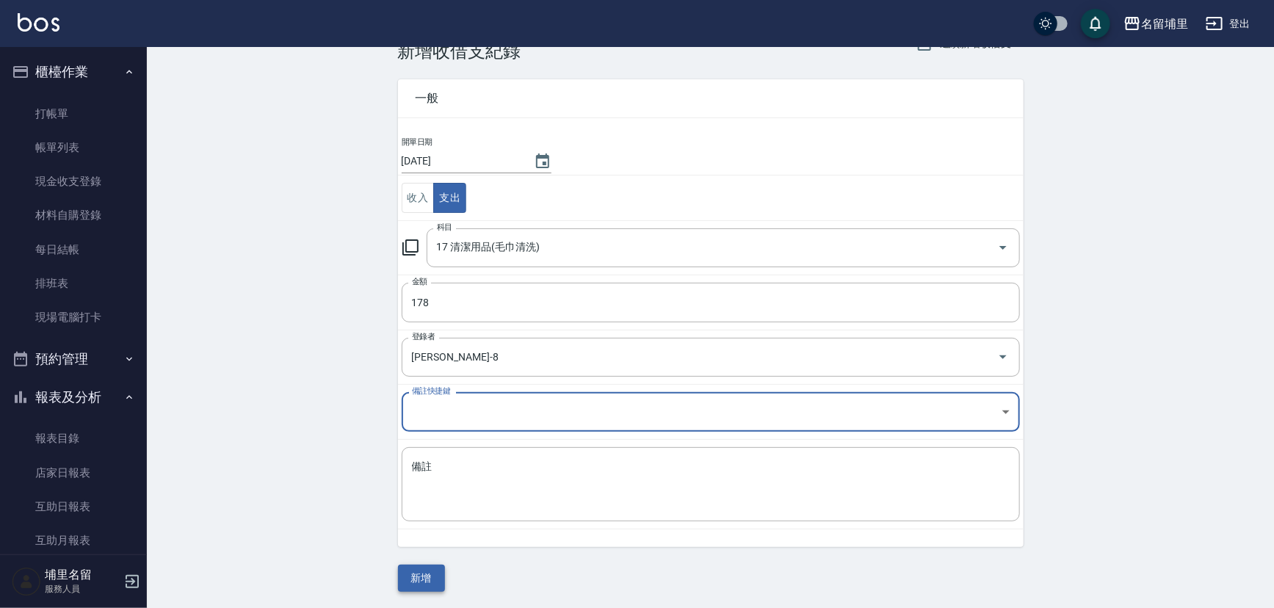
click at [436, 578] on button "新增" at bounding box center [421, 578] width 47 height 27
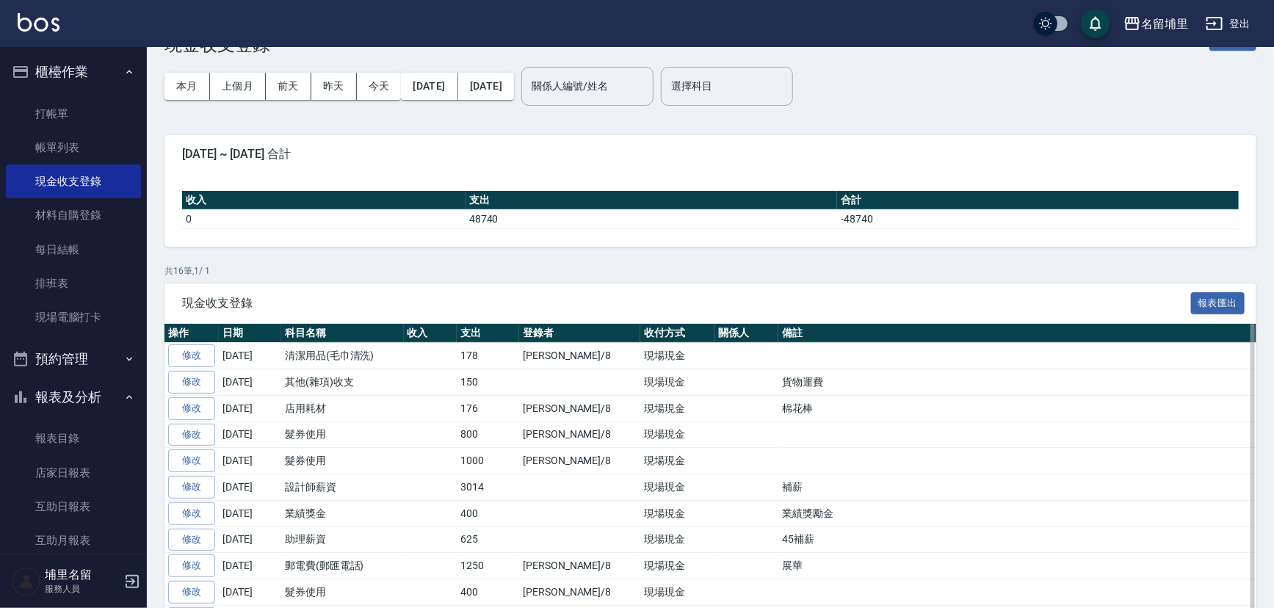
scroll to position [66, 0]
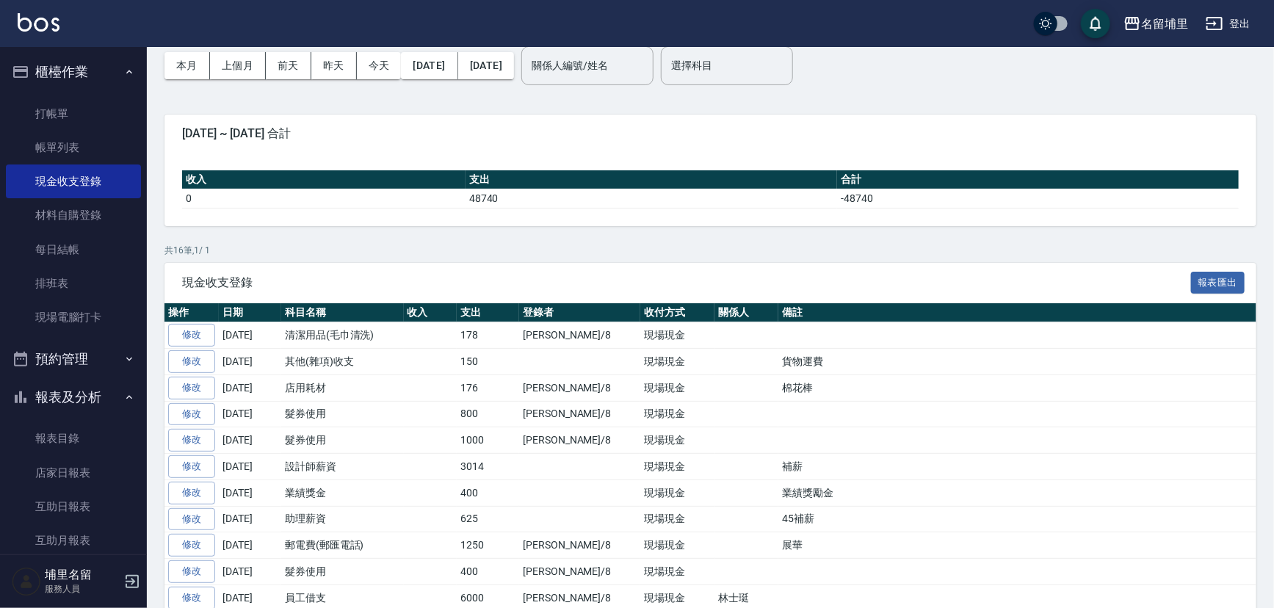
click at [184, 328] on link "修改" at bounding box center [191, 335] width 47 height 23
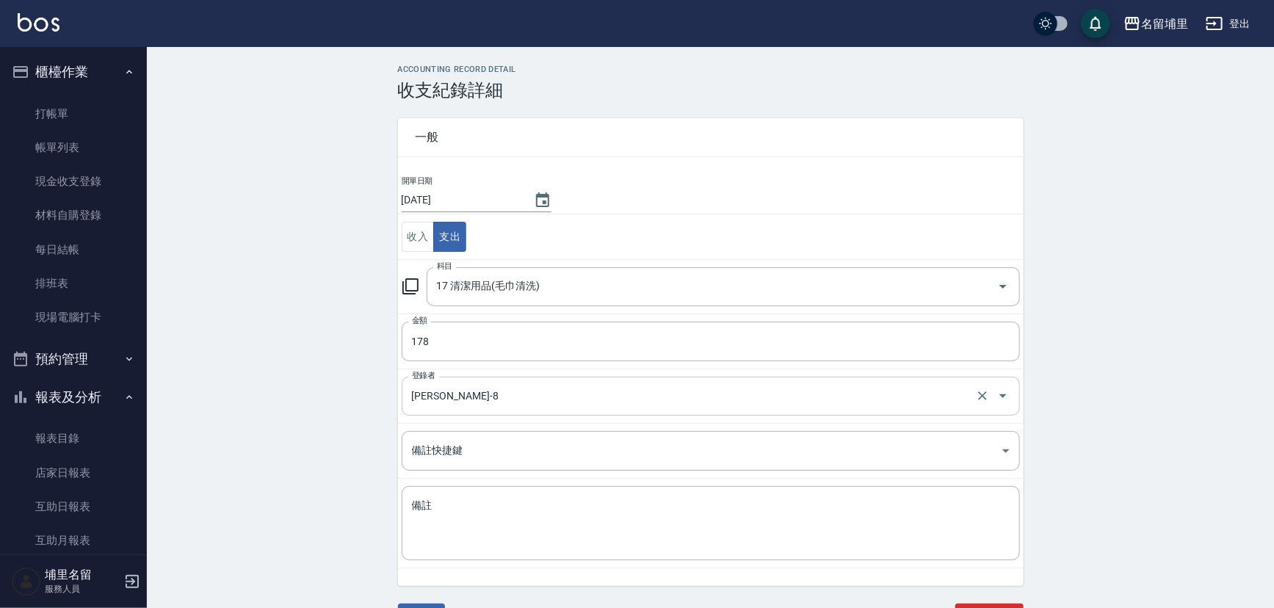
click at [471, 408] on div "[PERSON_NAME]-8 登錄者" at bounding box center [711, 396] width 618 height 39
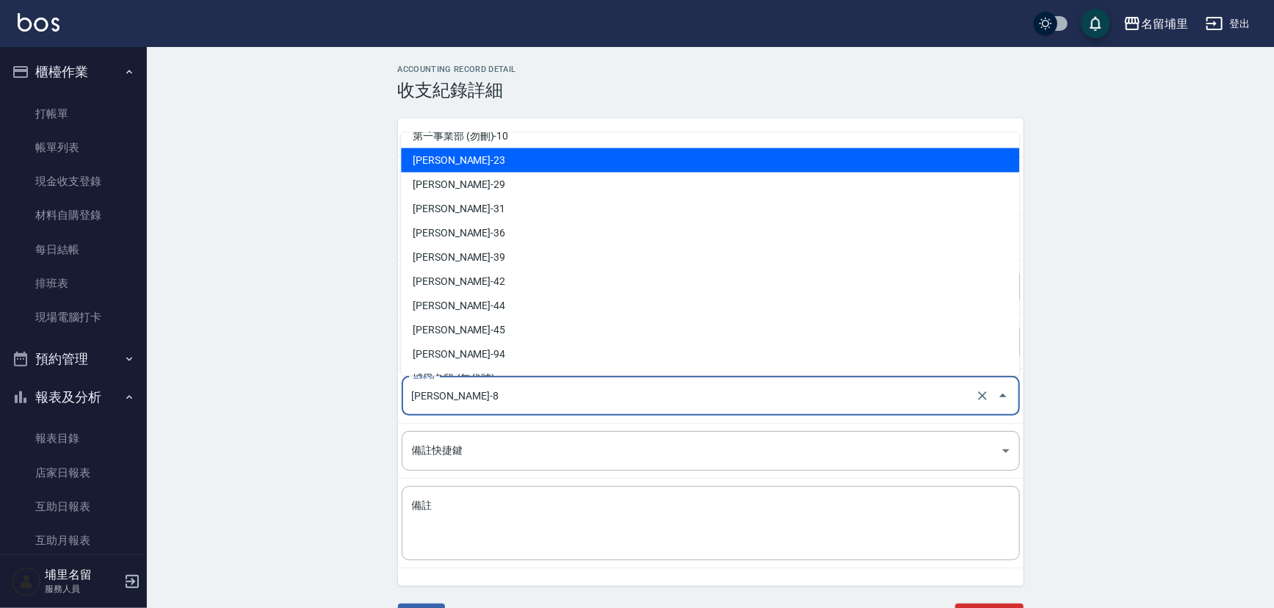
scroll to position [156, 0]
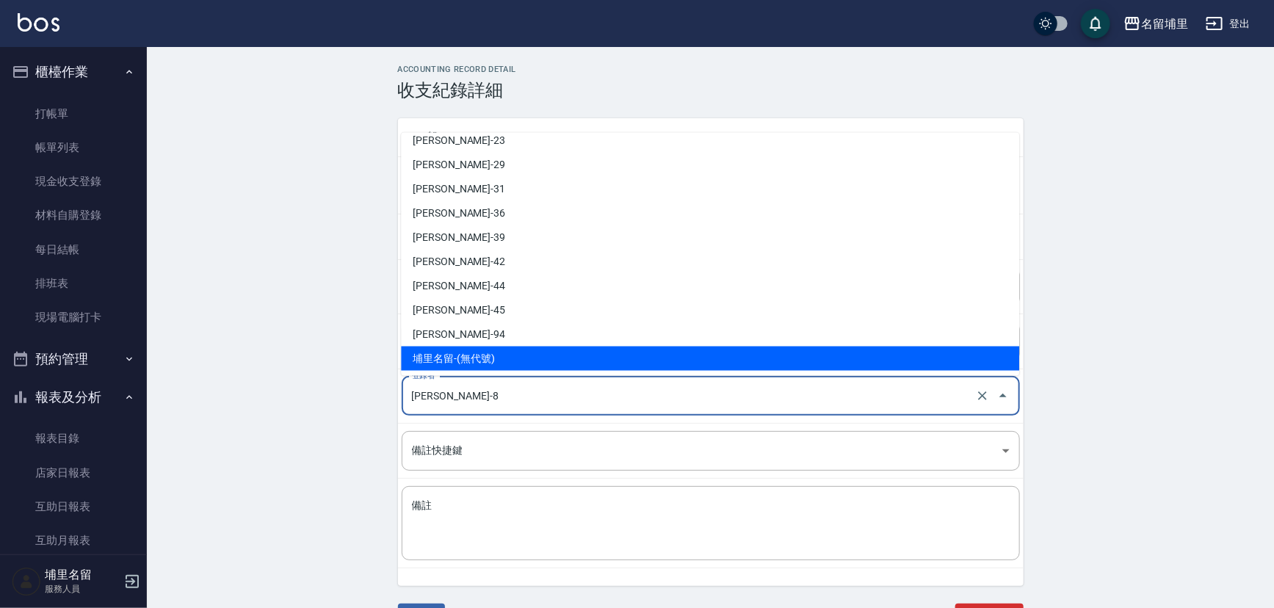
drag, startPoint x: 438, startPoint y: 352, endPoint x: 446, endPoint y: 367, distance: 17.4
click at [439, 352] on li "埔里名留-(無代號)" at bounding box center [710, 358] width 618 height 24
type input "埔里名留-(無代號)"
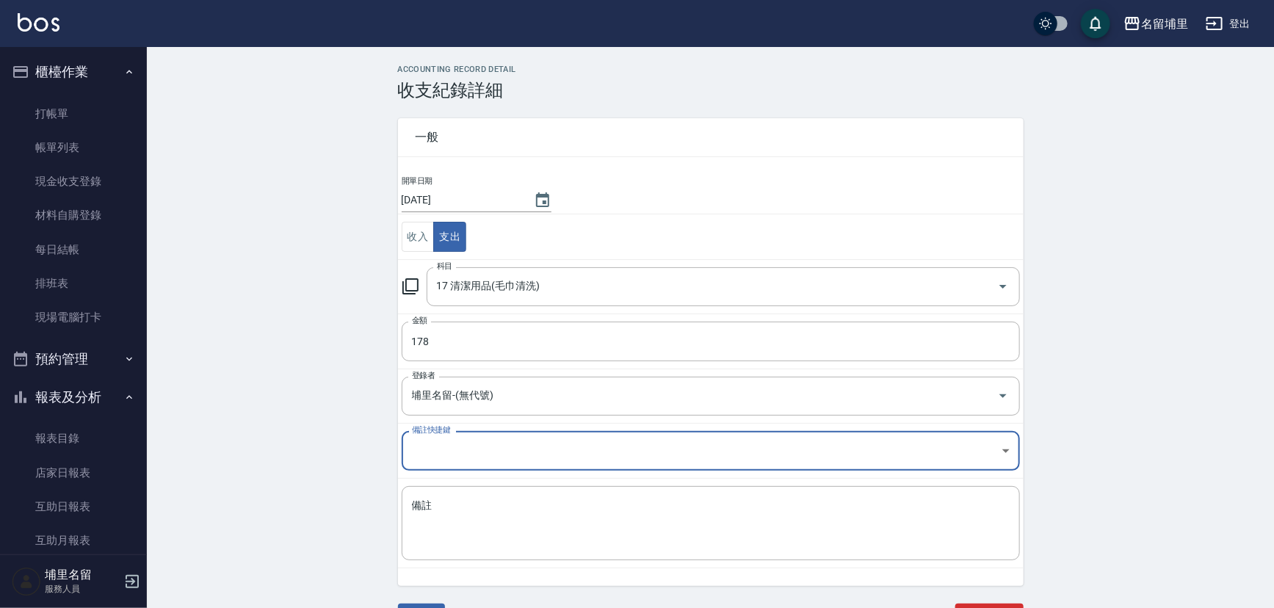
scroll to position [21, 0]
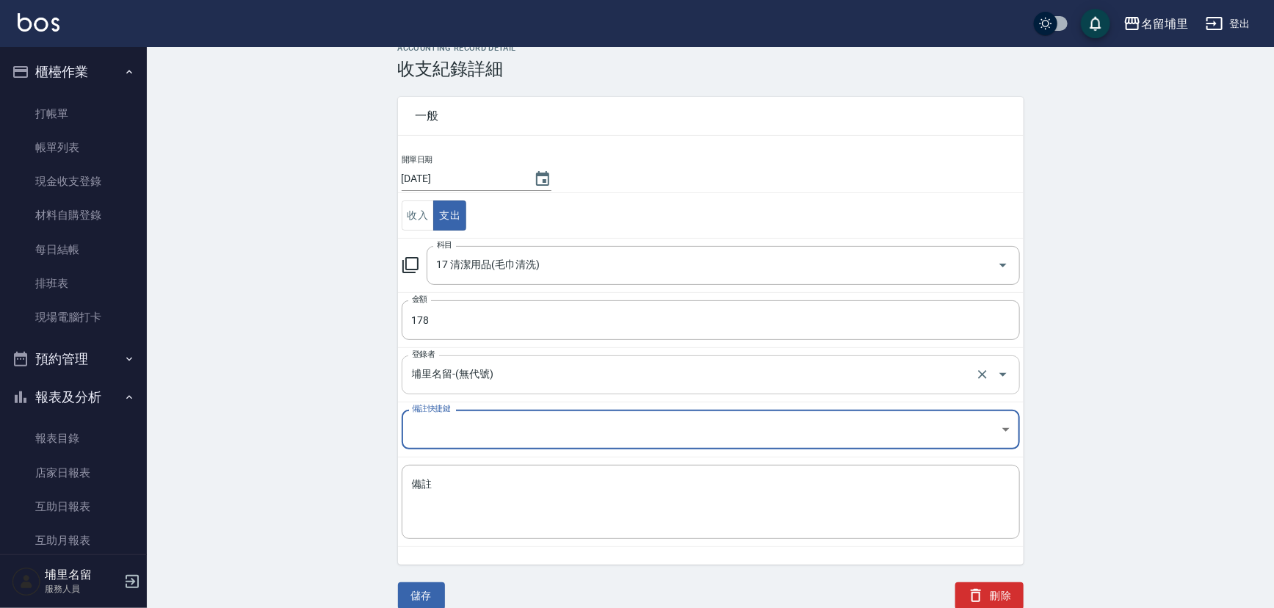
click at [488, 372] on input "埔里名留-(無代號)" at bounding box center [690, 375] width 564 height 26
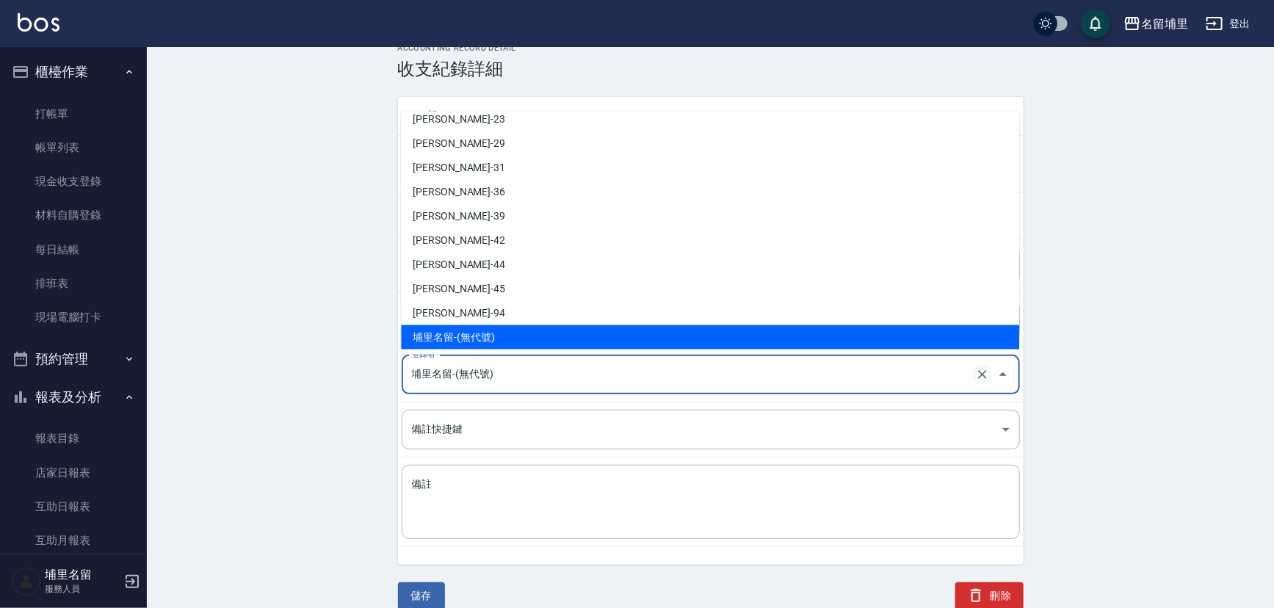
click at [980, 377] on icon "Clear" at bounding box center [982, 374] width 15 height 15
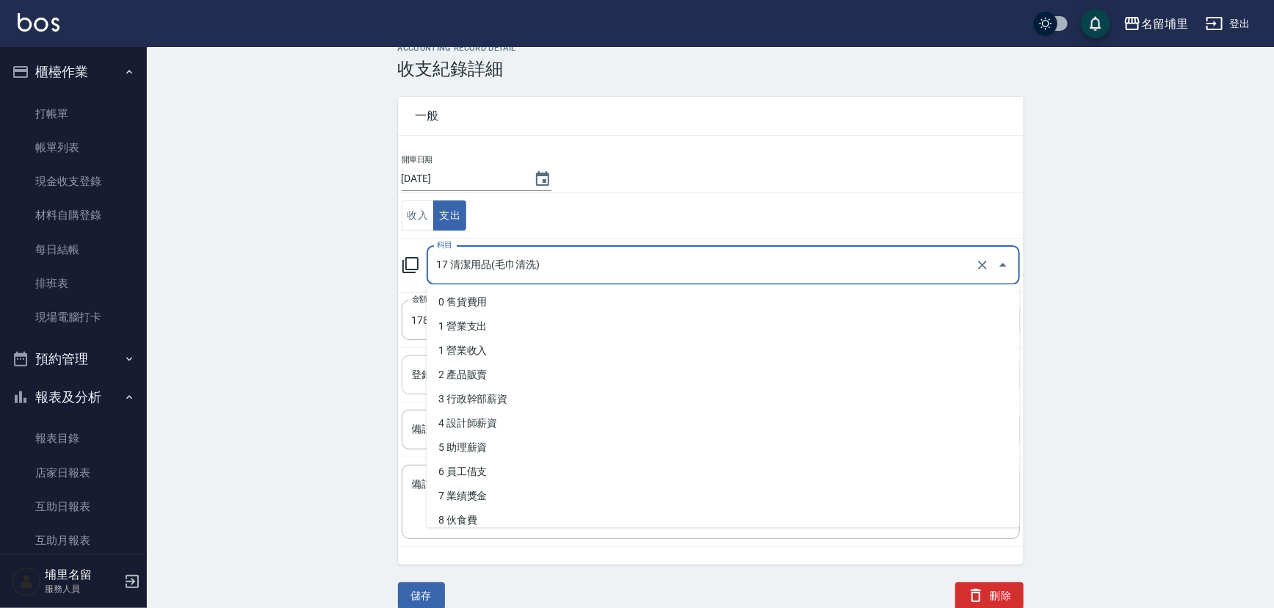
click at [584, 257] on input "17 清潔用品(毛巾清洗)" at bounding box center [702, 266] width 539 height 26
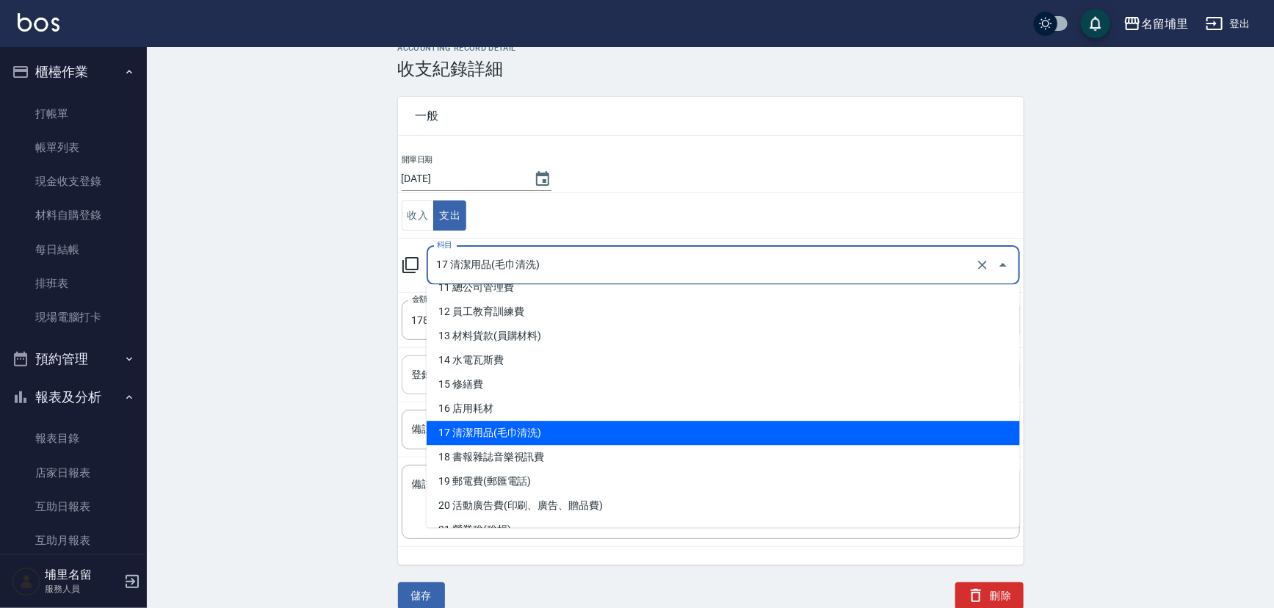
scroll to position [270, 0]
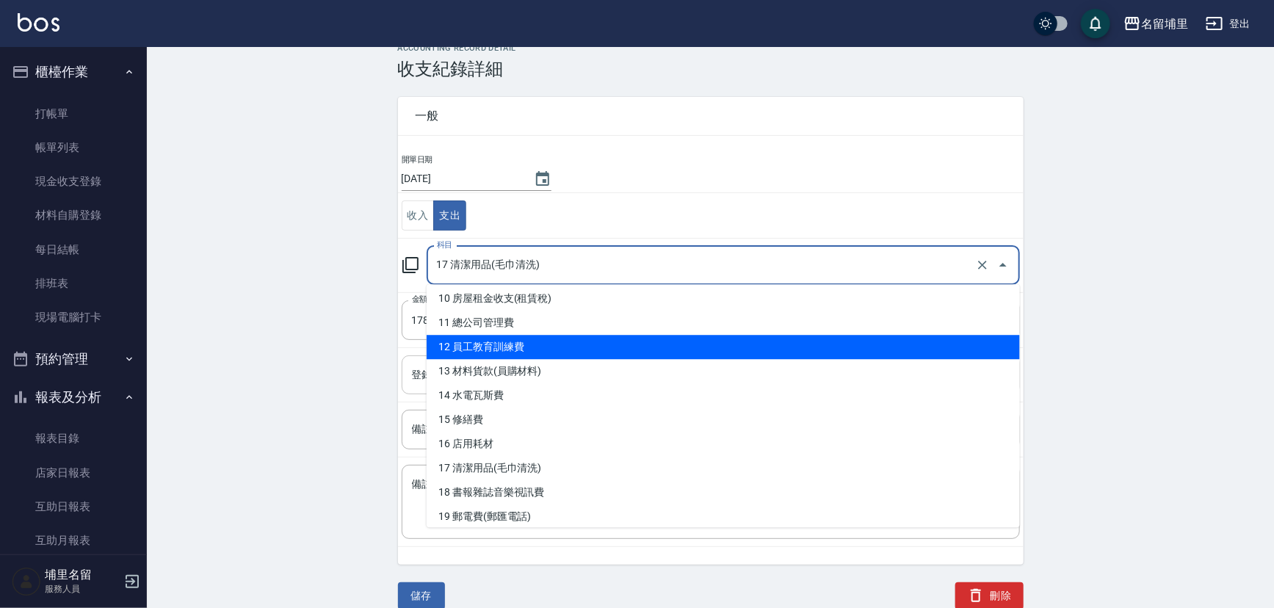
click at [1148, 352] on div "ACCOUNTING RECORD DETAIL 收支紀錄詳細 一般 開單日期 [DATE] 收入 支出 科目 17 清潔用品(毛巾清洗) 科目 金額 178…" at bounding box center [710, 326] width 1127 height 566
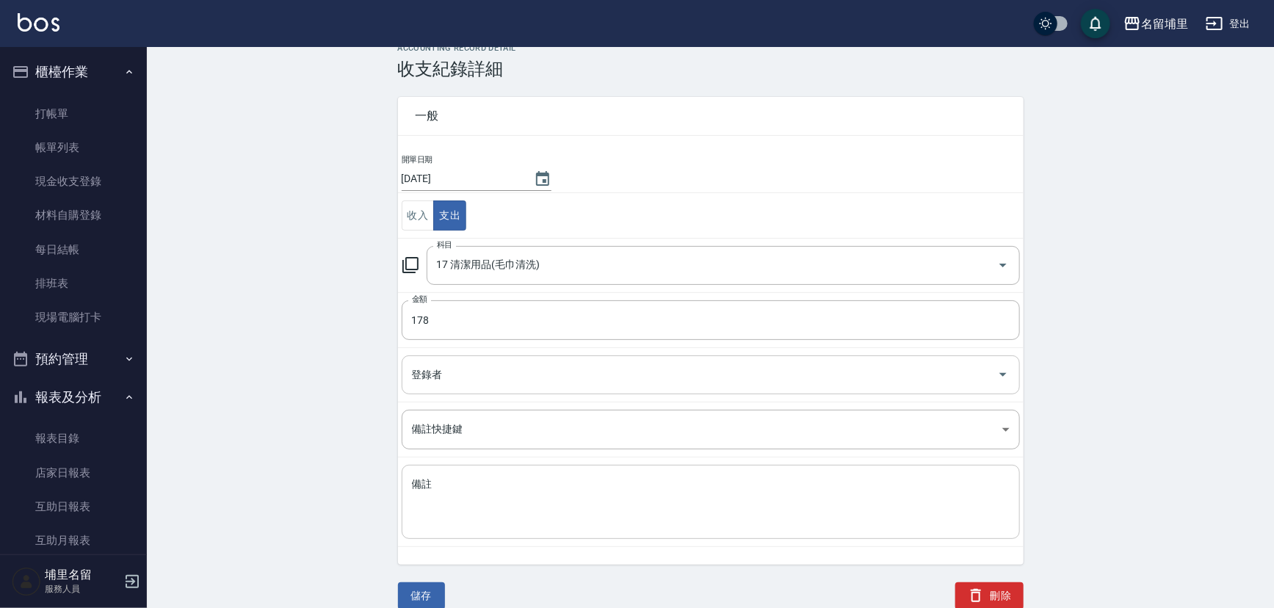
click at [576, 484] on textarea "備註" at bounding box center [711, 502] width 598 height 50
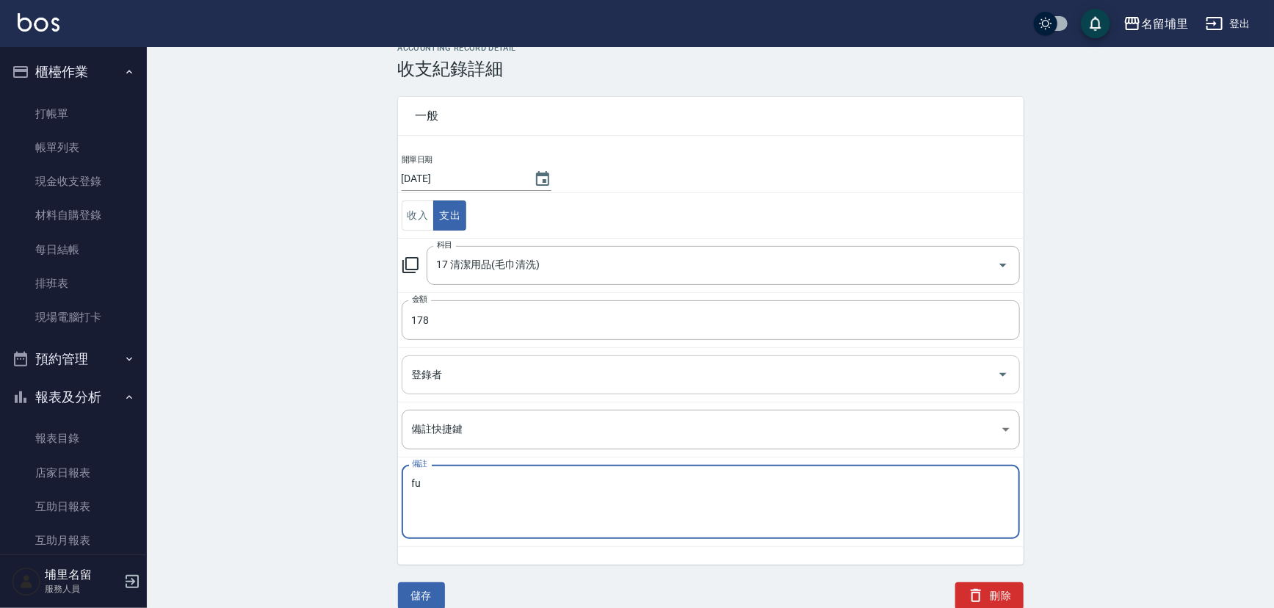
type textarea "f"
type textarea "廁所清潔劑"
click at [420, 597] on button "儲存" at bounding box center [421, 595] width 47 height 27
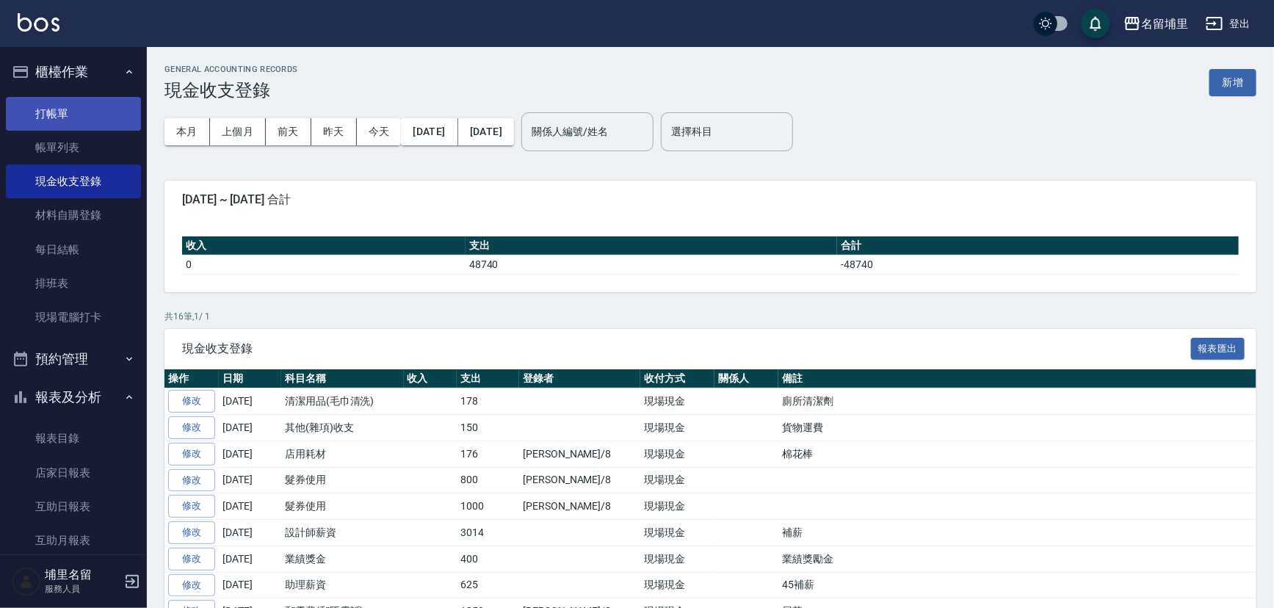
click at [25, 123] on link "打帳單" at bounding box center [73, 114] width 135 height 34
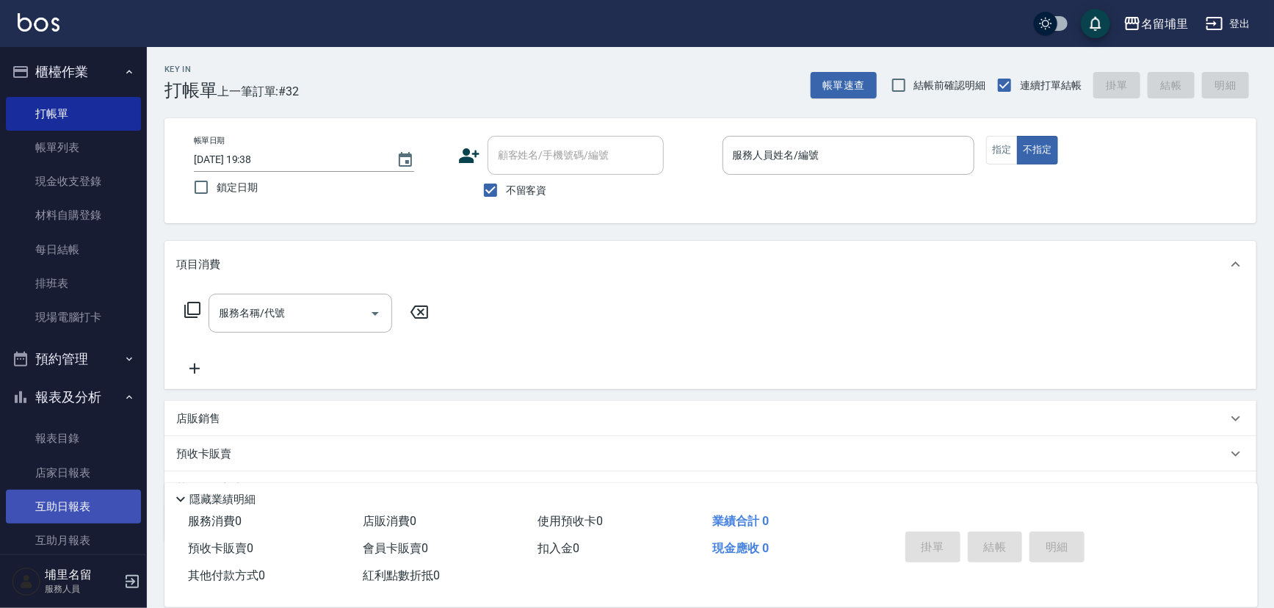
click at [79, 520] on link "互助日報表" at bounding box center [73, 507] width 135 height 34
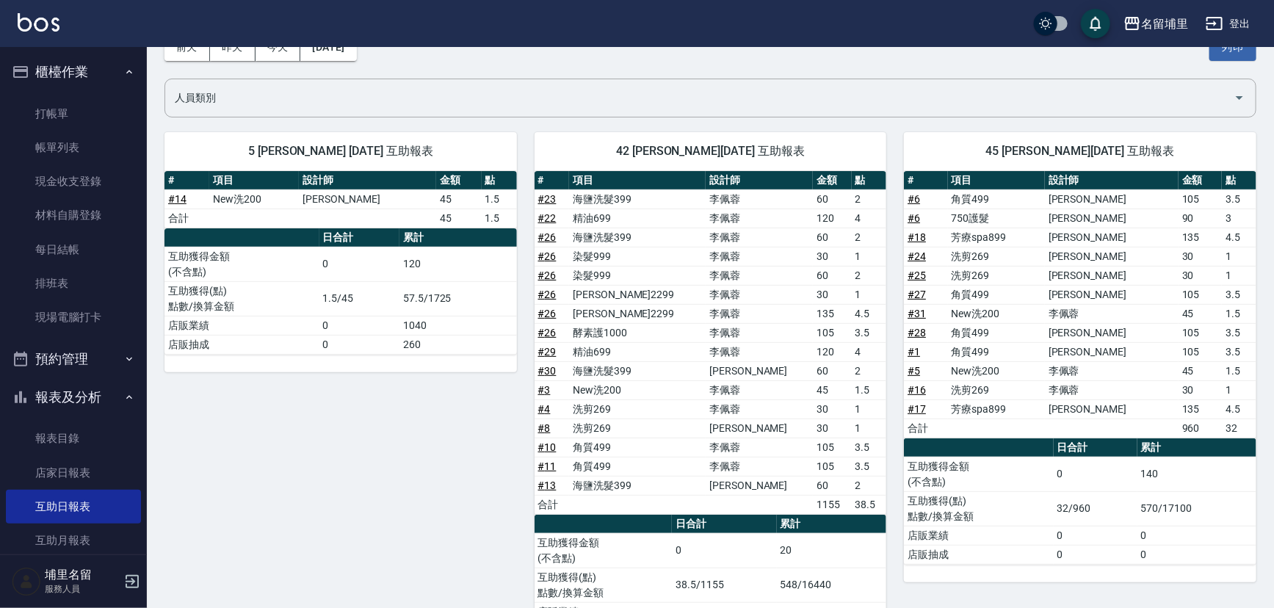
scroll to position [150, 0]
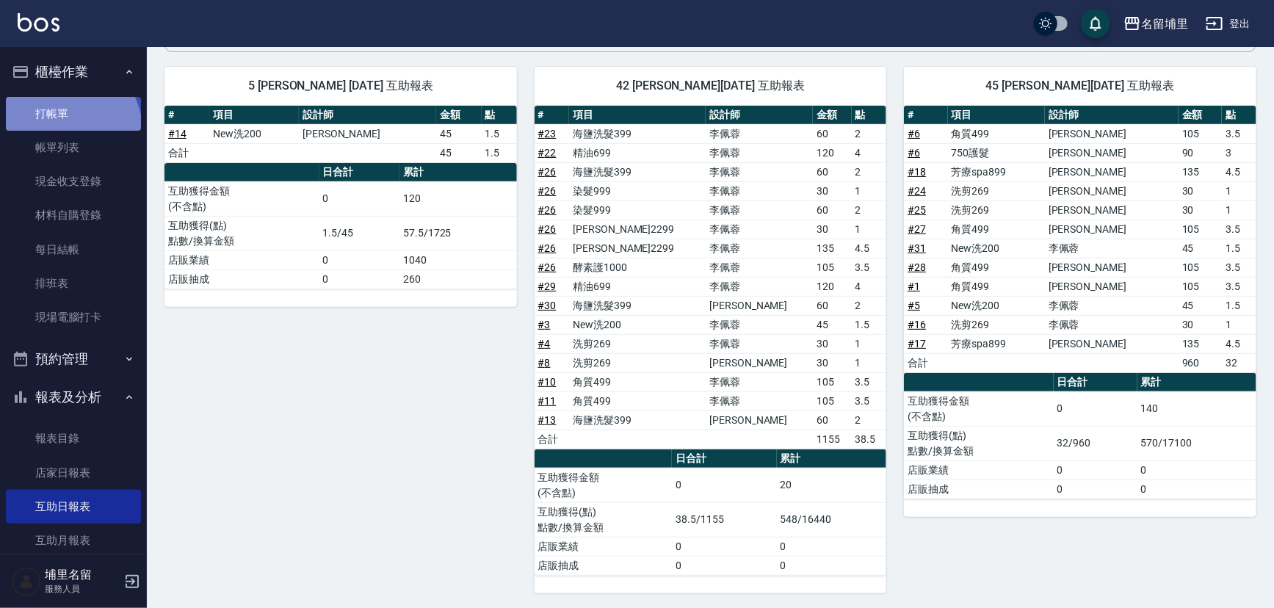
click at [69, 129] on link "打帳單" at bounding box center [73, 114] width 135 height 34
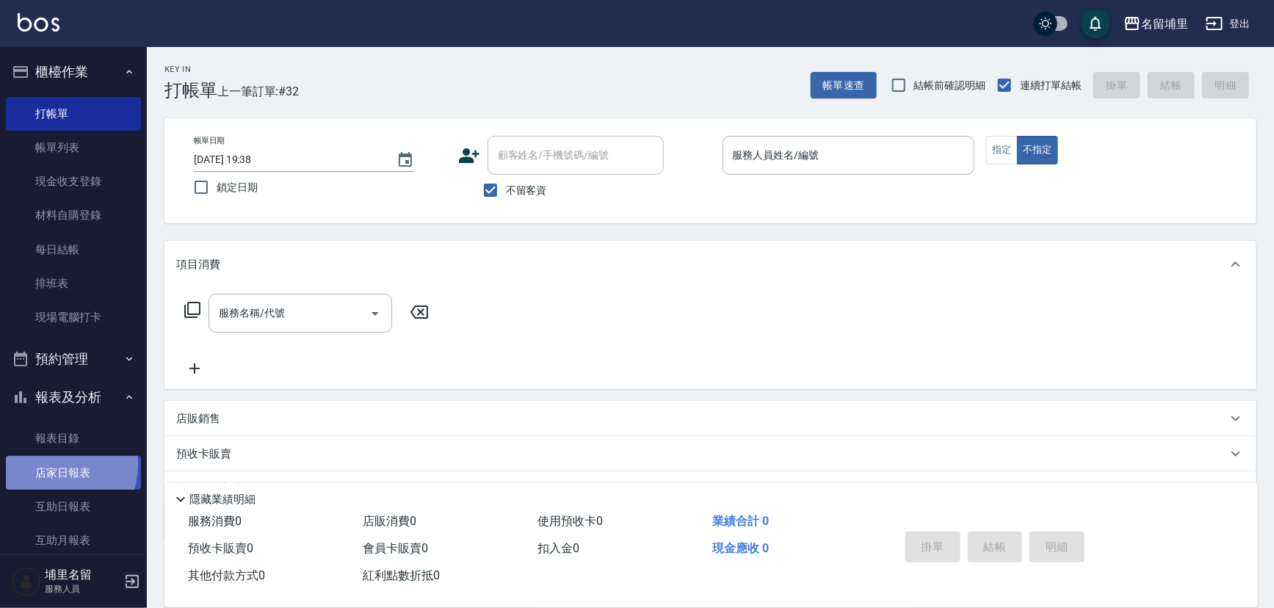
click at [43, 464] on link "店家日報表" at bounding box center [73, 473] width 135 height 34
